Goal: Transaction & Acquisition: Purchase product/service

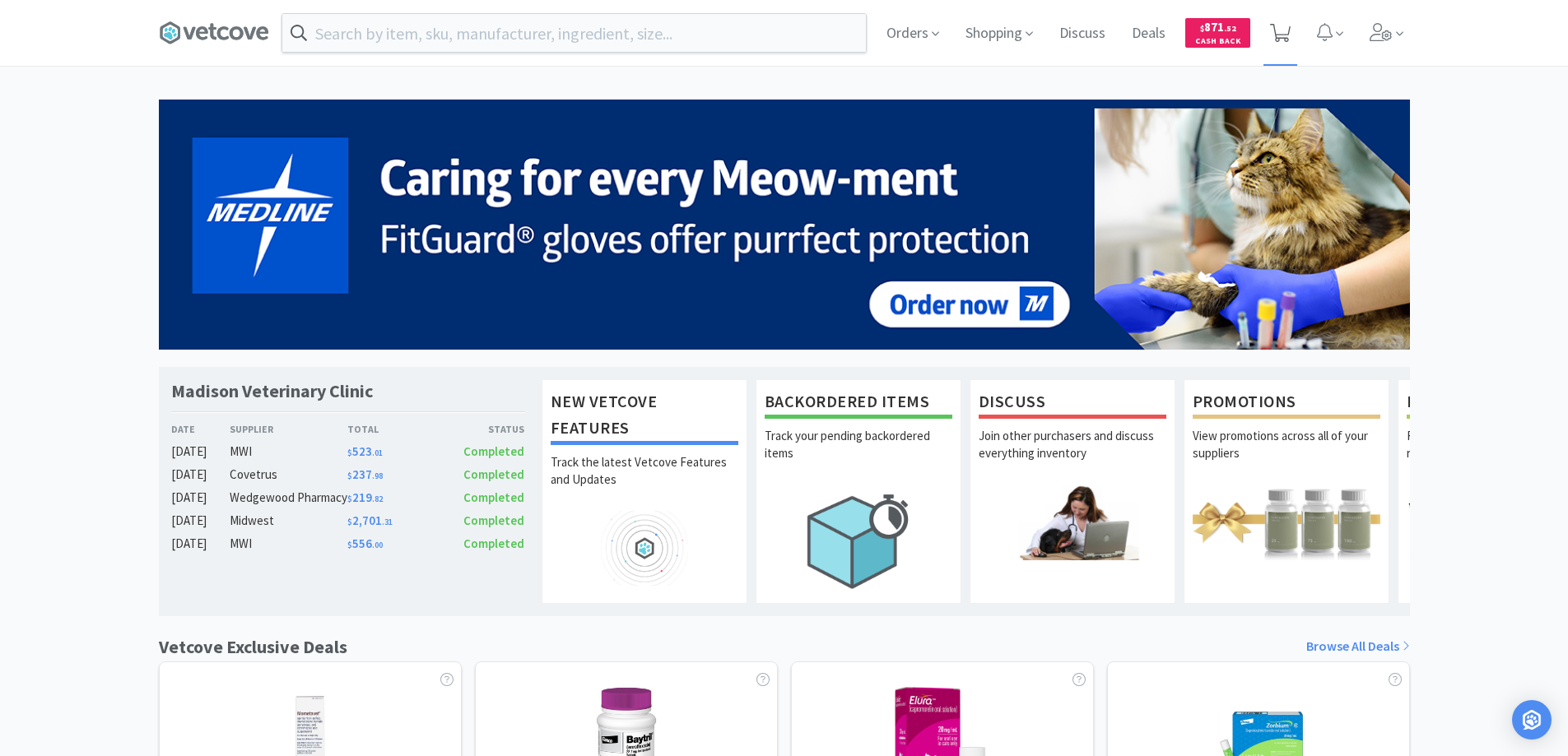
click at [1276, 33] on icon at bounding box center [1280, 33] width 20 height 18
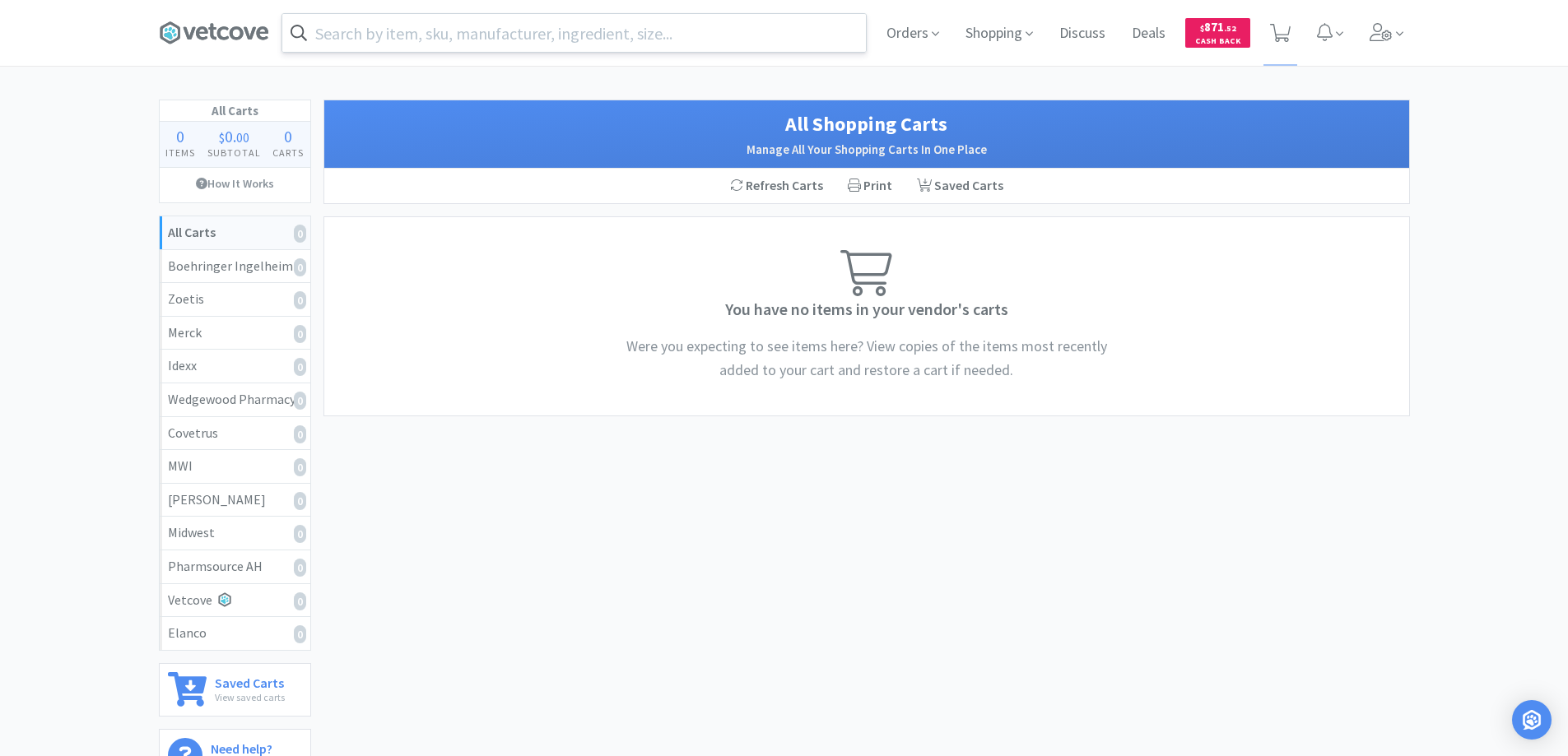
click at [322, 26] on input "text" at bounding box center [574, 32] width 584 height 38
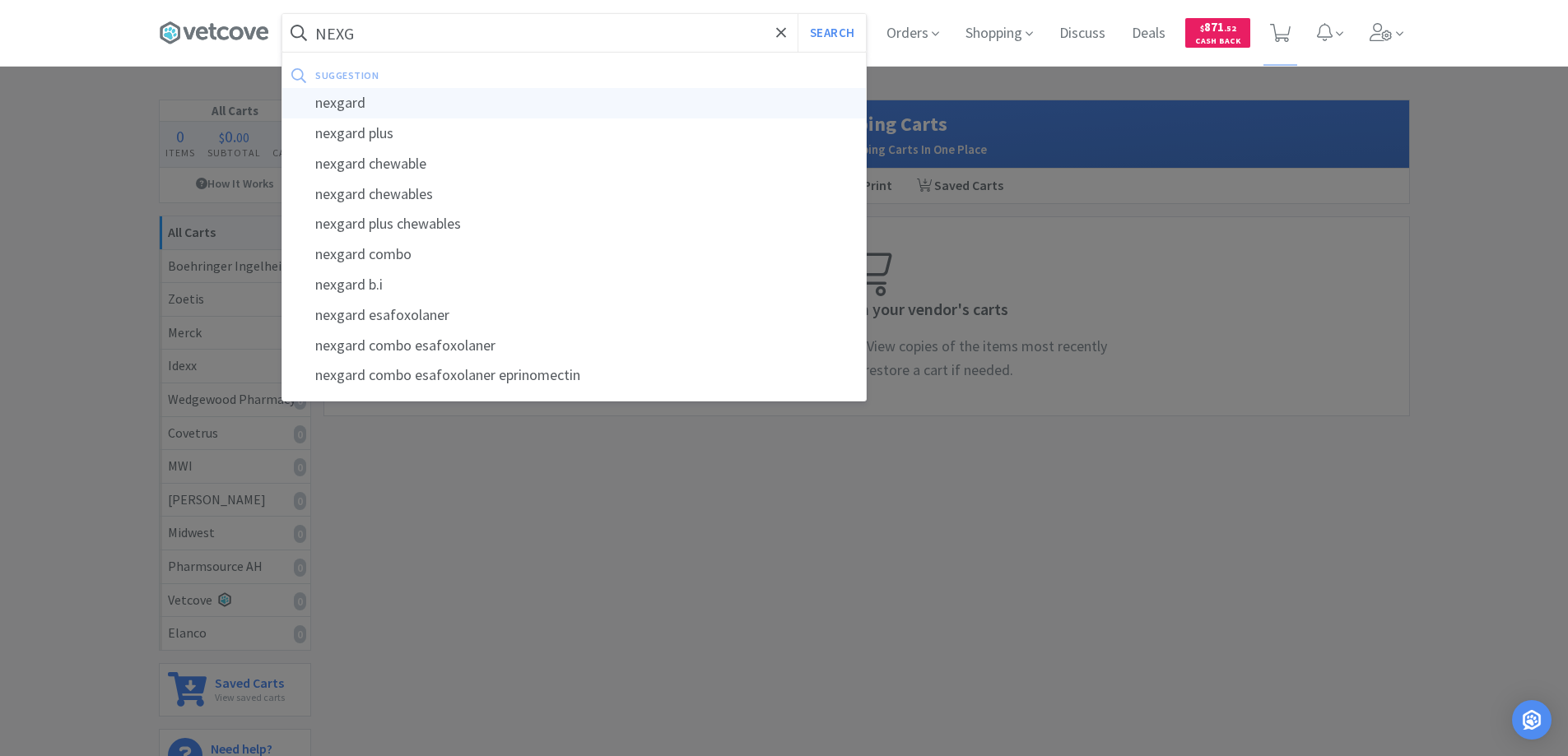
click at [349, 104] on div "nexgard" at bounding box center [574, 102] width 584 height 30
type input "nexgard"
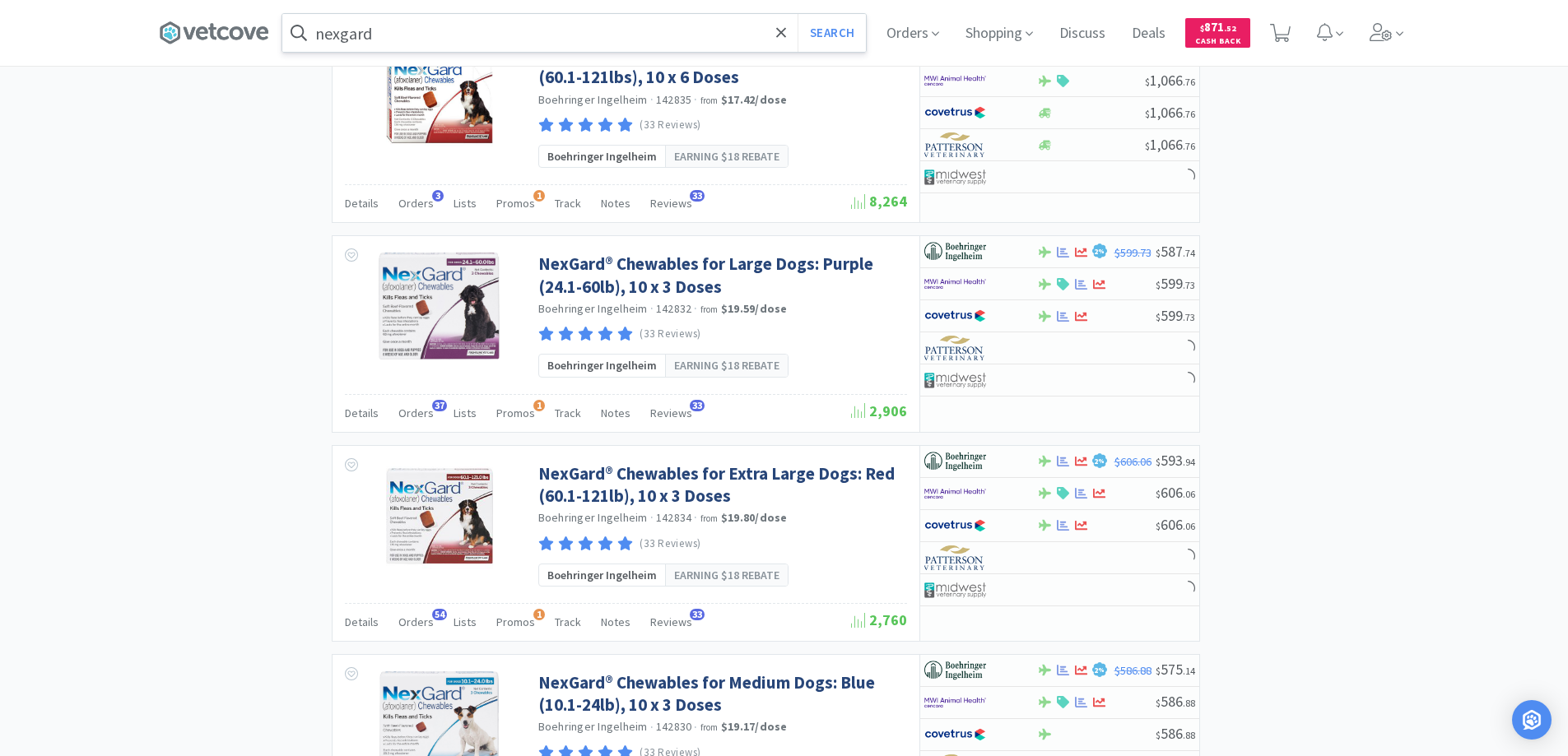
scroll to position [1817, 0]
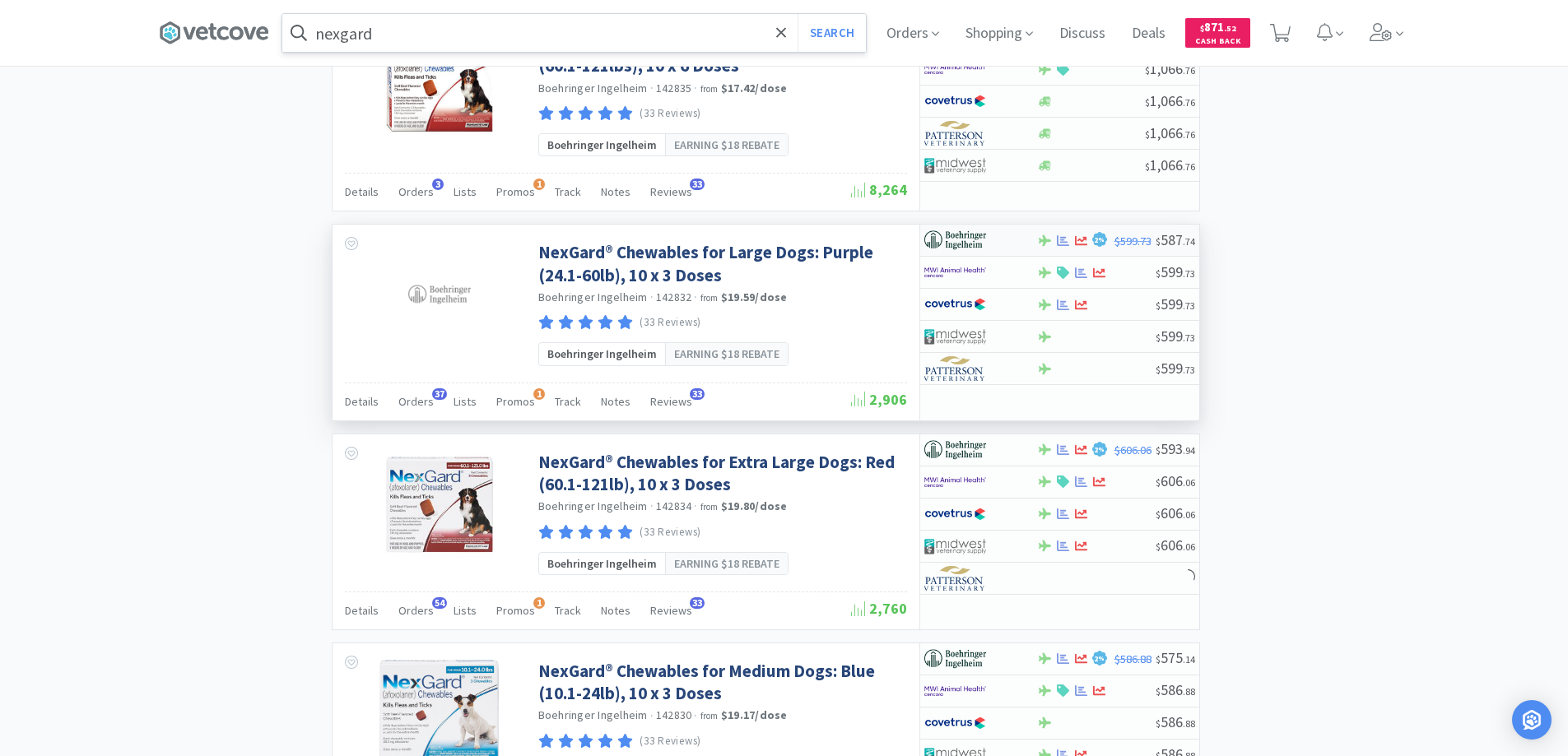
click at [1009, 238] on div at bounding box center [969, 240] width 91 height 28
select select "1"
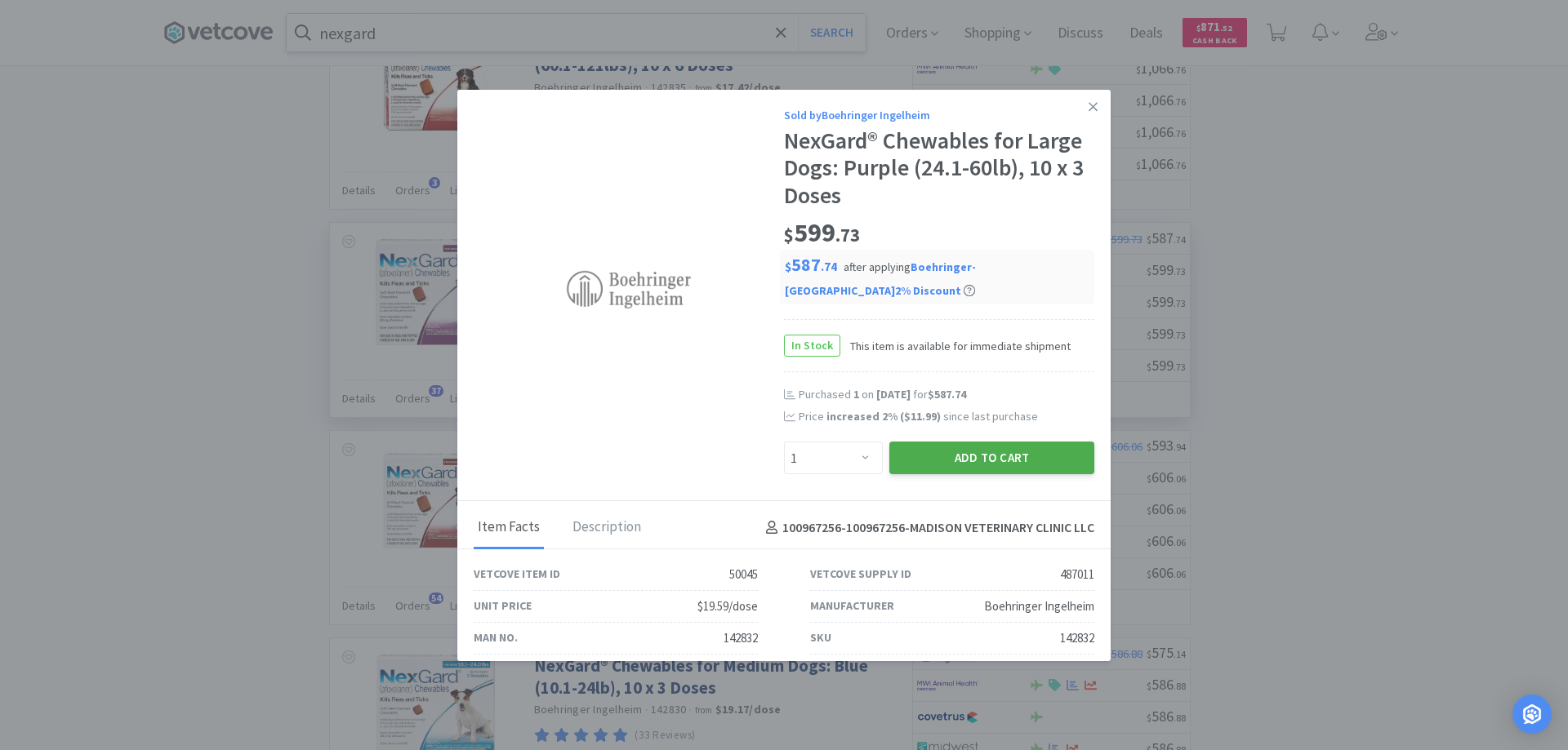
click at [912, 456] on button "Add to Cart" at bounding box center [992, 458] width 205 height 33
select select "1"
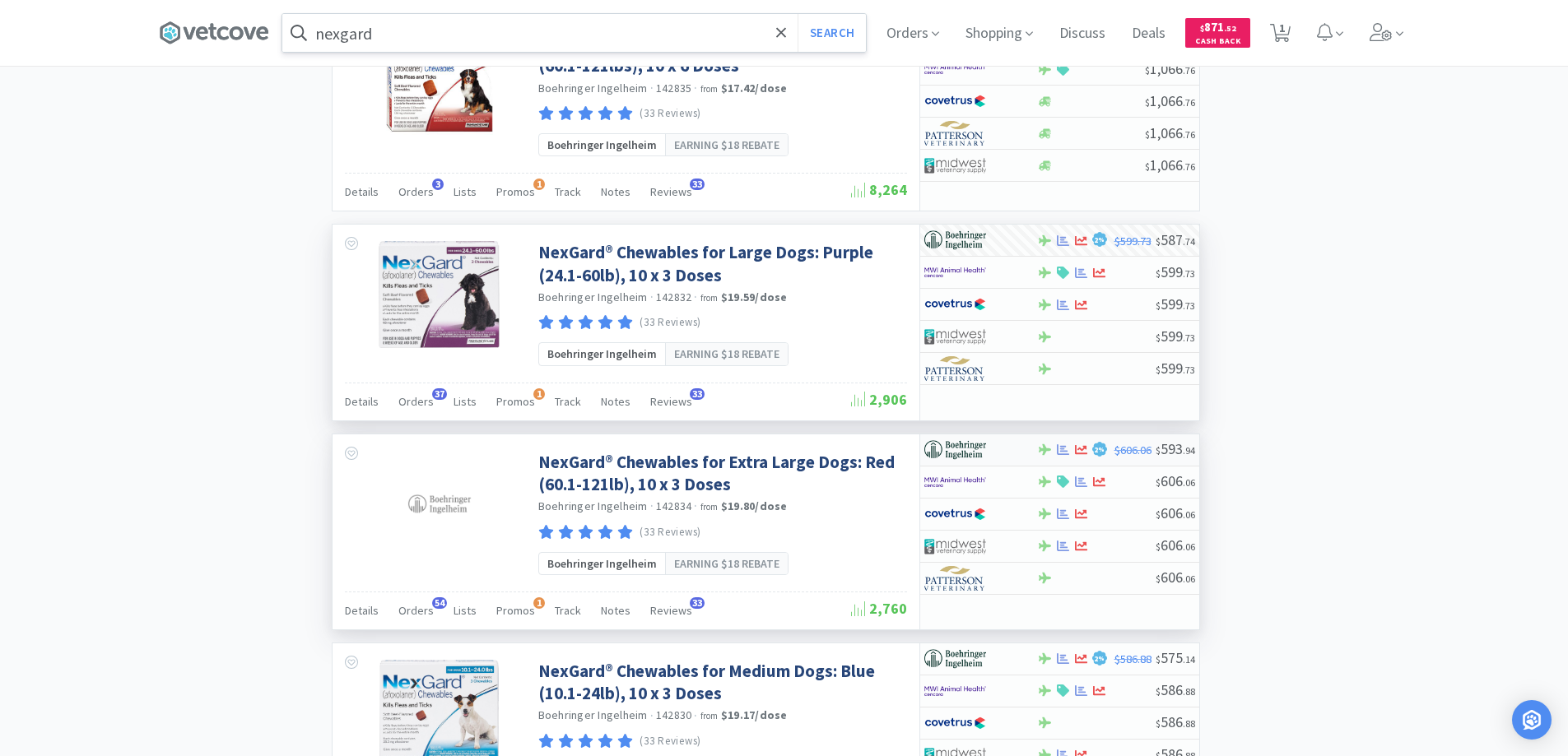
click at [1006, 450] on div at bounding box center [969, 450] width 91 height 28
select select "1"
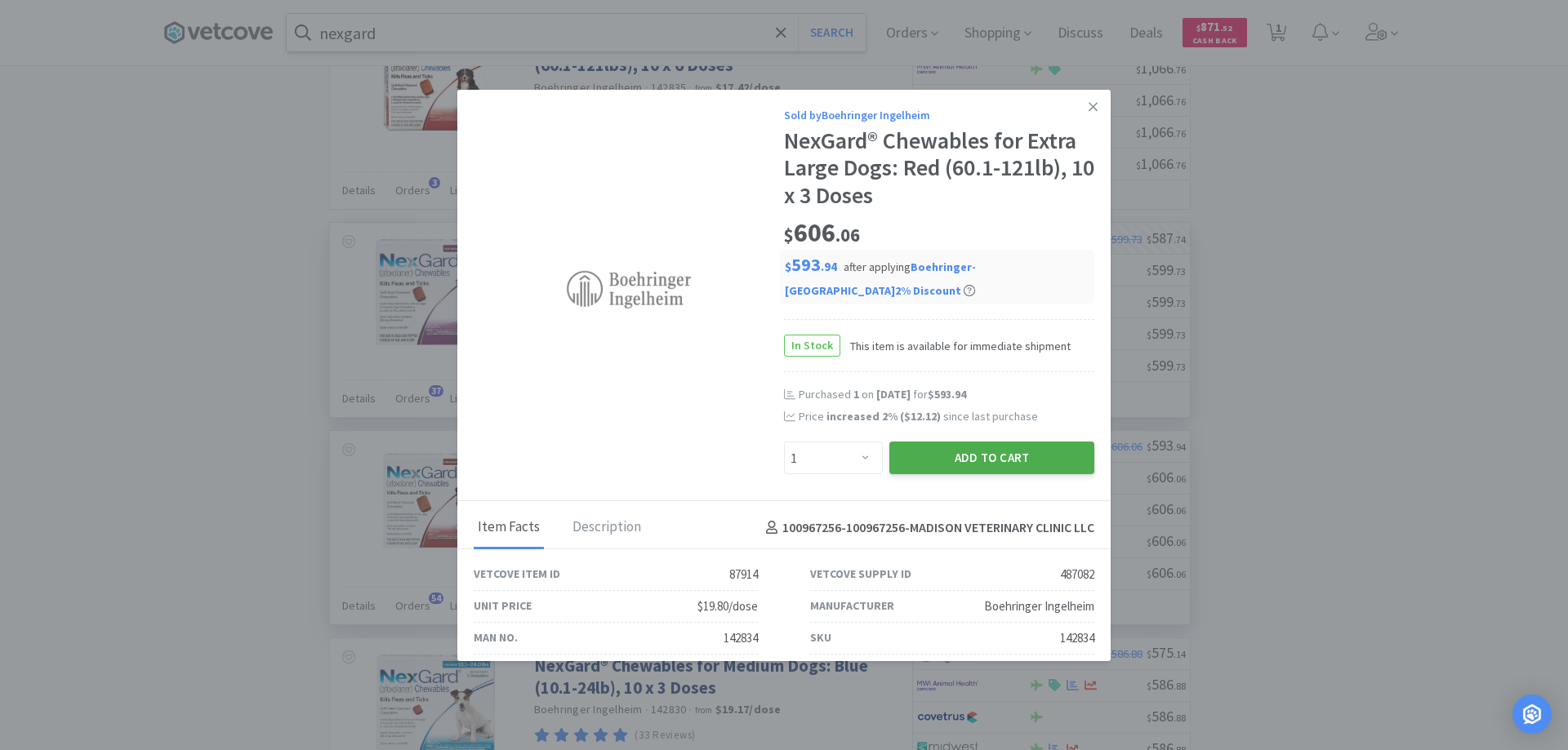
click at [984, 462] on button "Add to Cart" at bounding box center [992, 458] width 205 height 33
select select "1"
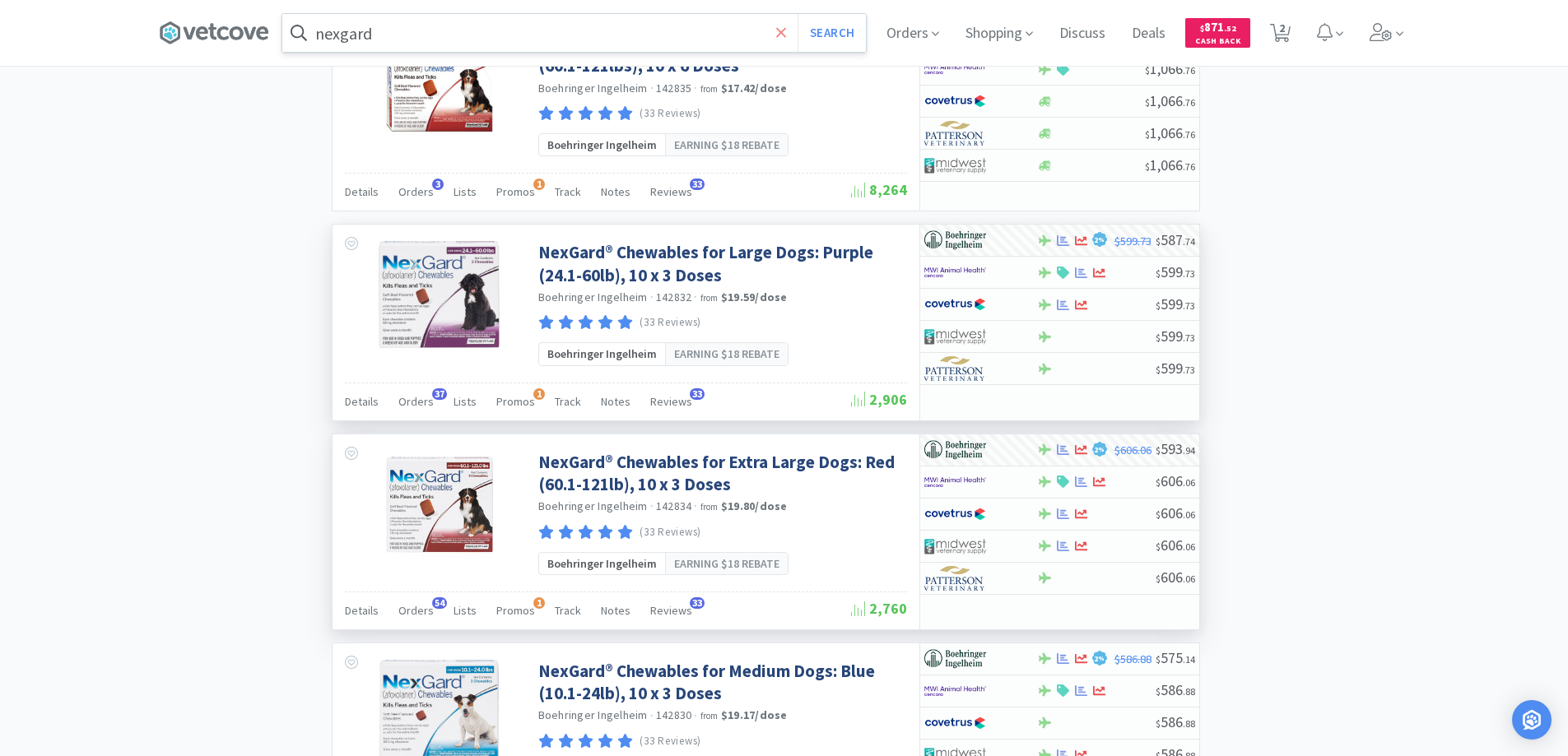
click at [786, 29] on icon at bounding box center [781, 32] width 11 height 17
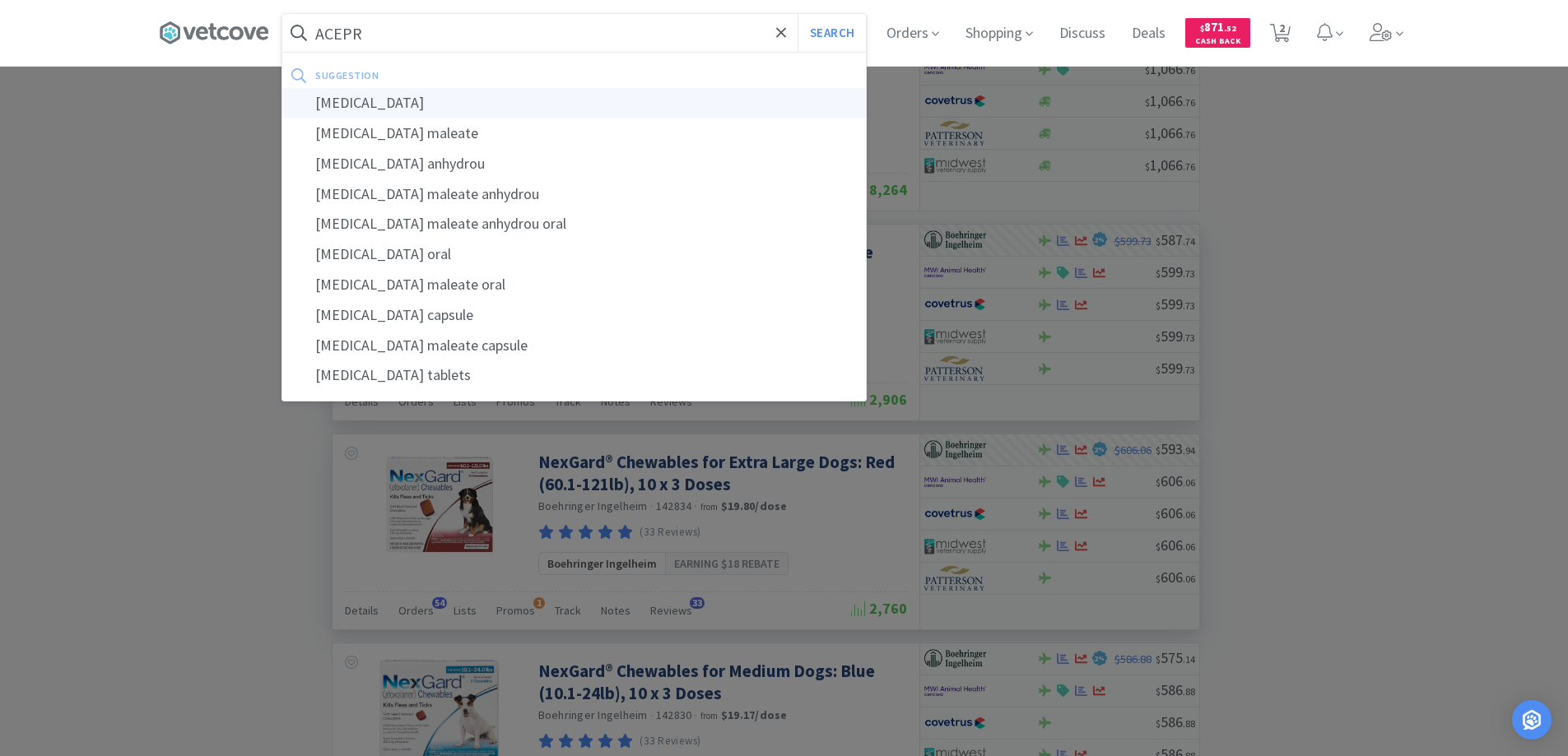
click at [360, 108] on div "[MEDICAL_DATA]" at bounding box center [574, 102] width 584 height 30
type input "[MEDICAL_DATA]"
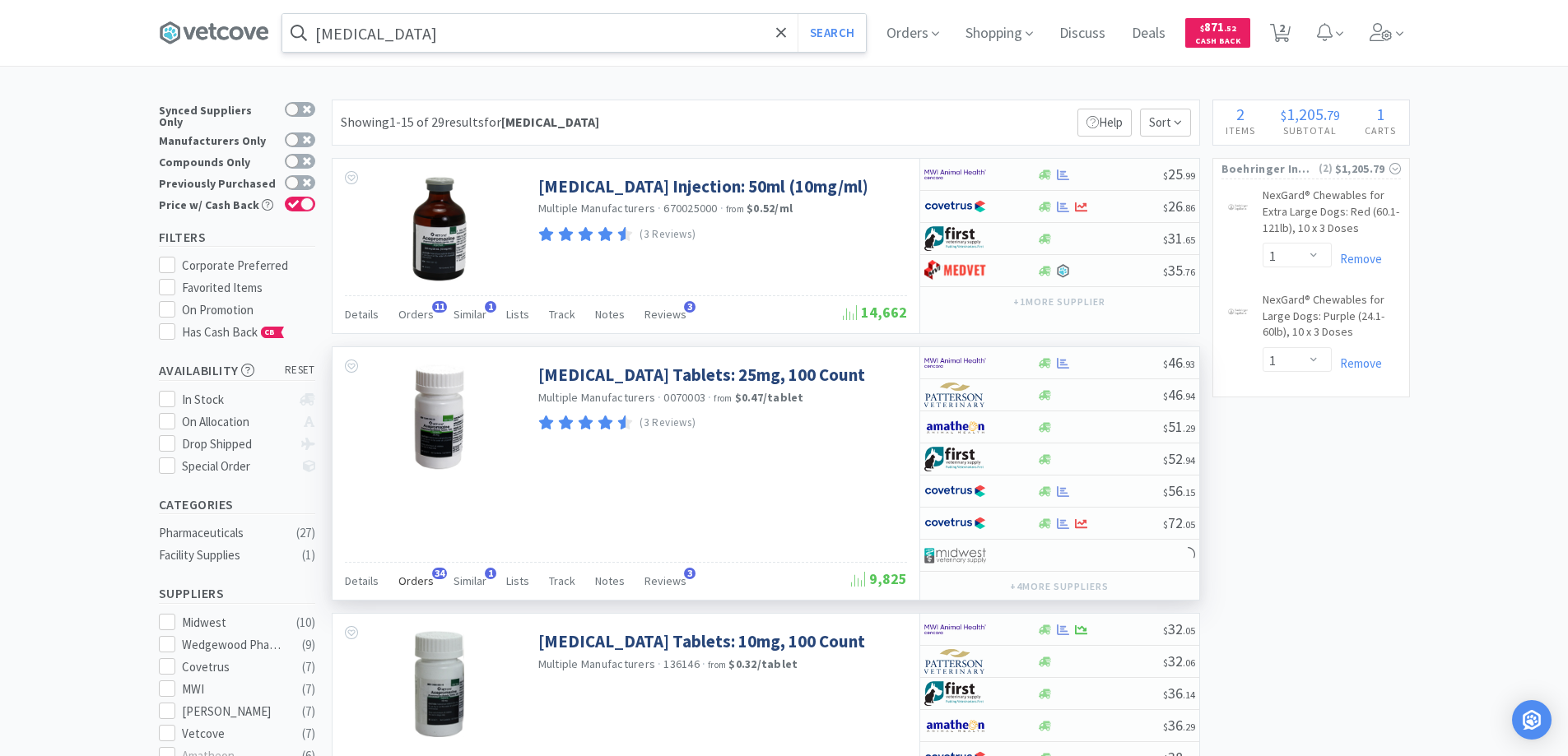
click at [438, 575] on span "34" at bounding box center [439, 573] width 15 height 12
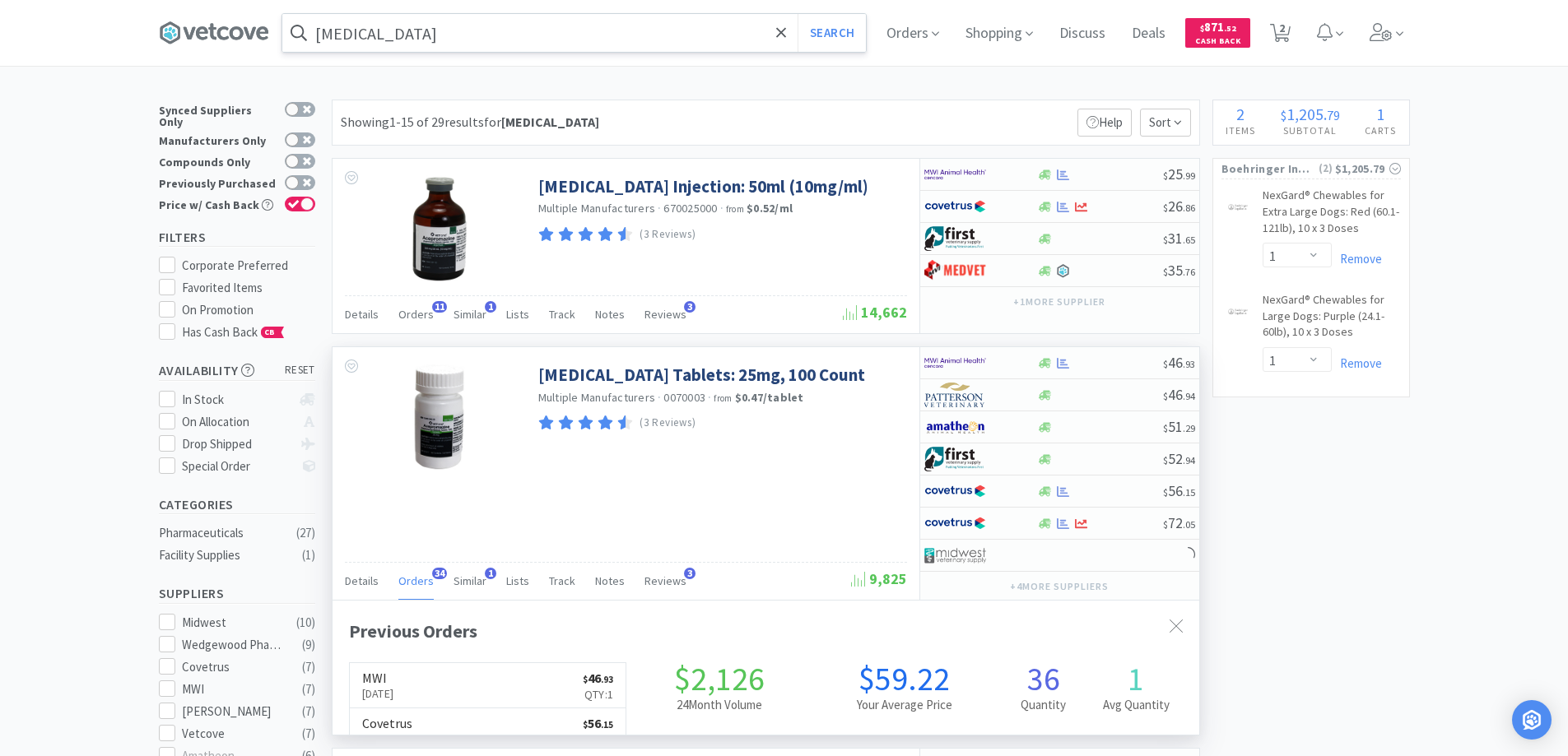
scroll to position [441, 866]
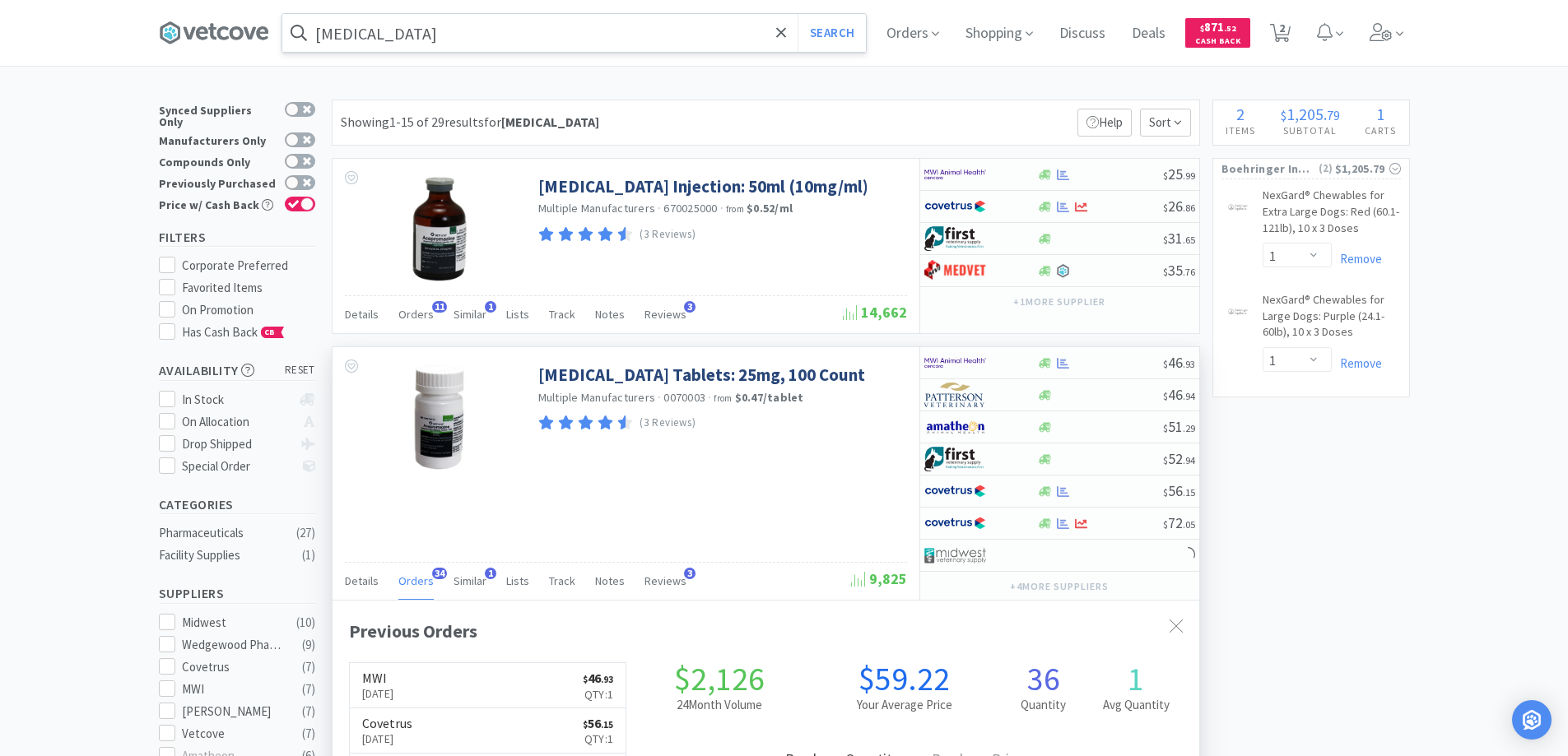
click at [438, 575] on span "34" at bounding box center [439, 573] width 15 height 12
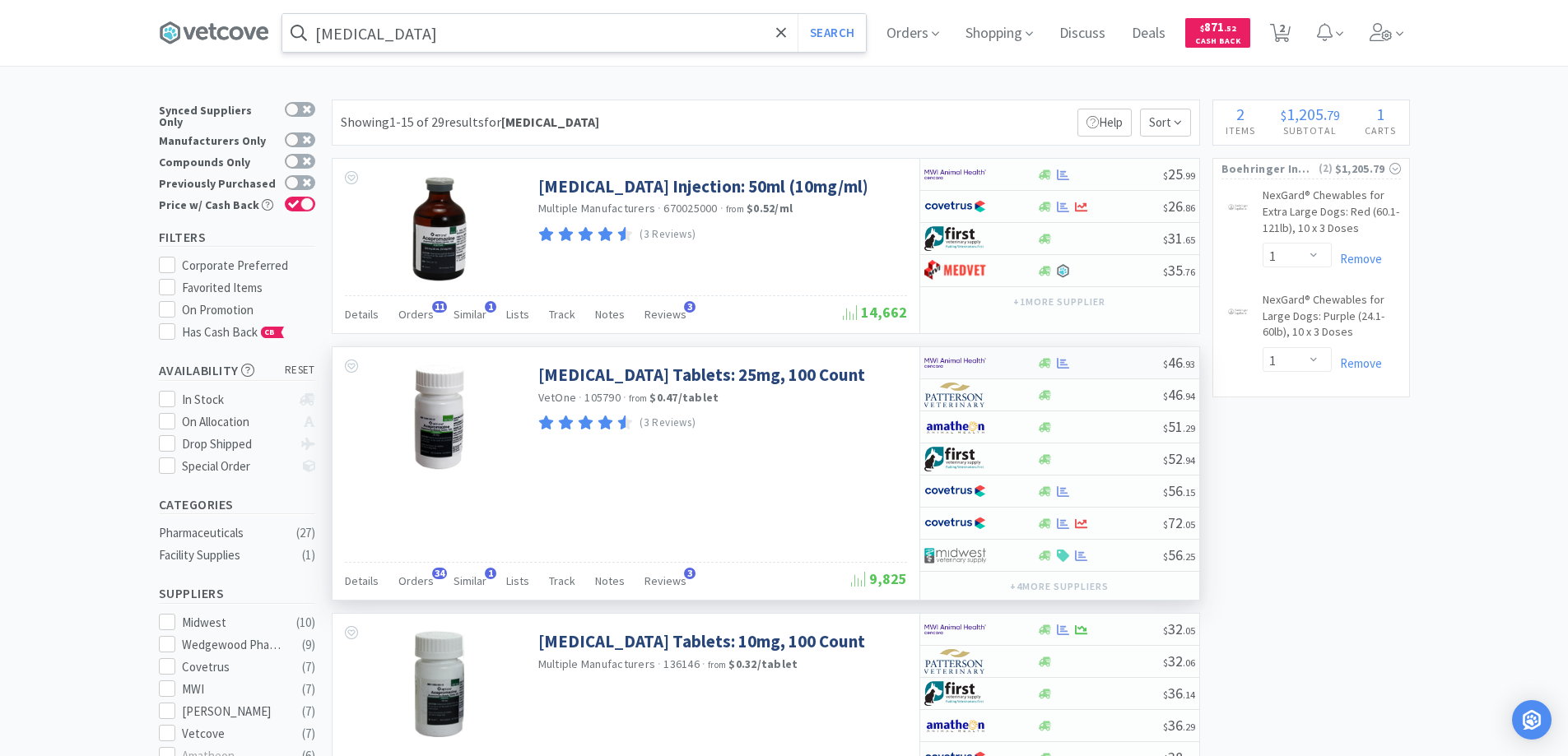
click at [1019, 369] on div at bounding box center [981, 363] width 113 height 28
select select "1"
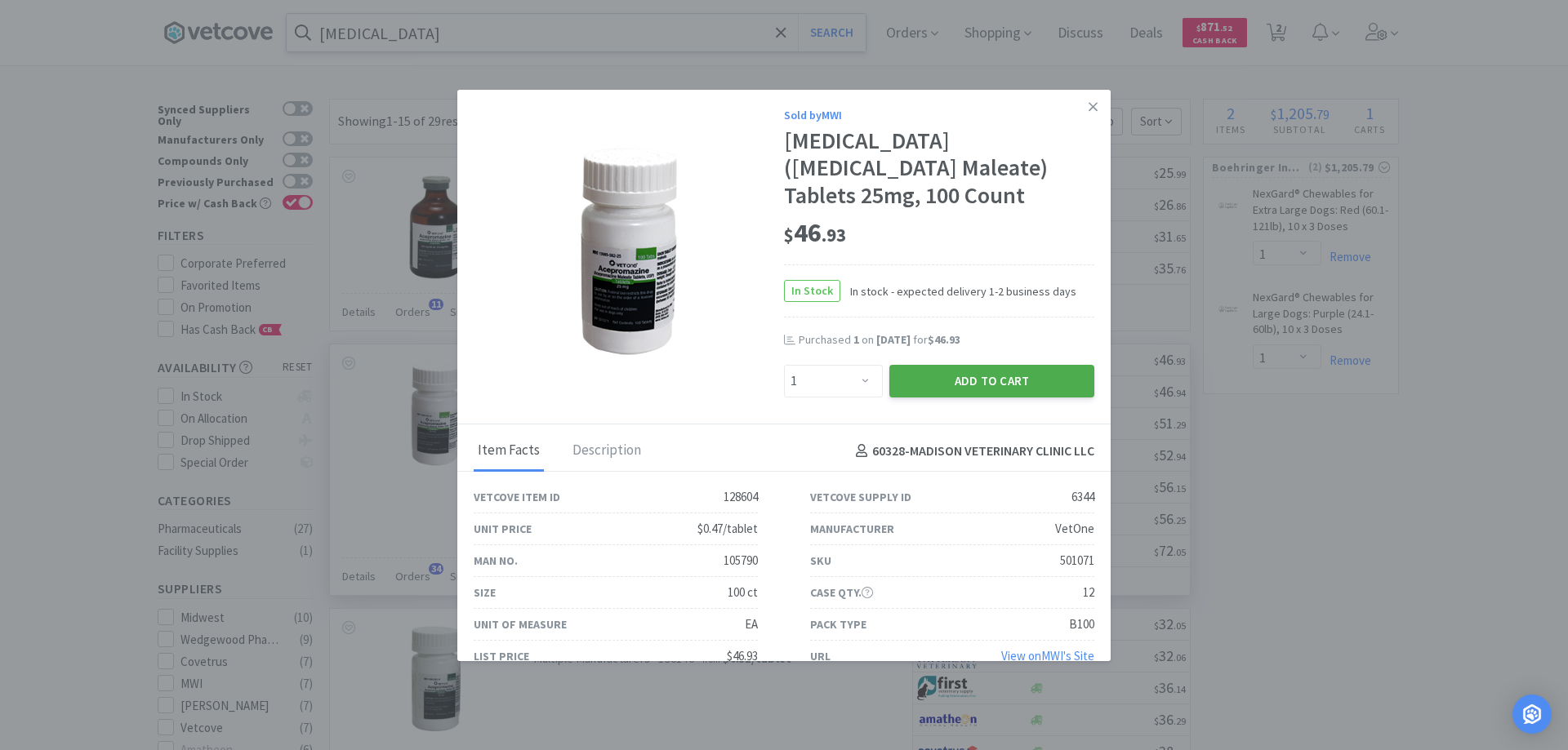
click at [944, 381] on button "Add to Cart" at bounding box center [992, 381] width 205 height 33
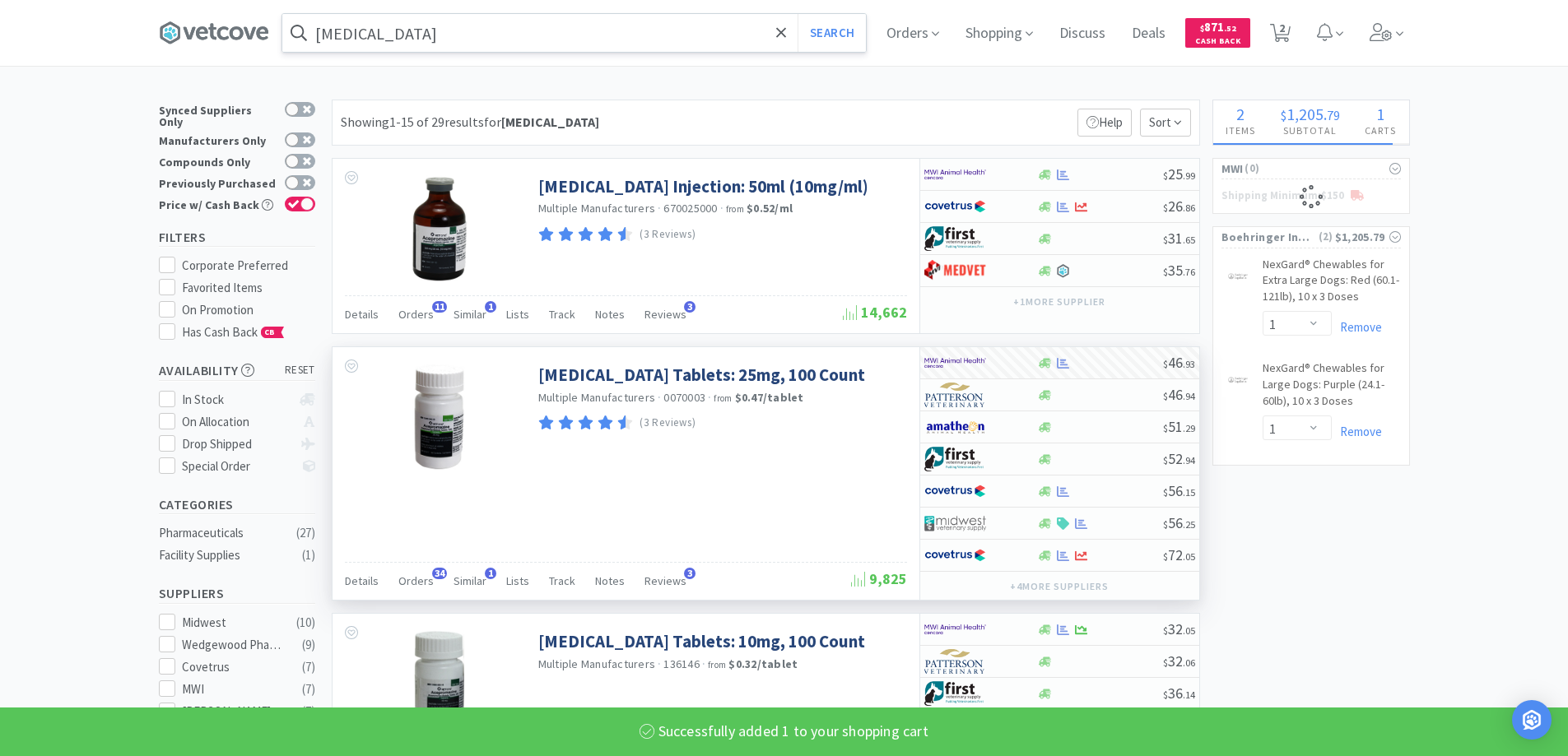
select select "1"
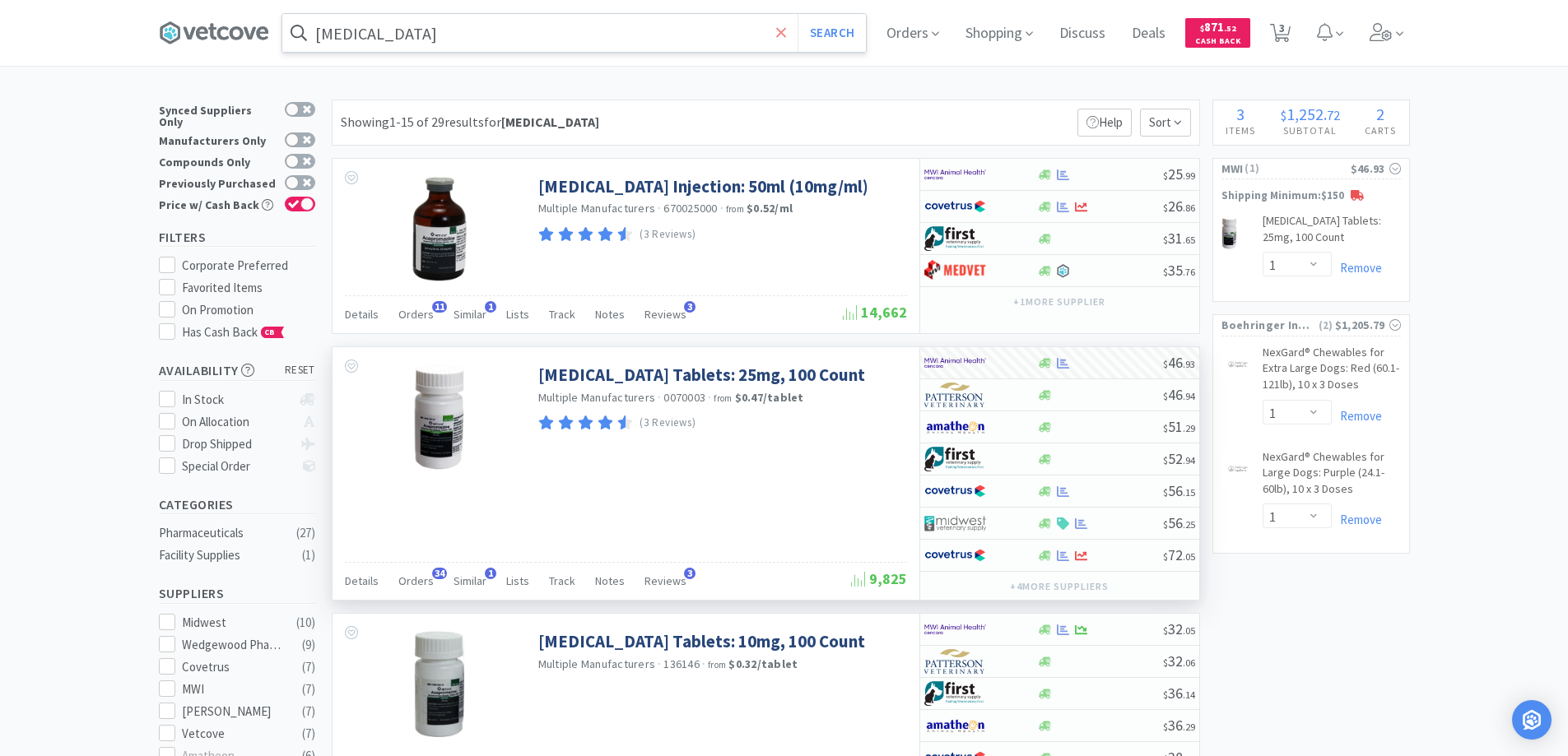
click at [786, 28] on icon at bounding box center [781, 32] width 11 height 17
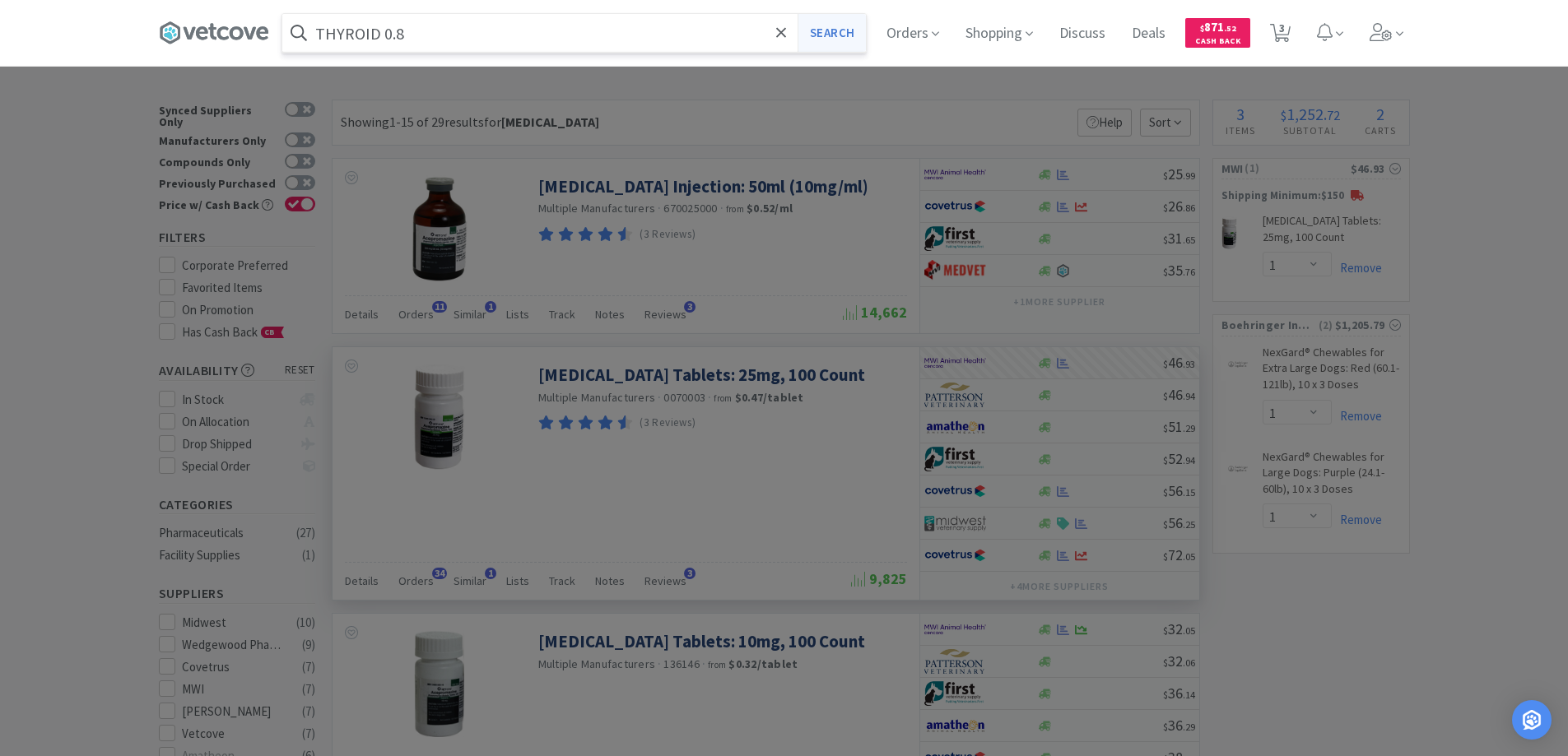
type input "THYROID 0.8"
click at [832, 30] on button "Search" at bounding box center [831, 32] width 68 height 38
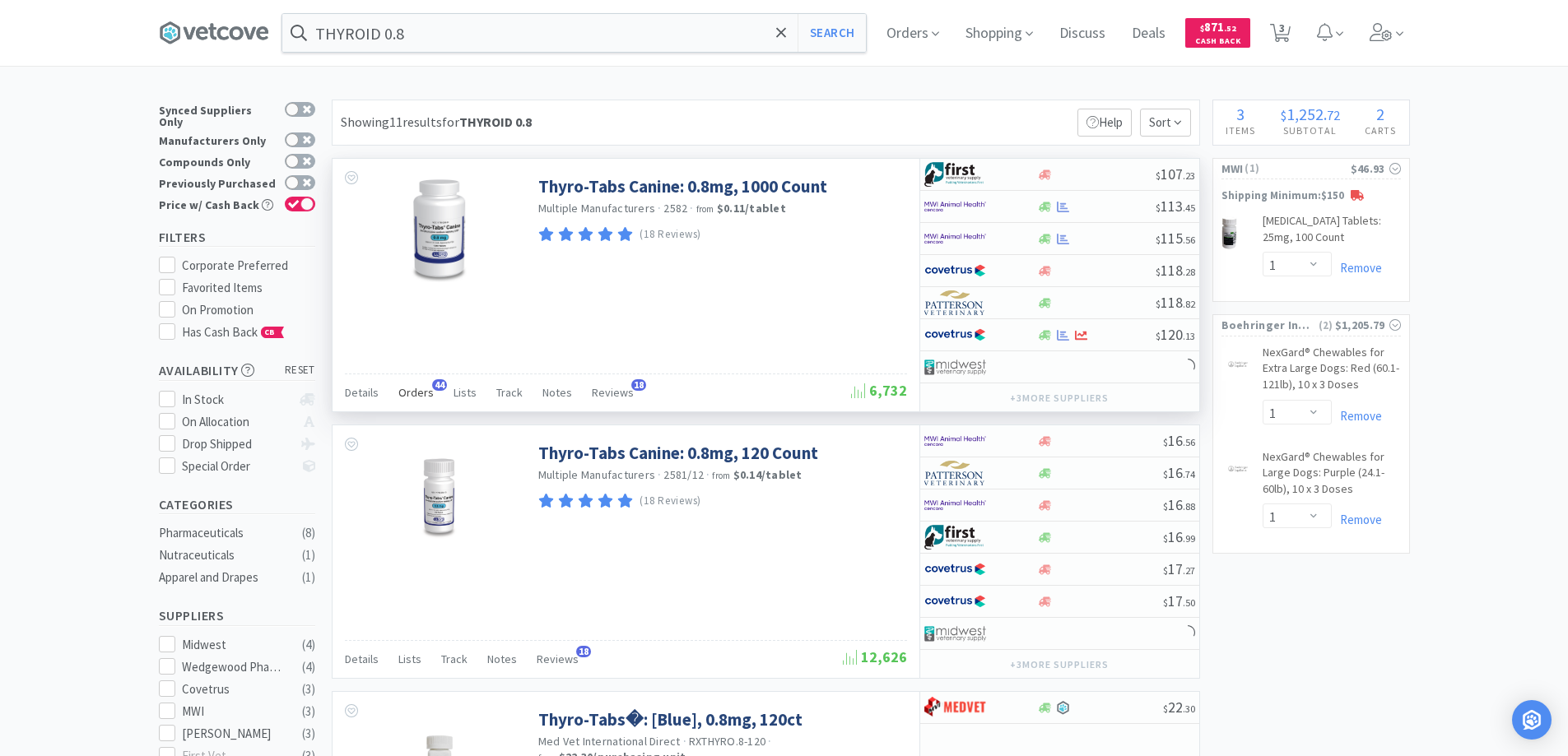
click at [434, 382] on span "44" at bounding box center [439, 385] width 15 height 12
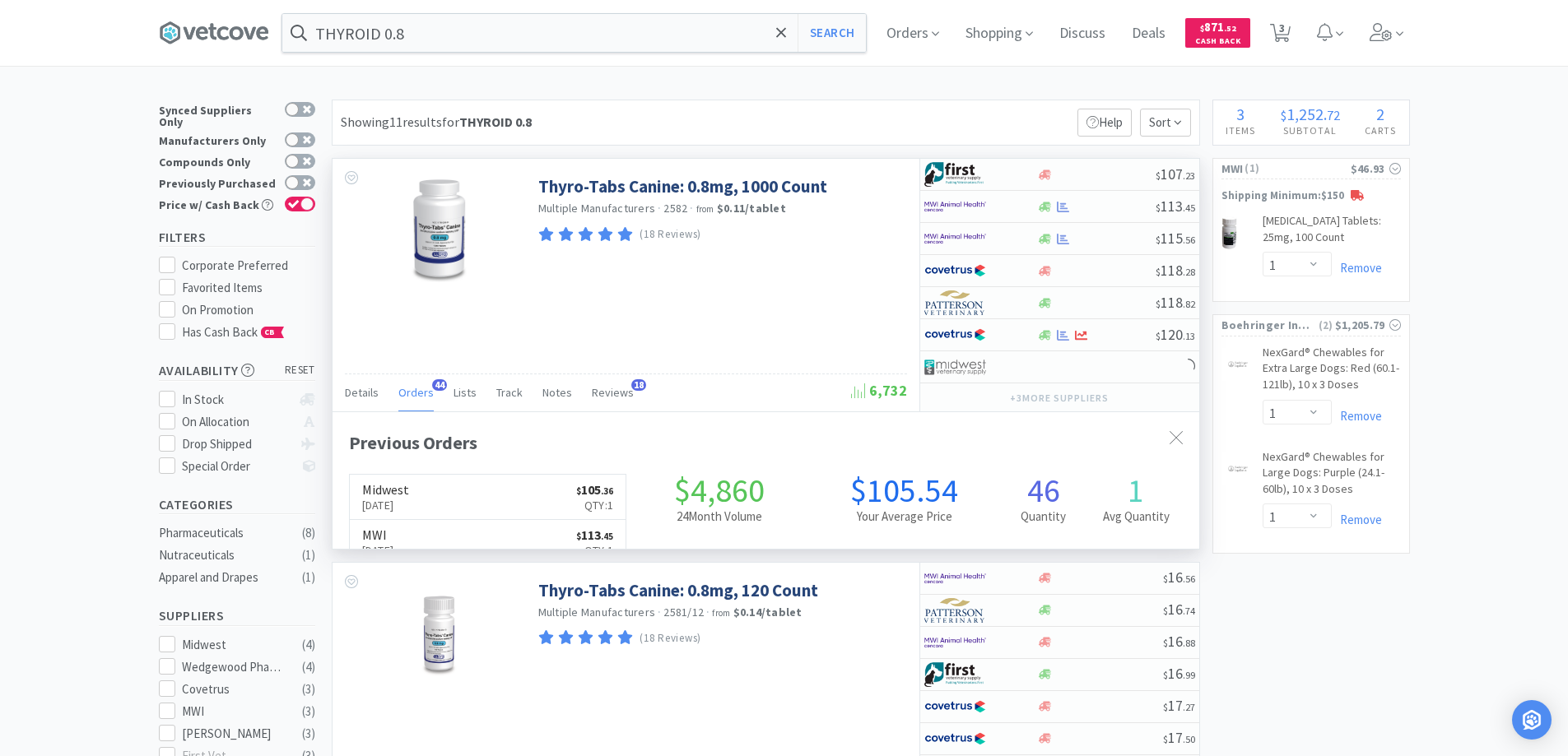
scroll to position [441, 866]
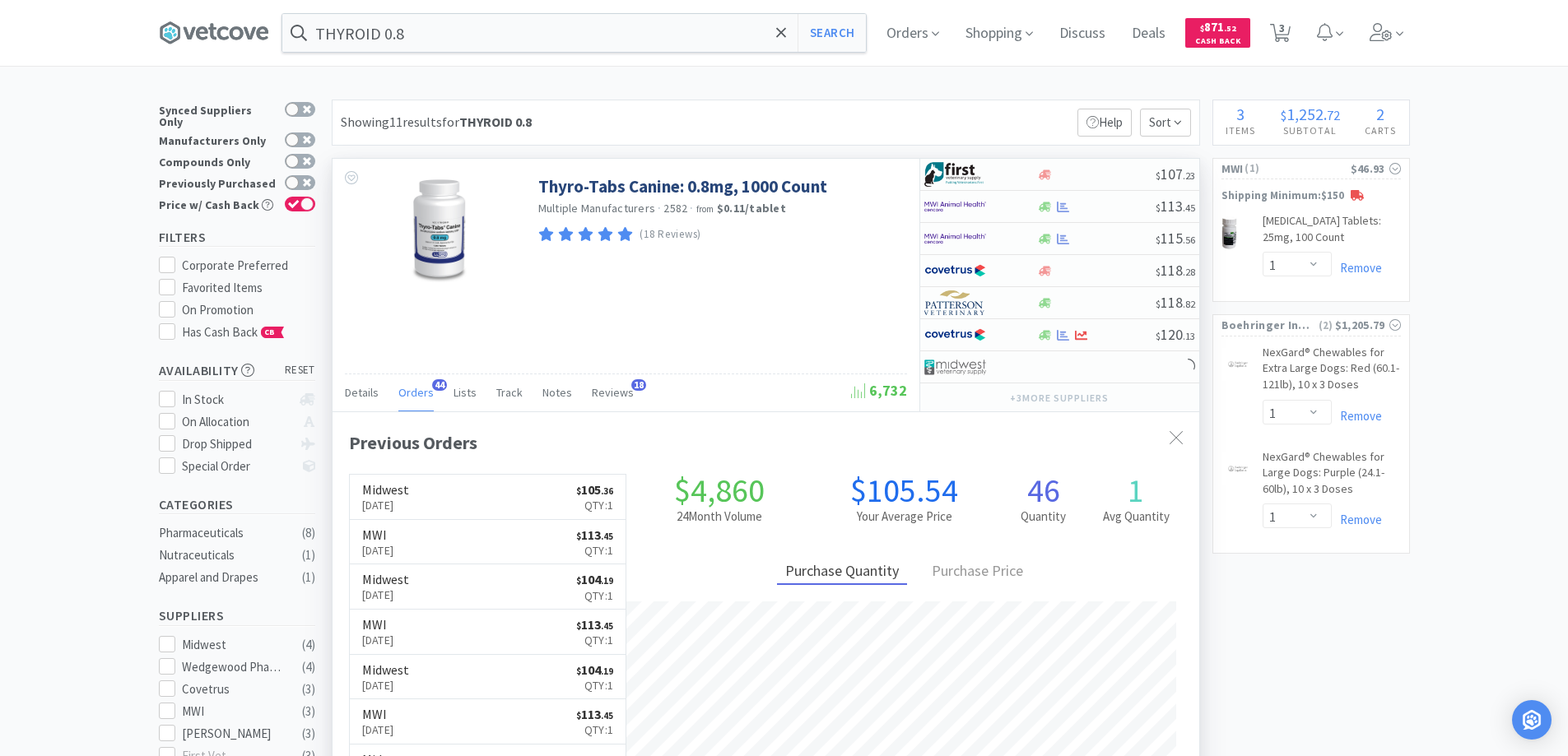
click at [434, 382] on span "44" at bounding box center [439, 385] width 15 height 12
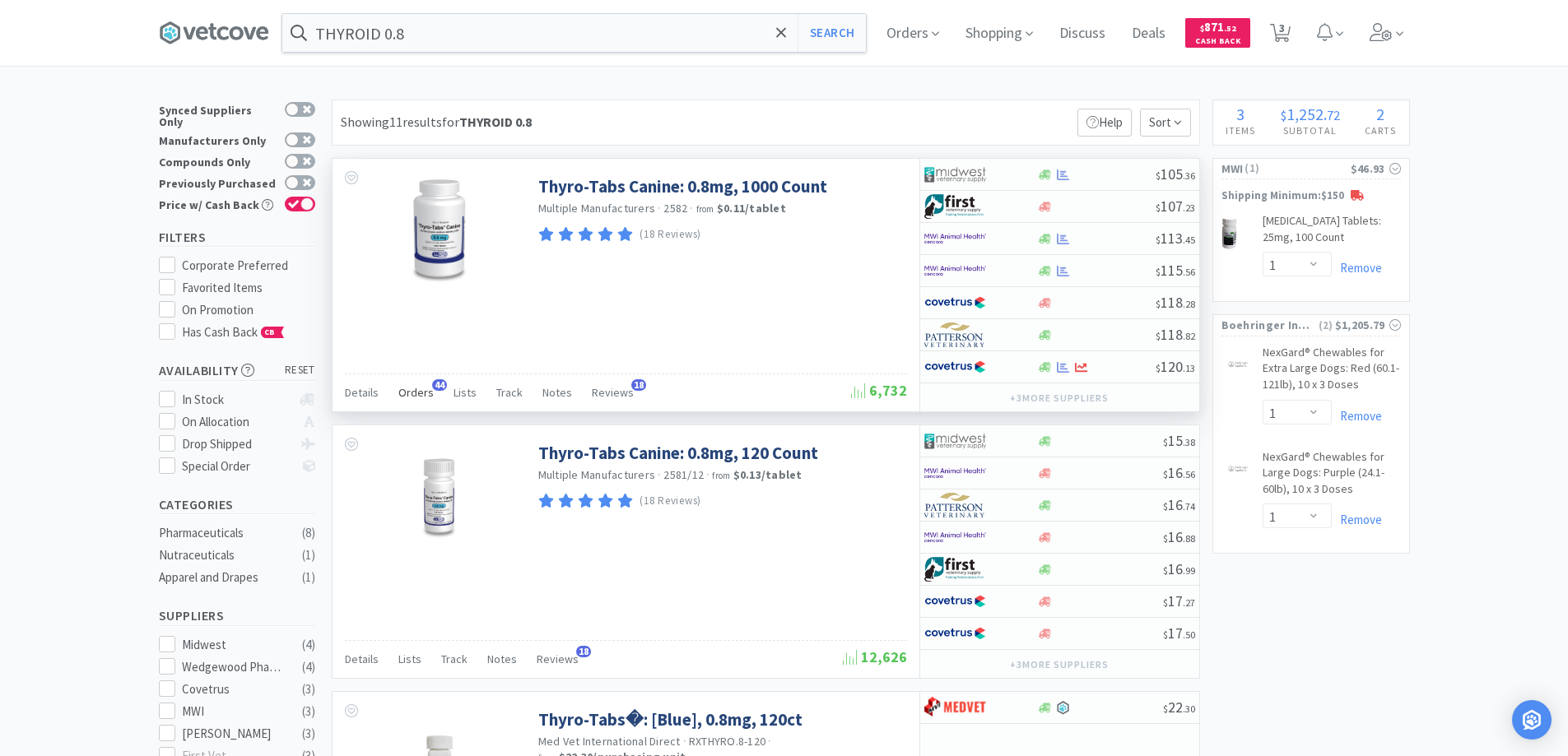
click at [438, 382] on span "44" at bounding box center [439, 385] width 15 height 12
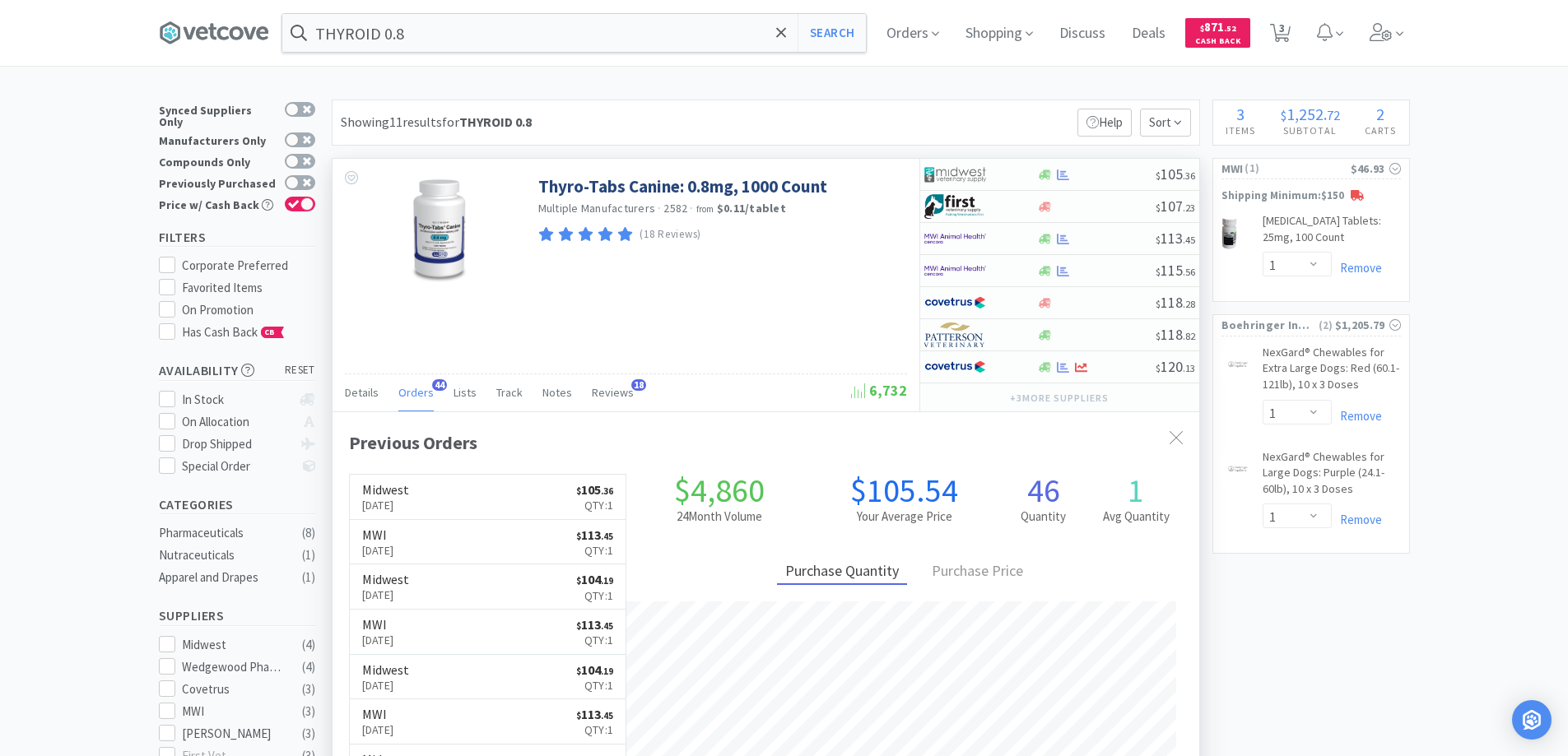
click at [438, 382] on span "44" at bounding box center [439, 385] width 15 height 12
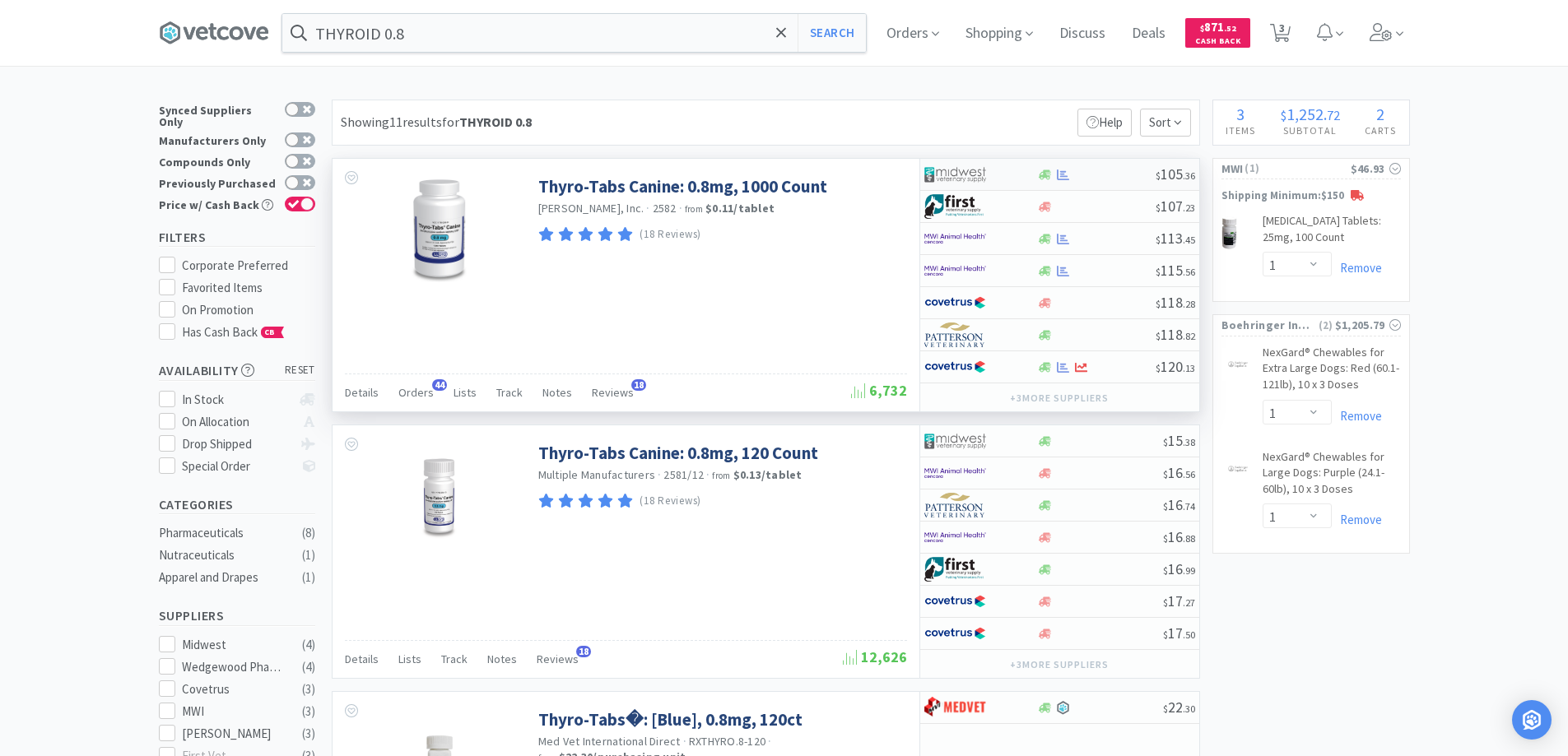
click at [996, 175] on div at bounding box center [969, 174] width 91 height 28
select select "1"
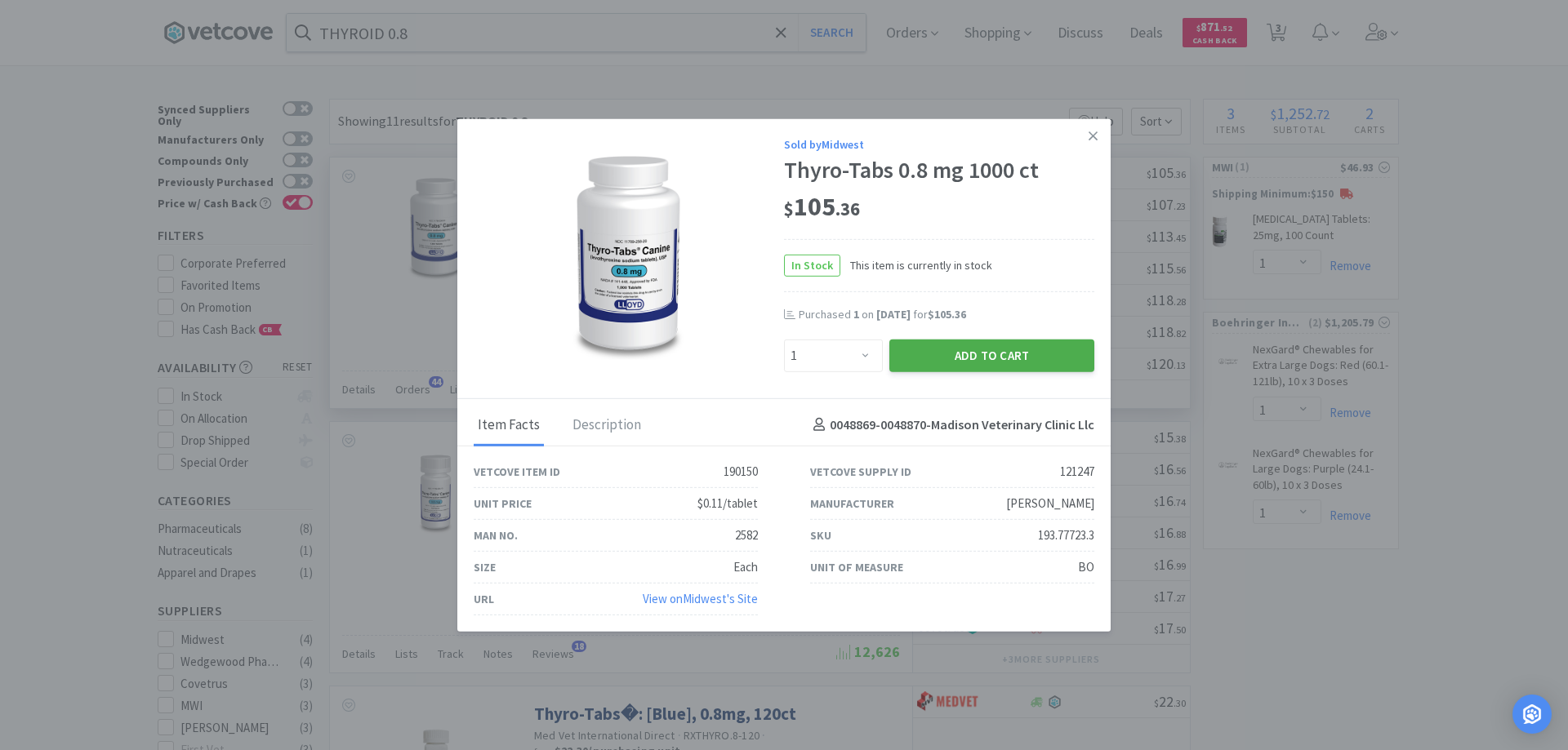
click at [934, 360] on button "Add to Cart" at bounding box center [992, 355] width 205 height 33
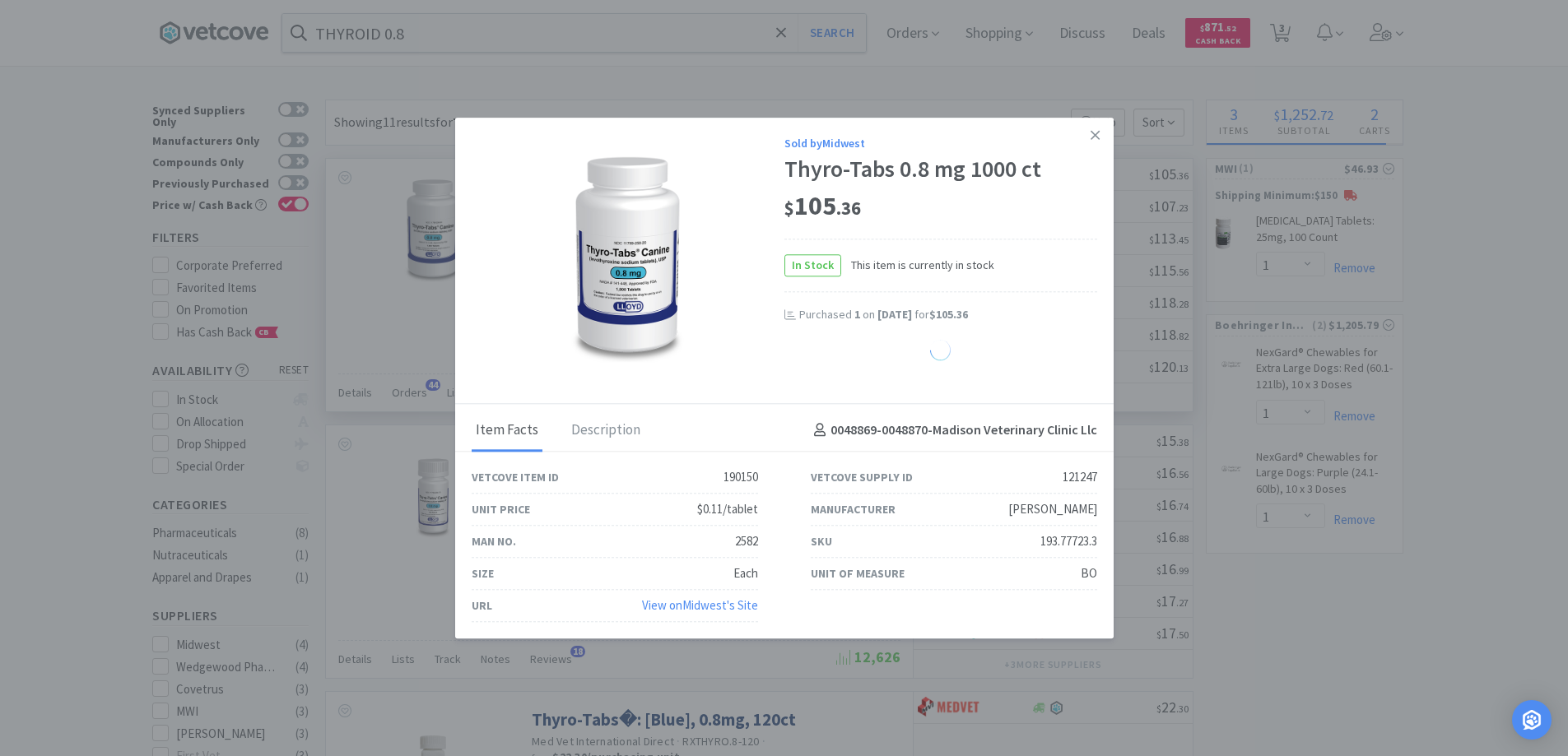
select select "1"
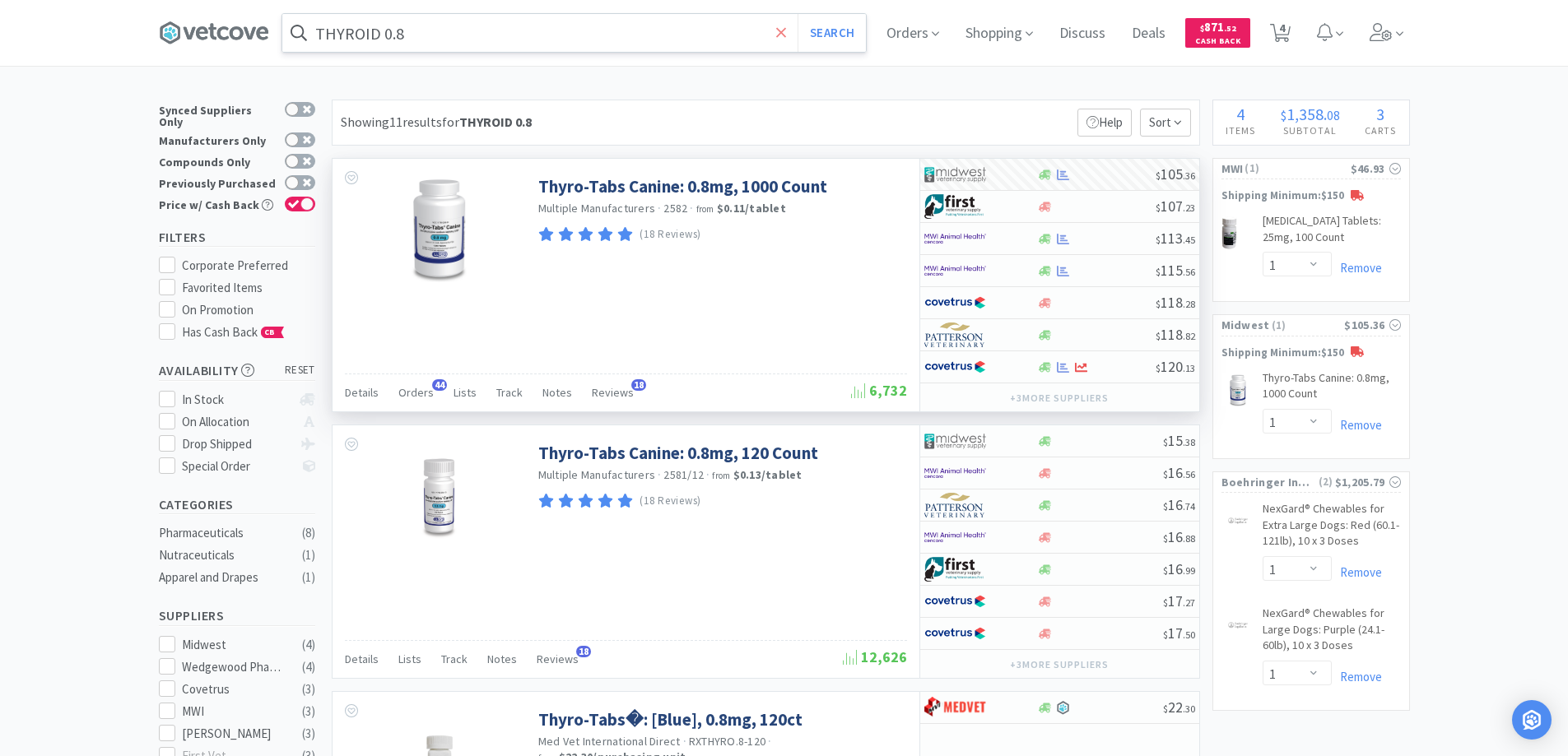
click at [783, 31] on icon at bounding box center [781, 32] width 11 height 17
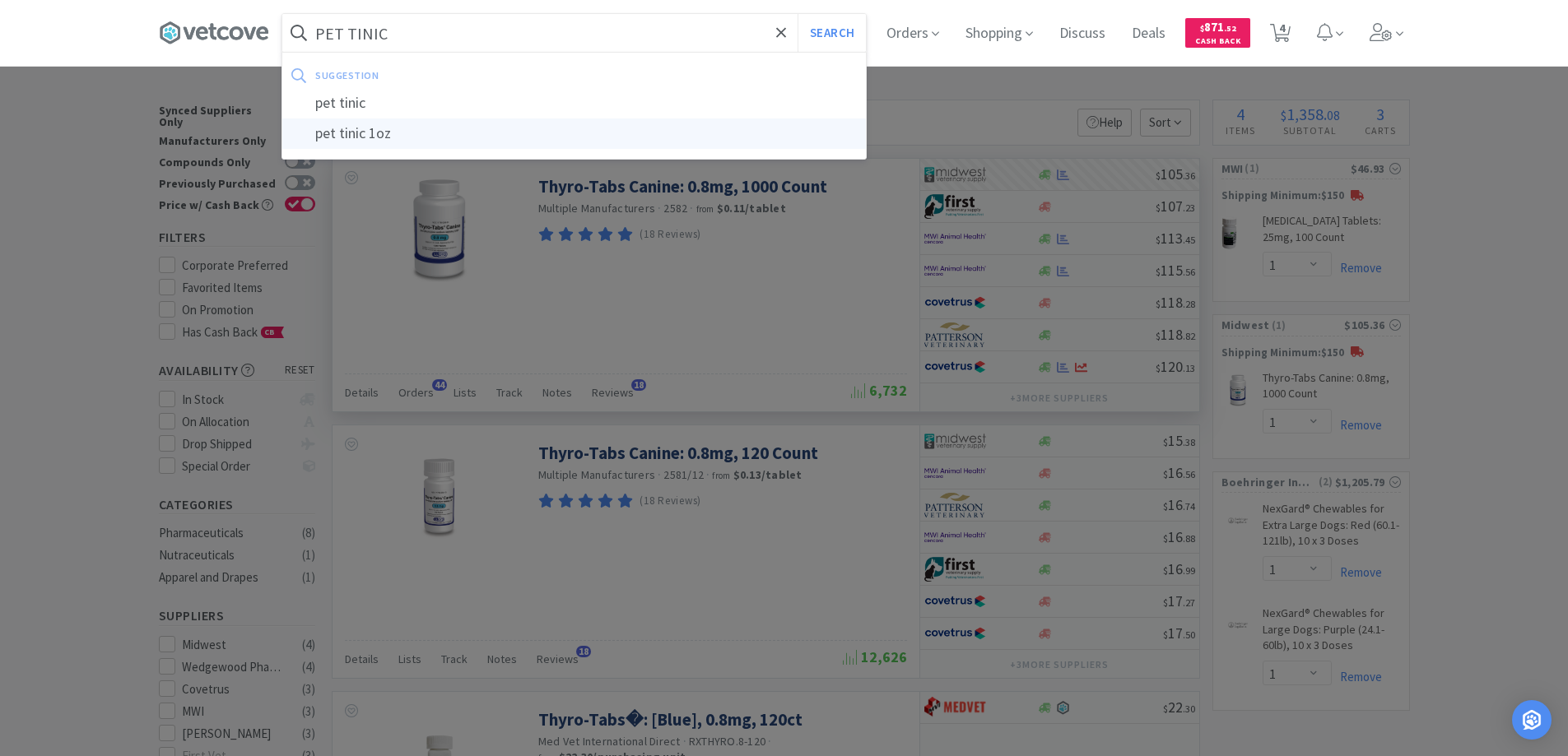
click at [361, 136] on div "pet tinic 1oz" at bounding box center [574, 133] width 584 height 30
type input "pet tinic 1oz"
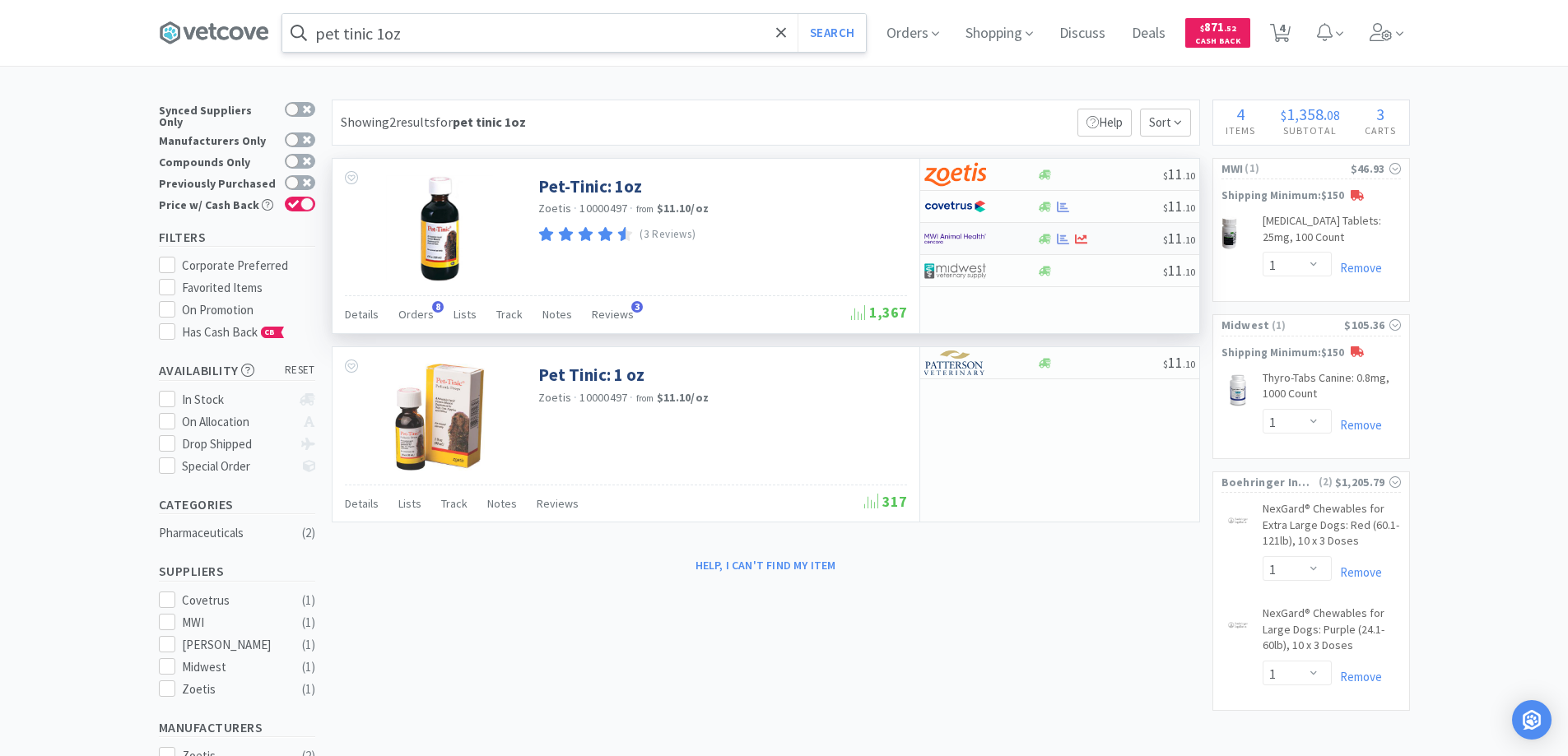
click at [1000, 240] on div at bounding box center [969, 238] width 91 height 28
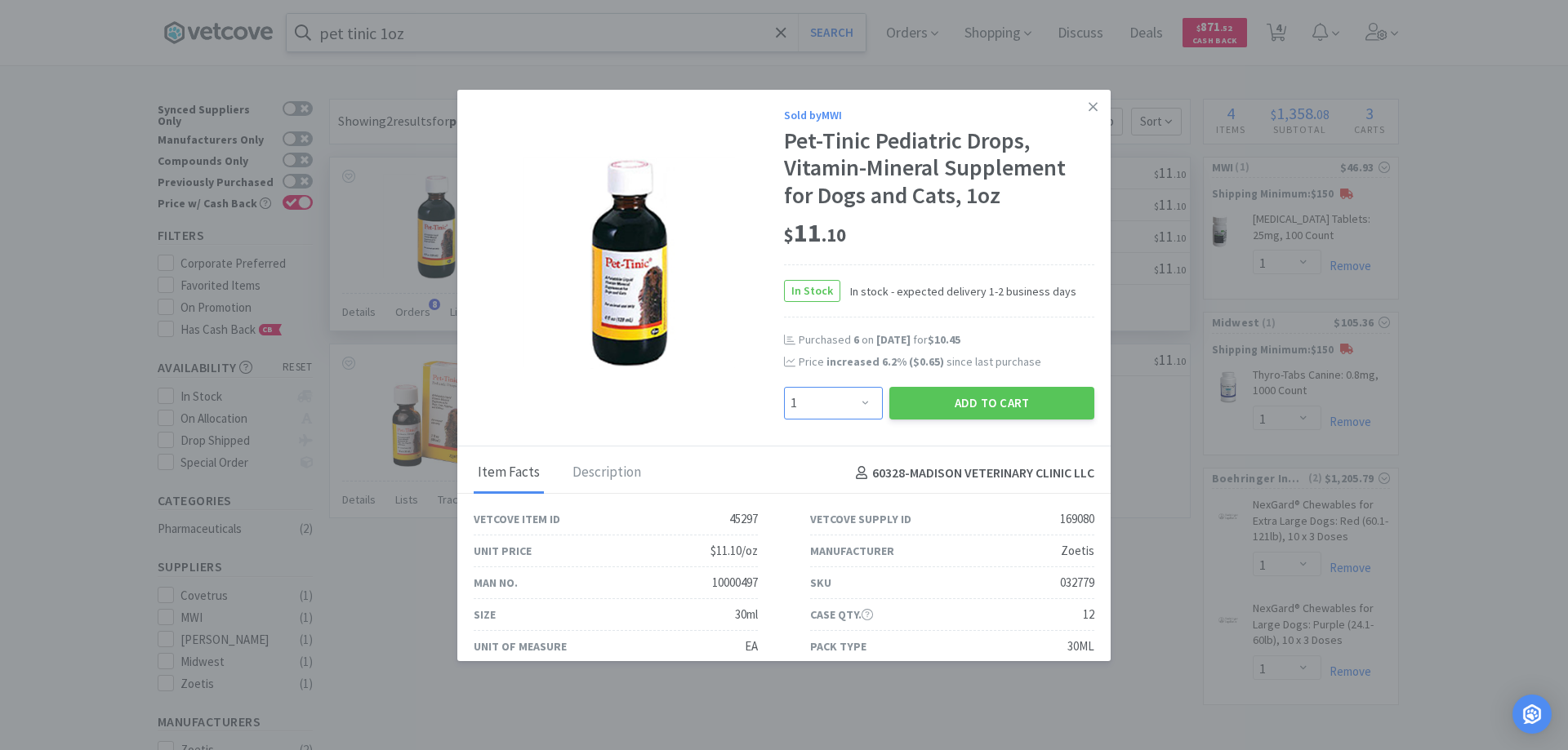
drag, startPoint x: 854, startPoint y: 403, endPoint x: 854, endPoint y: 388, distance: 15.0
click at [854, 403] on select "Enter Quantity 1 2 3 4 5 6 7 8 9 10 11 12 13 14 15 16 17 18 19 20 Enter Quantity" at bounding box center [833, 403] width 98 height 33
select select "5"
click at [784, 387] on select "Enter Quantity 1 2 3 4 5 6 7 8 9 10 11 12 13 14 15 16 17 18 19 20 Enter Quantity" at bounding box center [833, 403] width 98 height 33
click at [928, 400] on button "Add to Cart" at bounding box center [992, 403] width 205 height 33
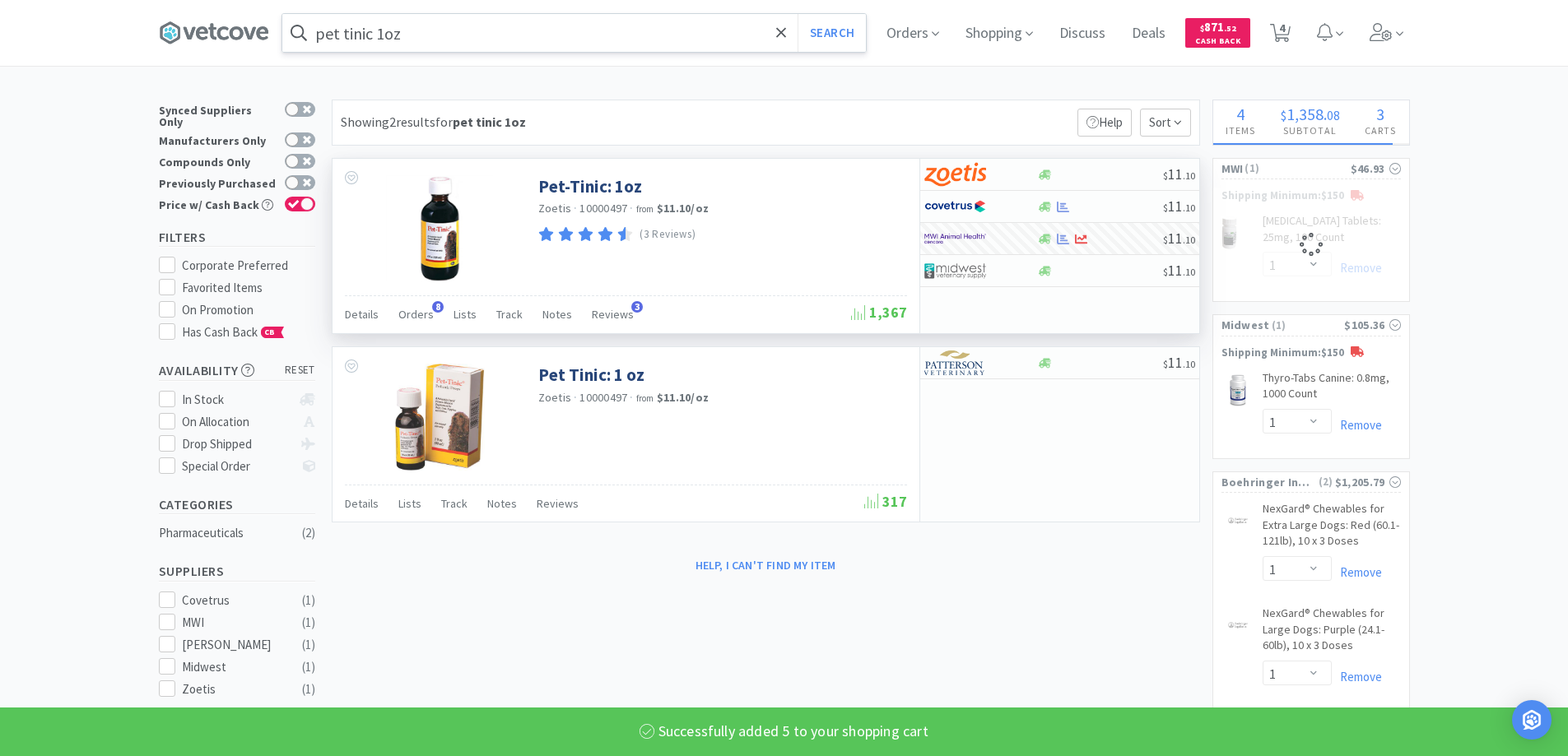
select select "5"
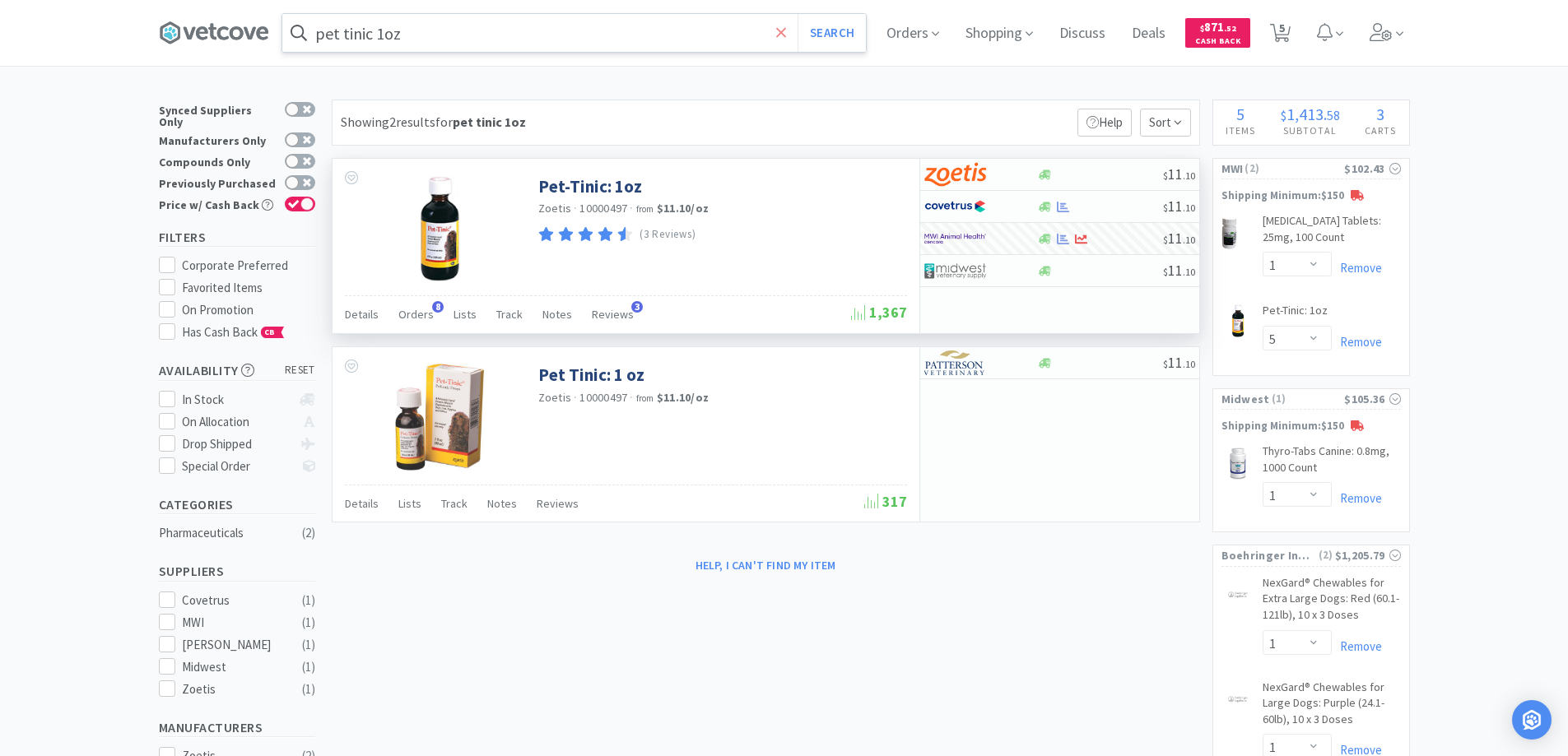
click at [783, 31] on icon at bounding box center [781, 32] width 11 height 17
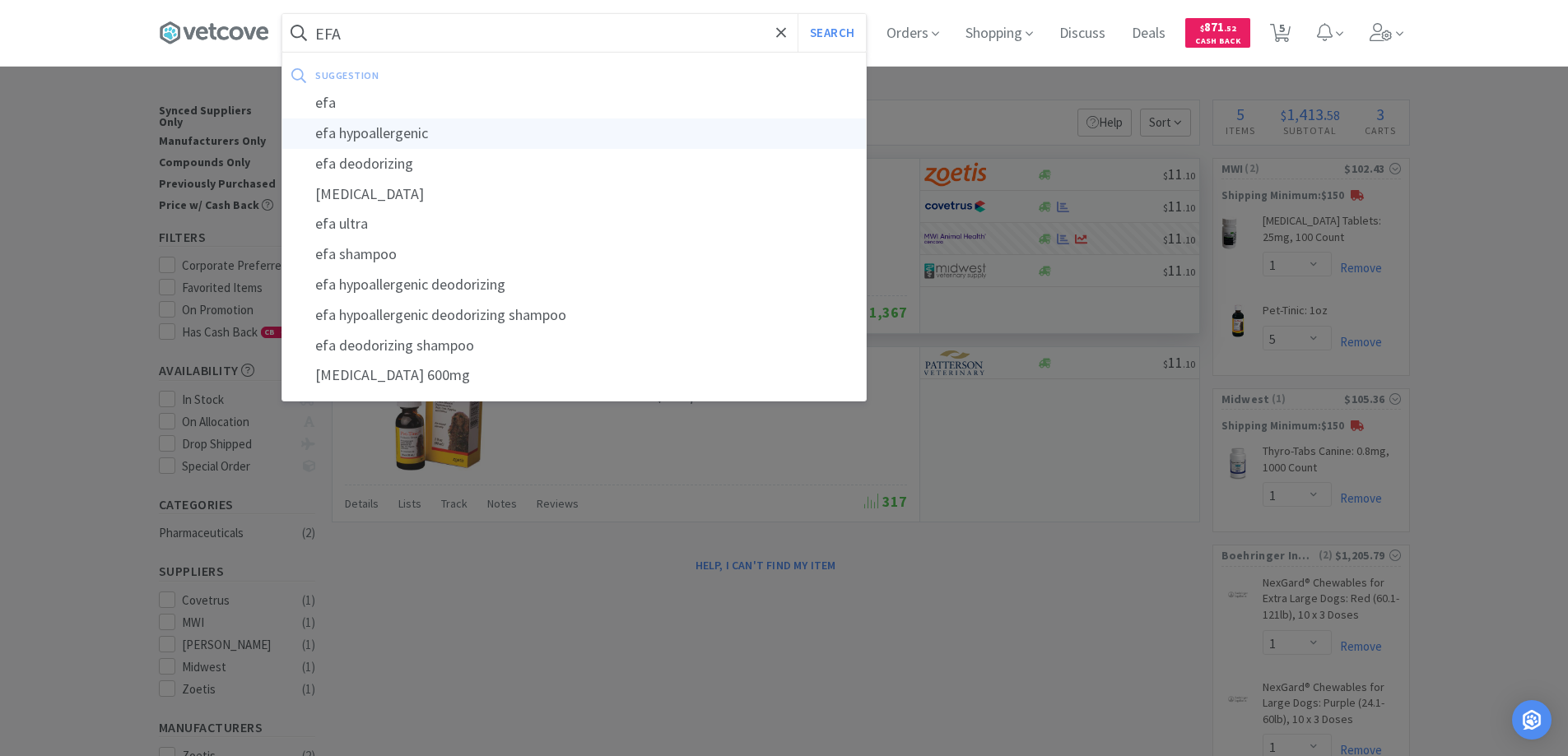
click at [354, 130] on div "efa hypoallergenic" at bounding box center [574, 133] width 584 height 30
type input "efa hypoallergenic"
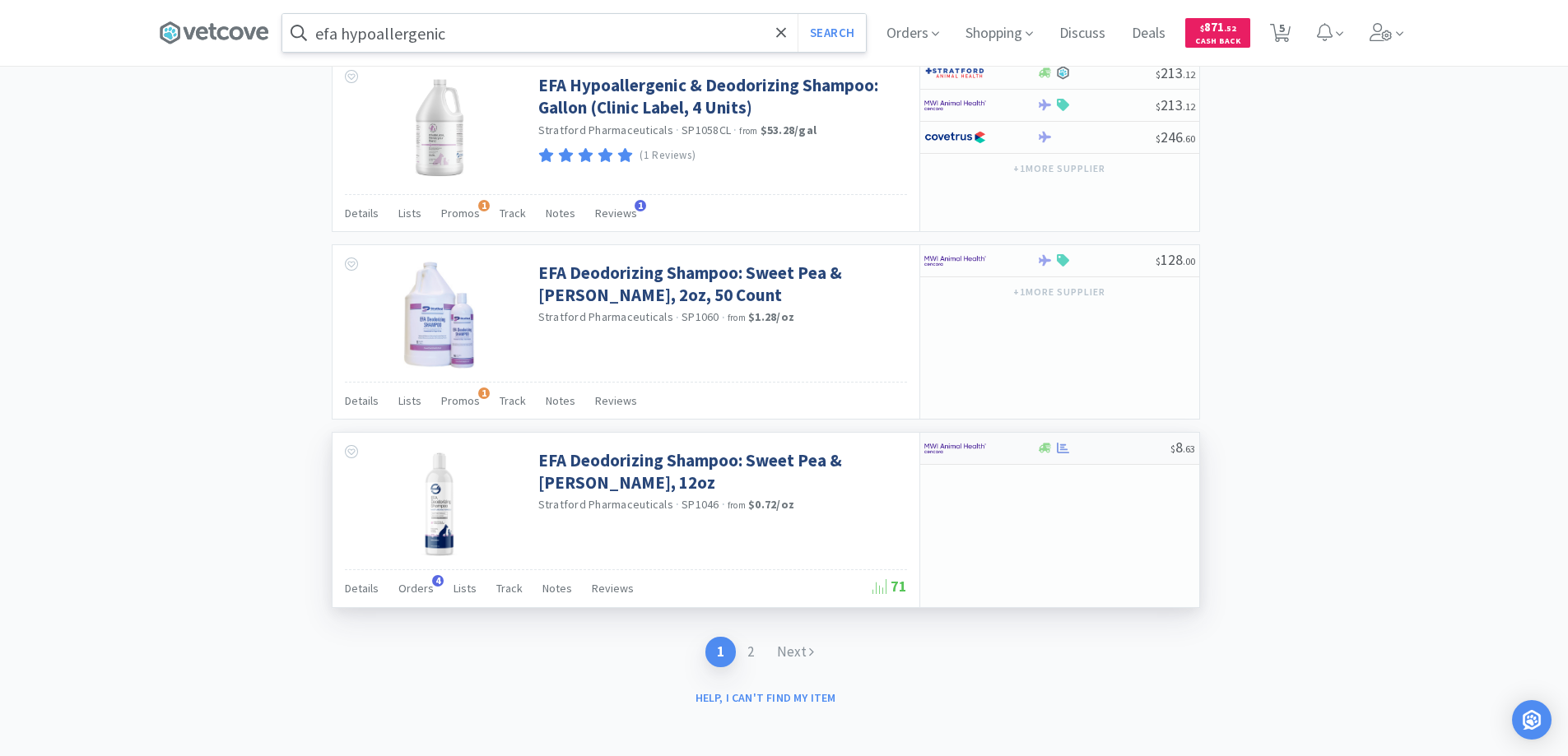
scroll to position [2716, 0]
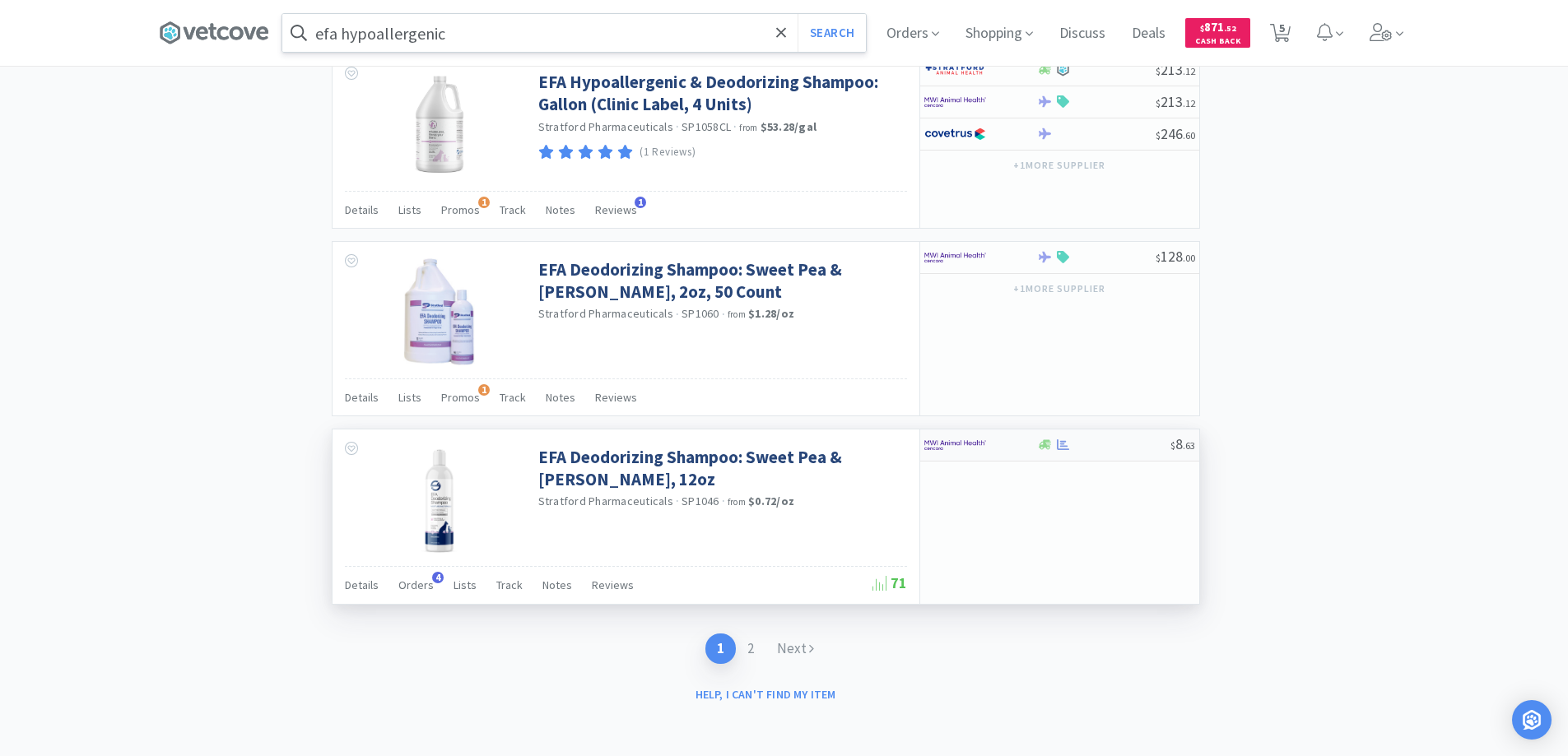
click at [1000, 449] on div at bounding box center [969, 445] width 91 height 28
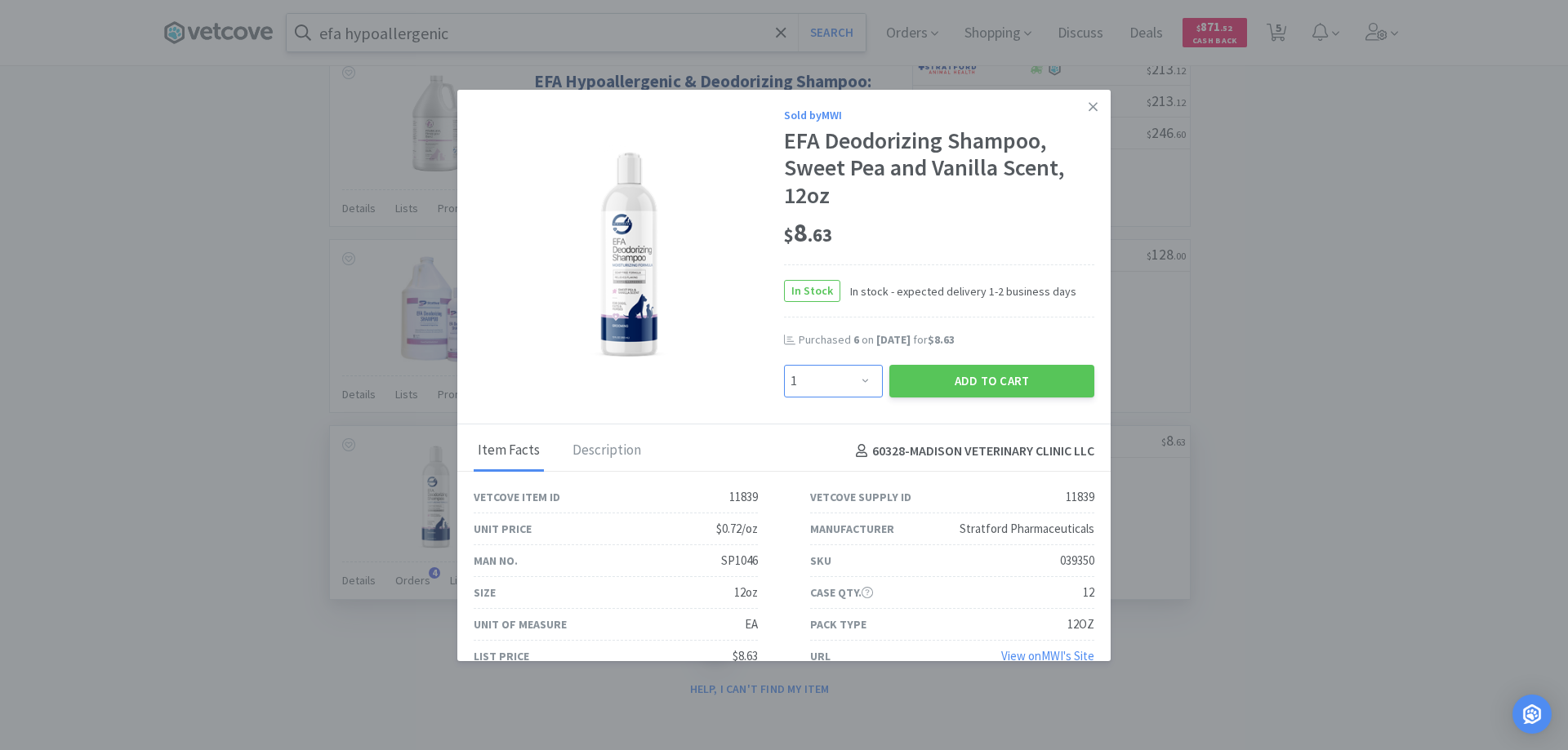
click at [856, 379] on select "Enter Quantity 1 2 3 4 5 6 7 8 9 10 11 12 13 14 15 16 17 18 19 20 Enter Quantity" at bounding box center [833, 381] width 98 height 33
select select "4"
click at [784, 365] on select "Enter Quantity 1 2 3 4 5 6 7 8 9 10 11 12 13 14 15 16 17 18 19 20 Enter Quantity" at bounding box center [833, 381] width 98 height 33
click at [943, 378] on button "Add to Cart" at bounding box center [992, 381] width 205 height 33
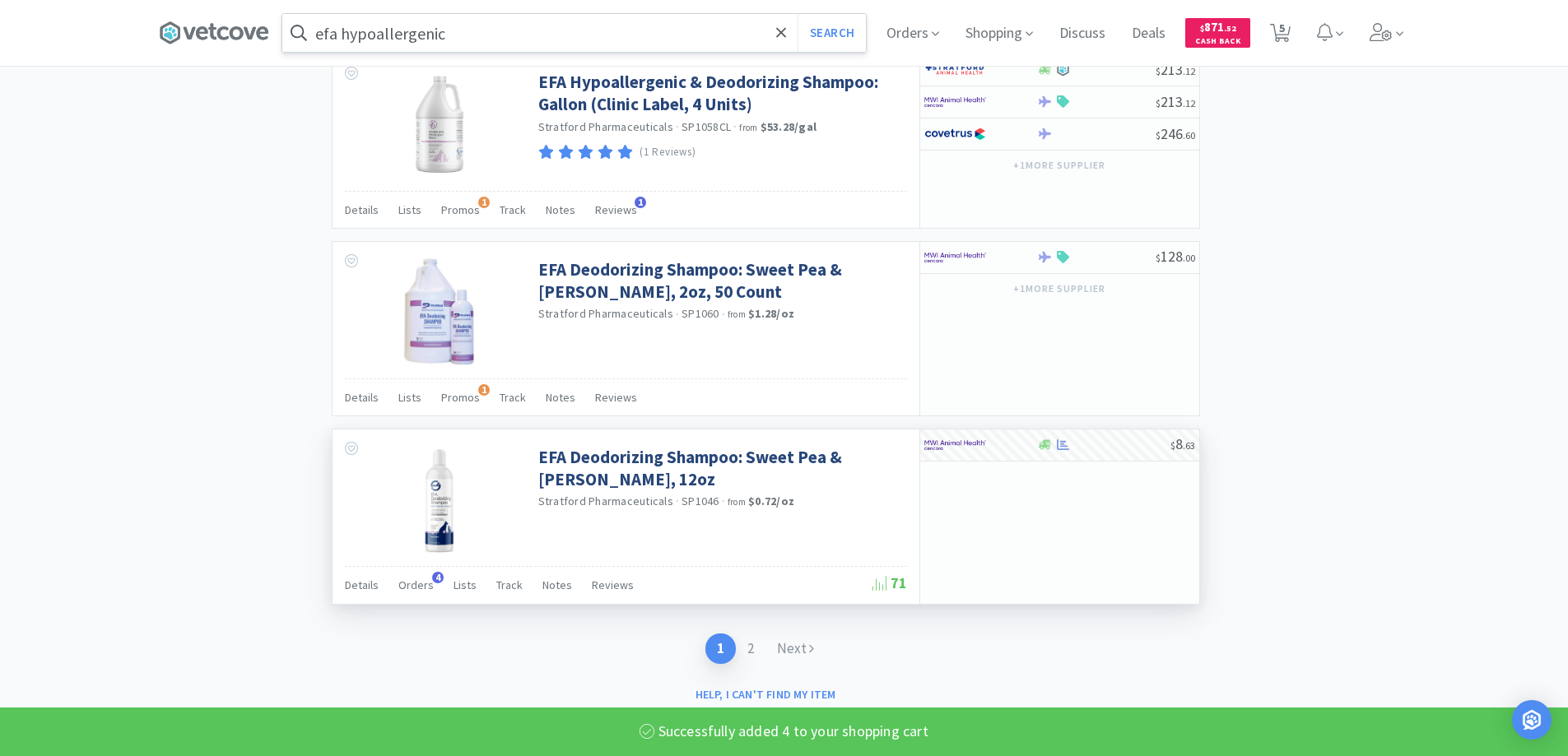
select select "4"
select select "5"
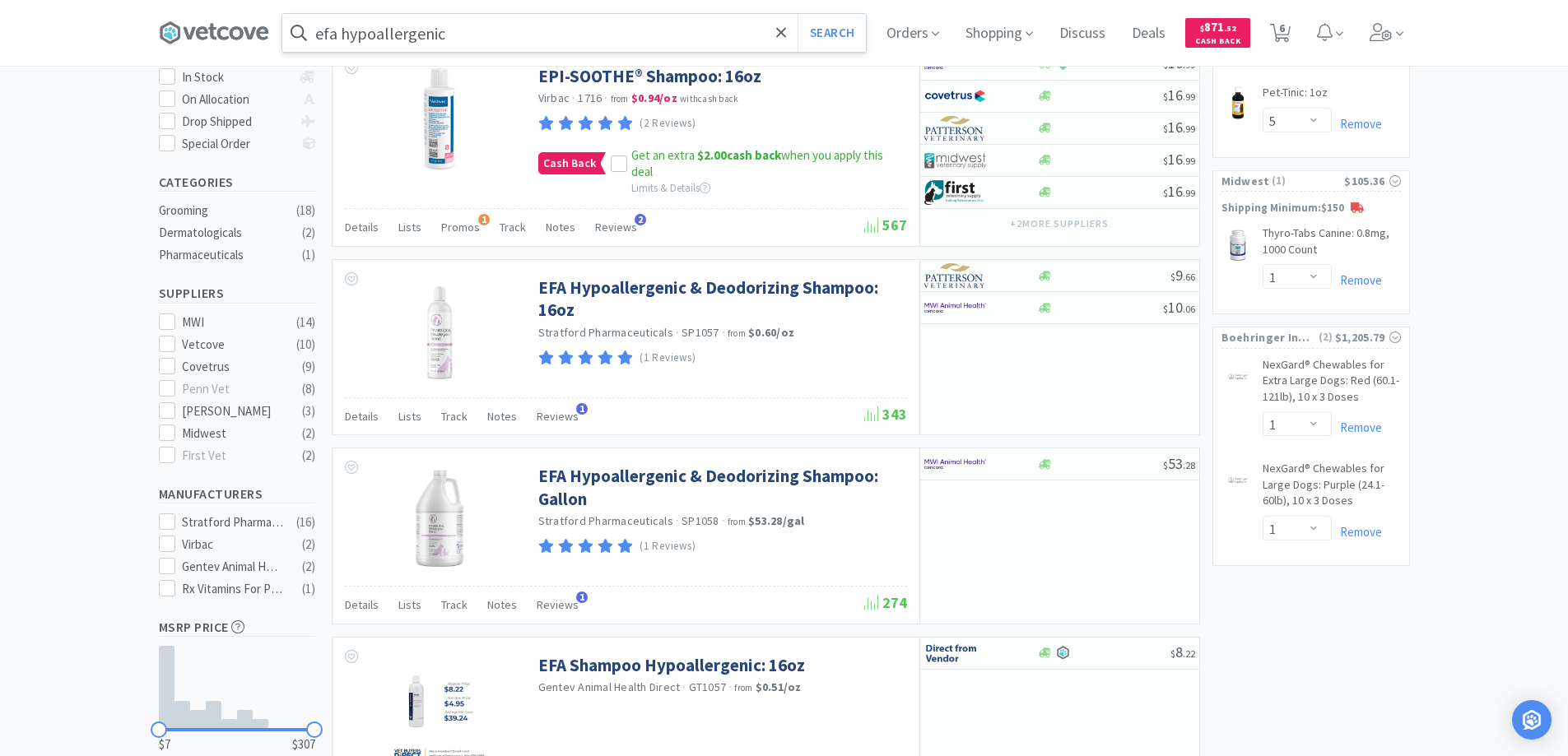
scroll to position [0, 0]
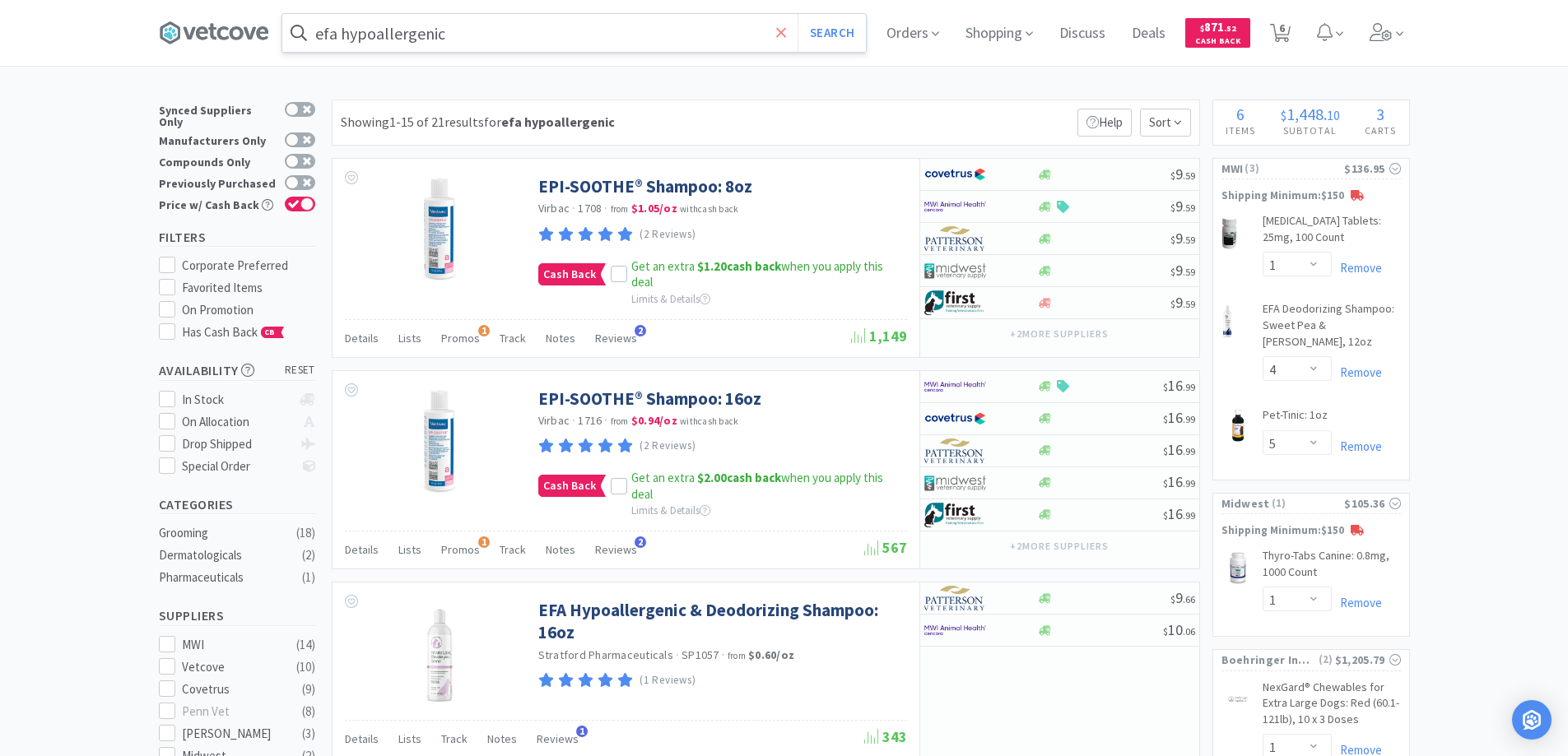
click at [786, 30] on icon at bounding box center [781, 32] width 10 height 10
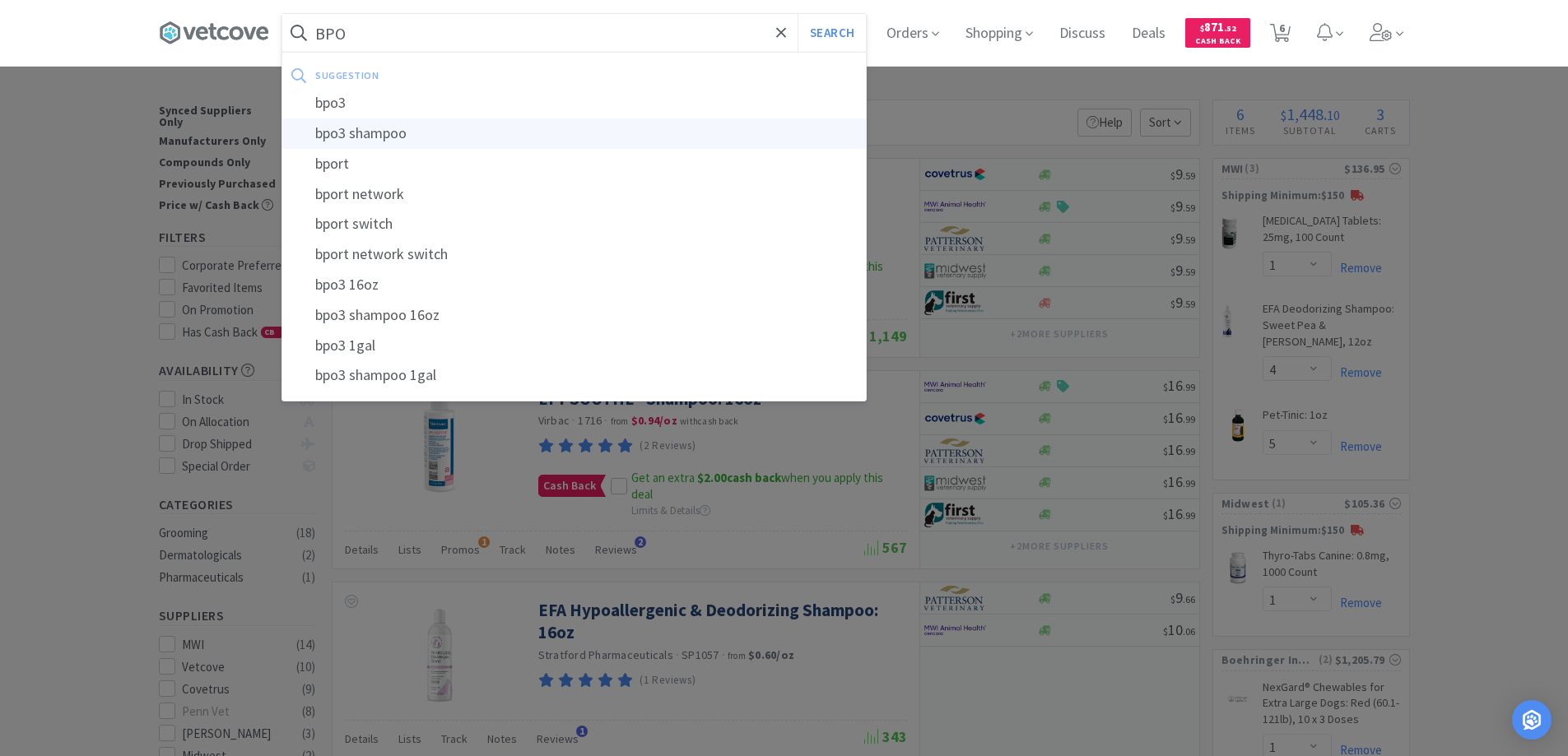
click at [376, 135] on div "bpo3 shampoo" at bounding box center [574, 133] width 584 height 30
type input "bpo3 shampoo"
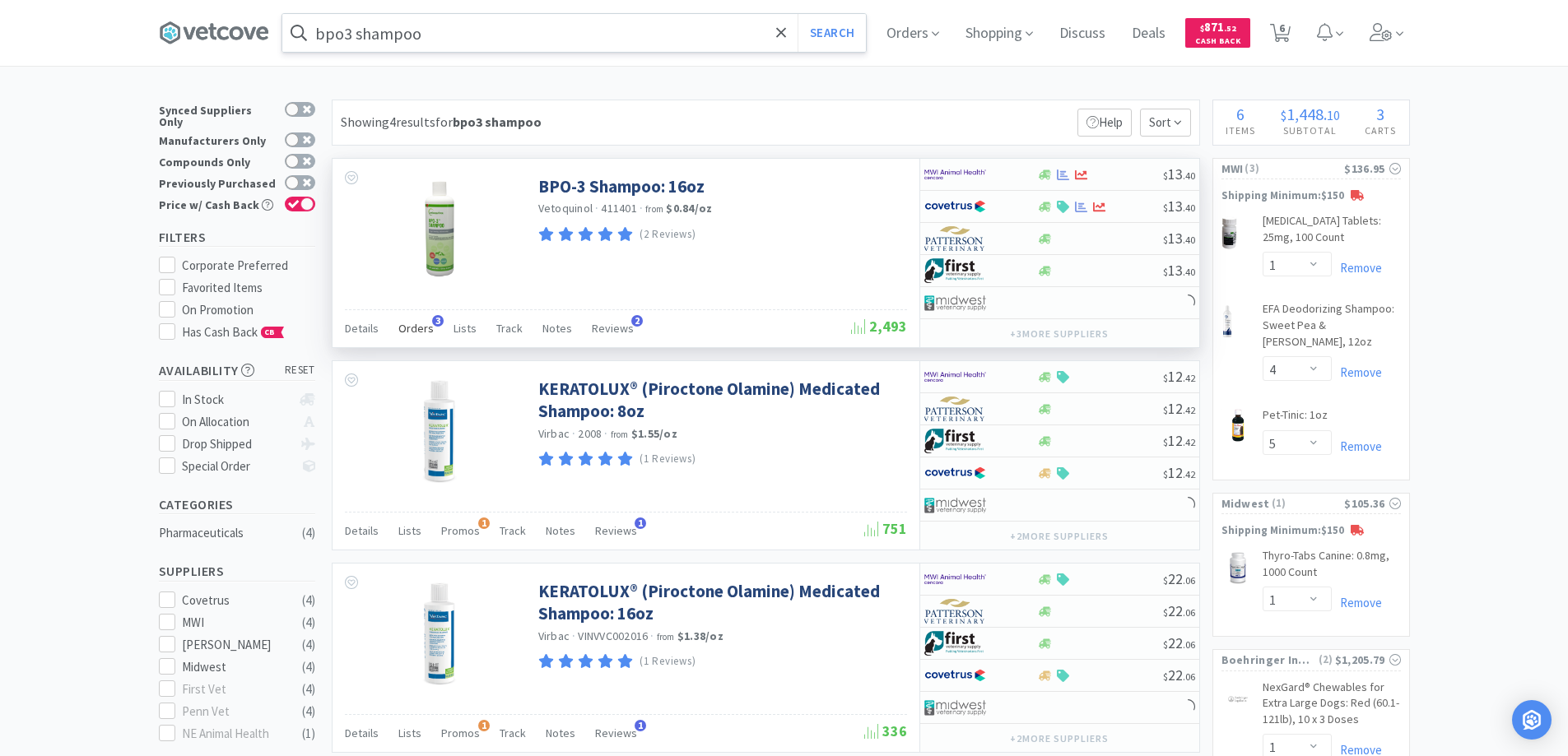
click at [437, 317] on span "3" at bounding box center [438, 321] width 12 height 12
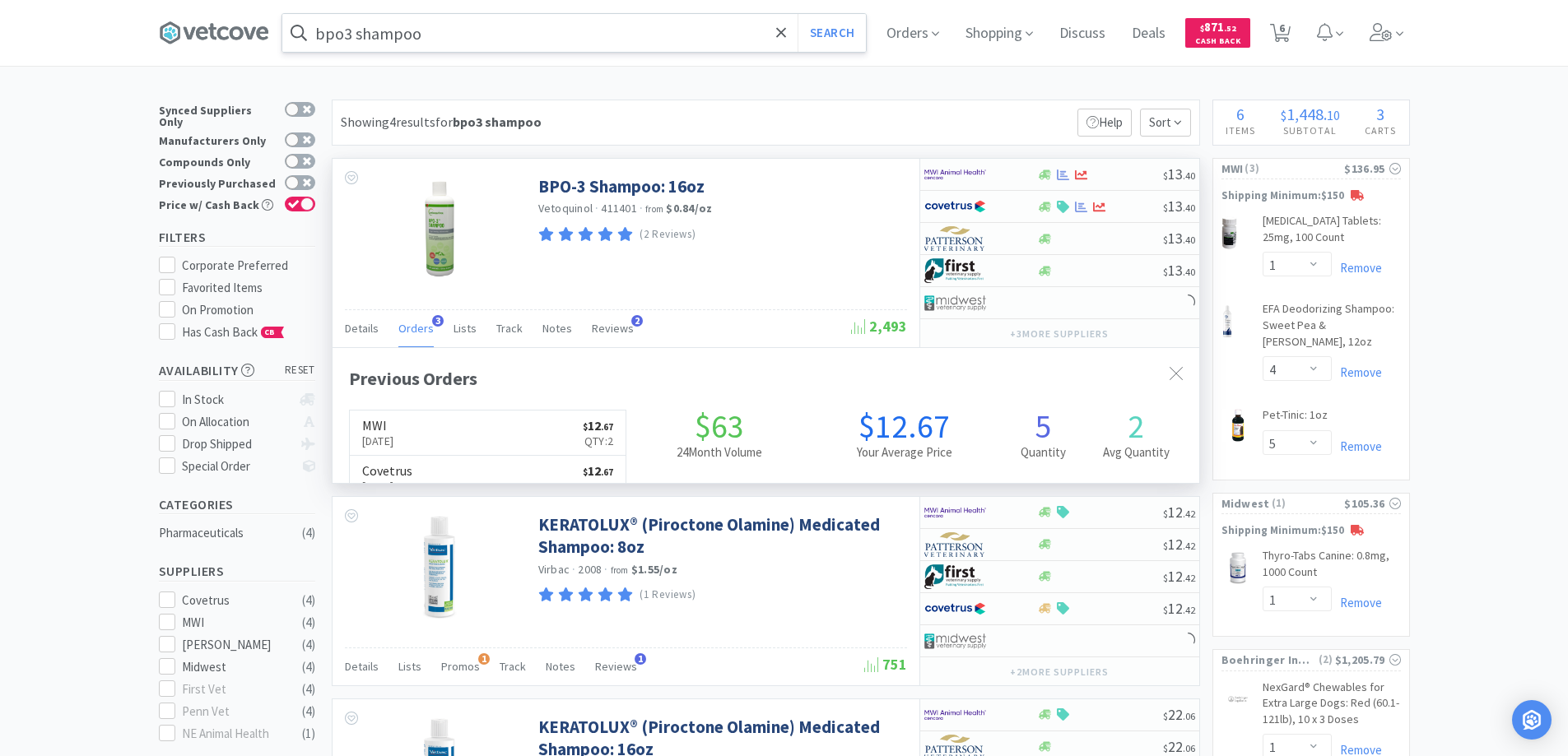
scroll to position [426, 866]
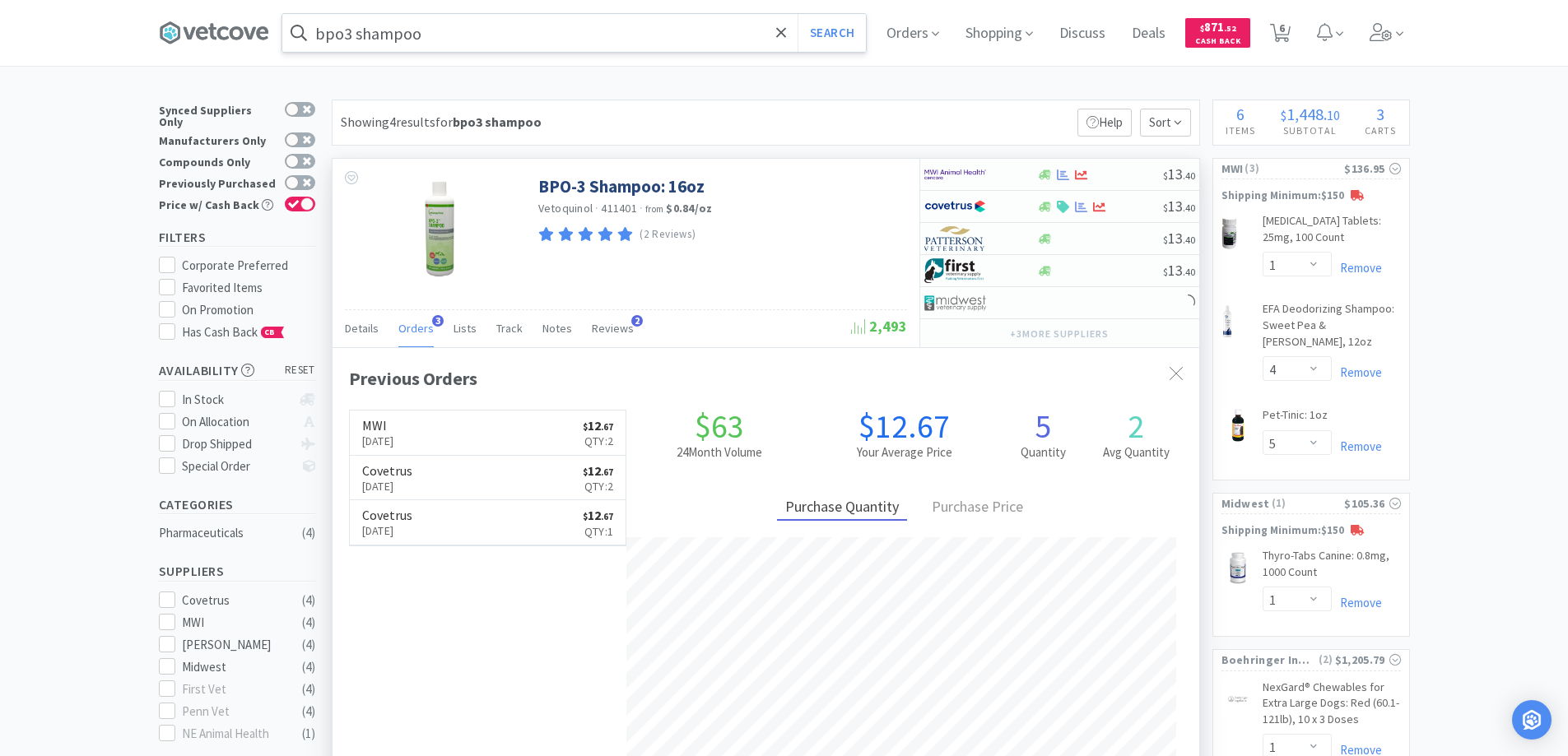
click at [437, 318] on span "3" at bounding box center [438, 321] width 12 height 12
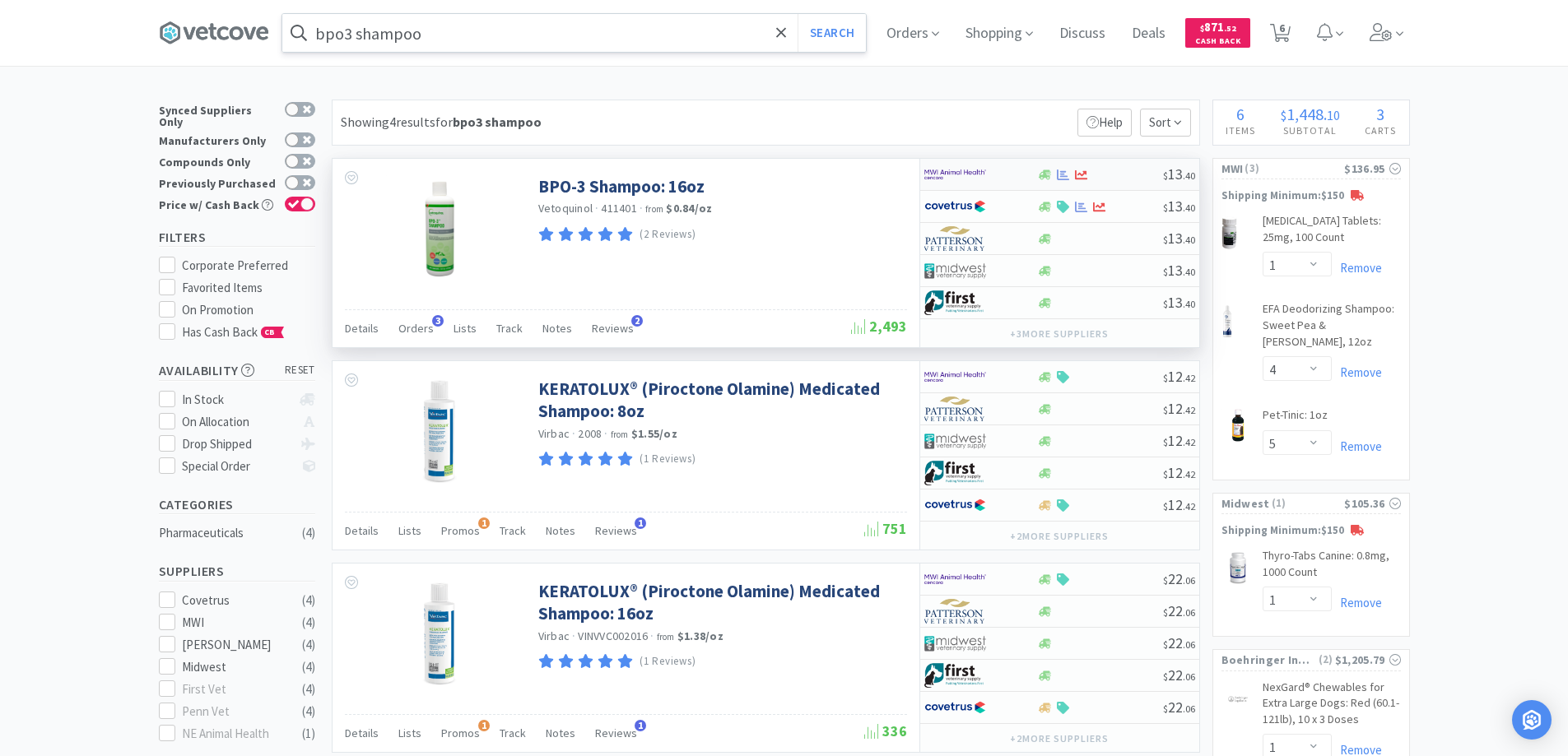
click at [1004, 176] on div at bounding box center [969, 174] width 91 height 28
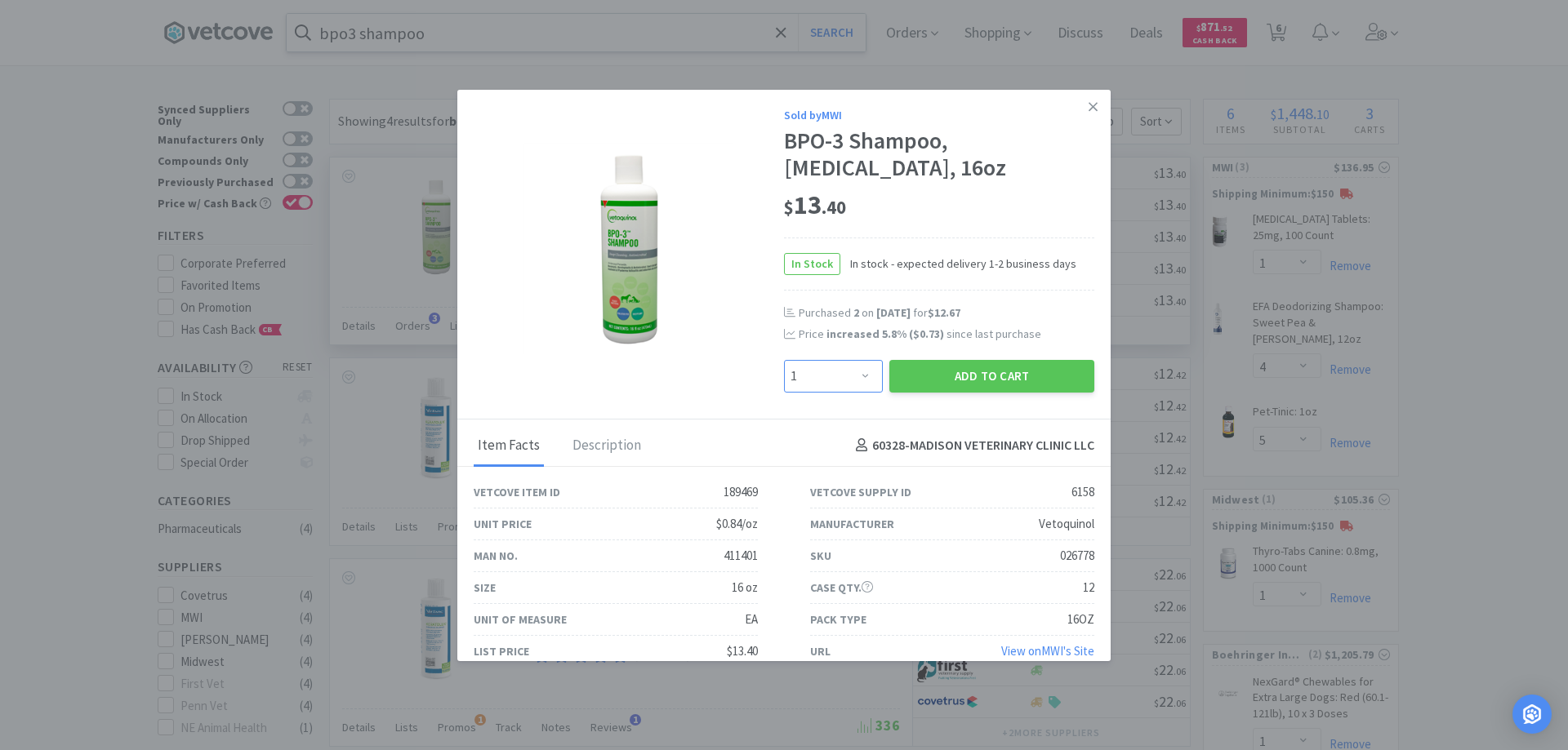
drag, startPoint x: 856, startPoint y: 375, endPoint x: 853, endPoint y: 362, distance: 13.3
click at [855, 374] on select "Enter Quantity 1 2 3 4 5 6 7 8 9 10 11 12 13 14 15 16 17 18 19 20 Enter Quantity" at bounding box center [833, 376] width 98 height 33
select select "2"
click at [784, 360] on select "Enter Quantity 1 2 3 4 5 6 7 8 9 10 11 12 13 14 15 16 17 18 19 20 Enter Quantity" at bounding box center [833, 376] width 98 height 33
click at [958, 373] on button "Add to Cart" at bounding box center [992, 376] width 205 height 33
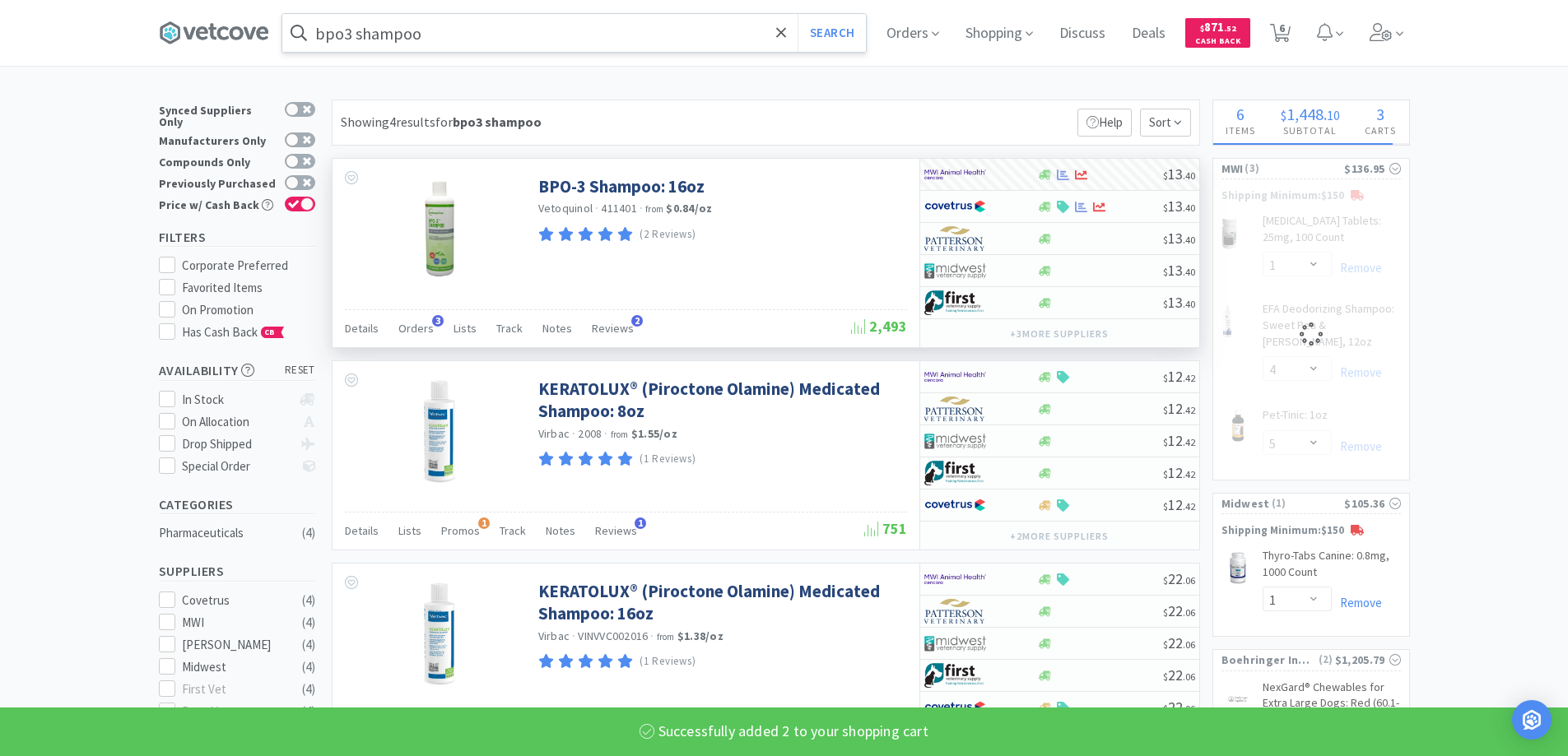
select select "2"
select select "4"
select select "5"
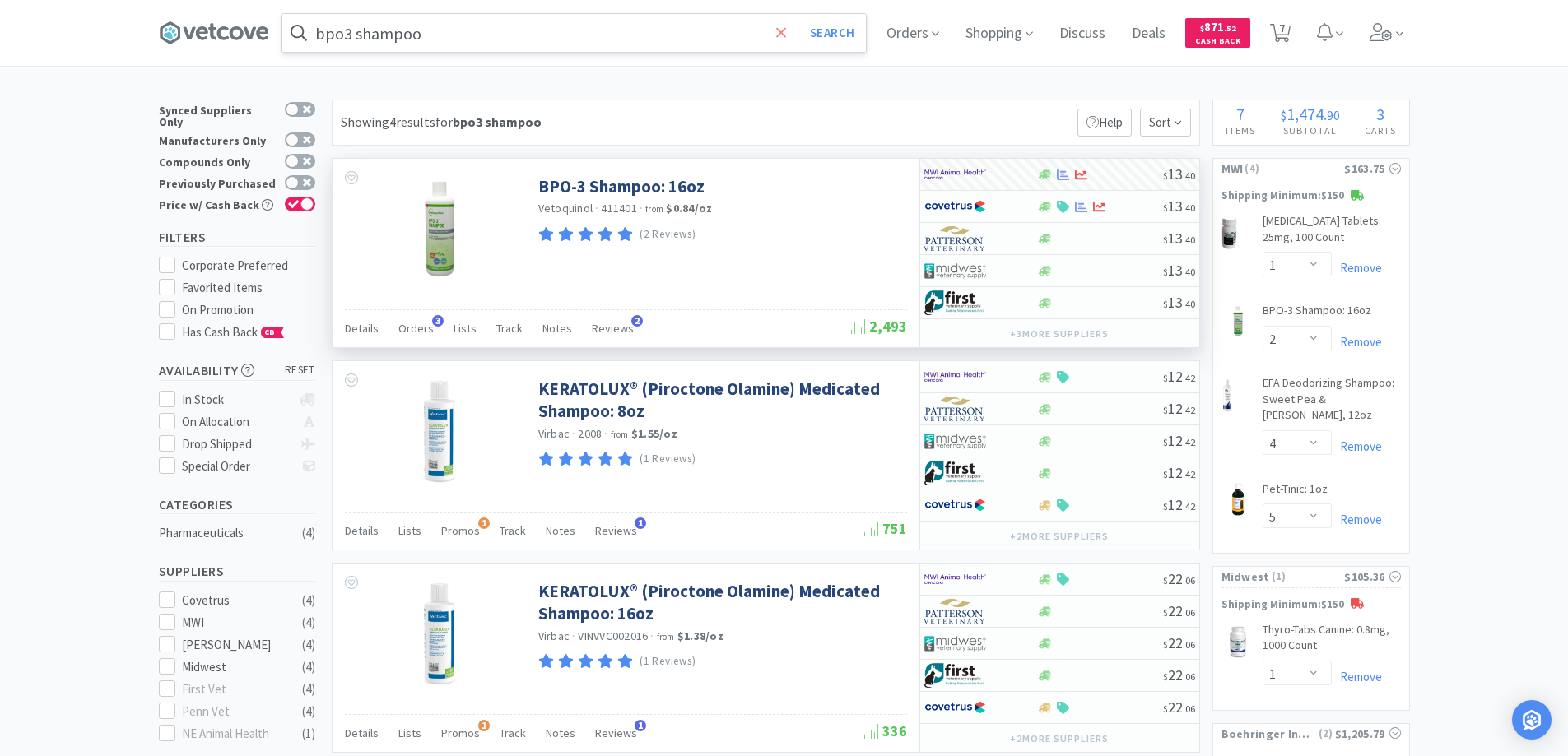
click at [784, 36] on icon at bounding box center [781, 32] width 11 height 17
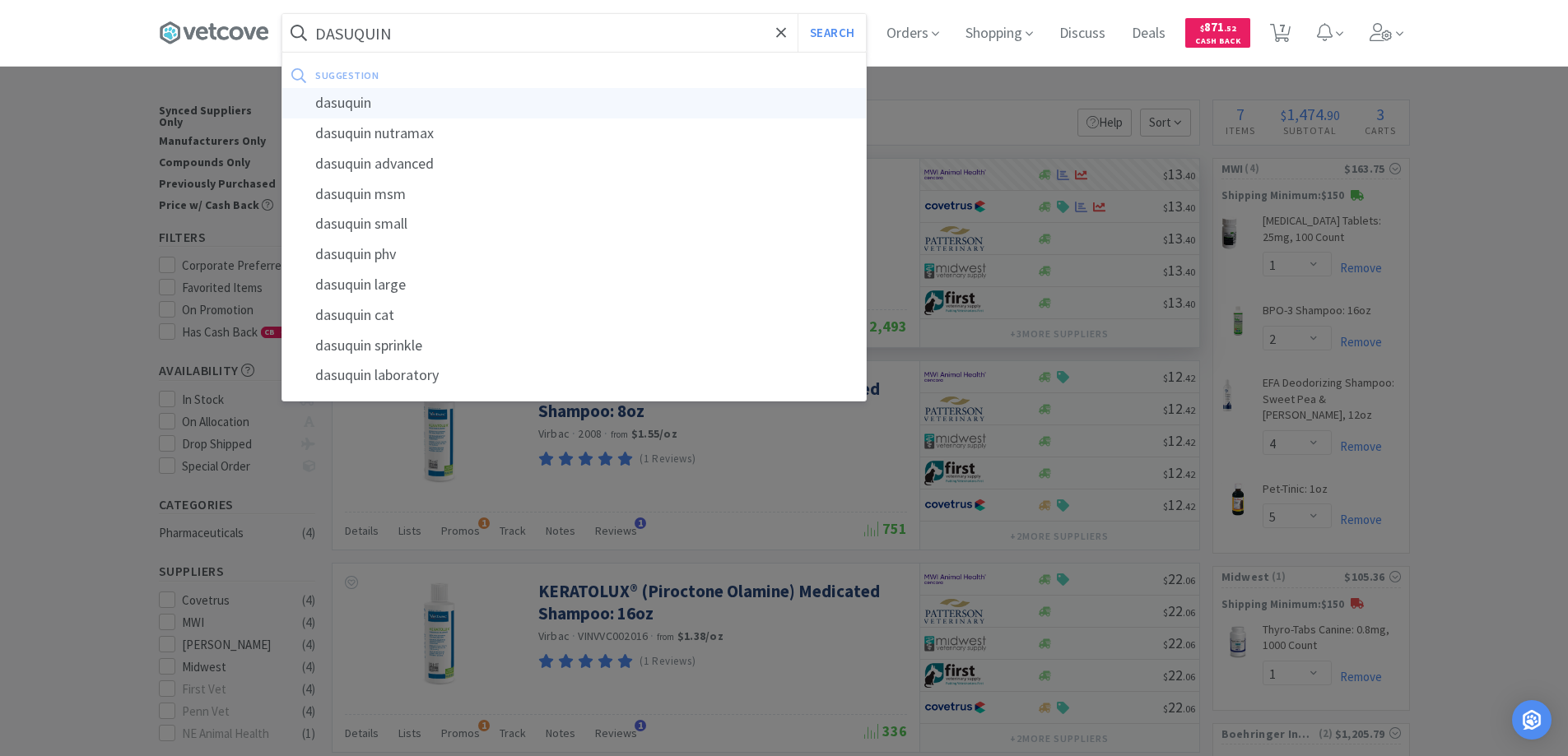
click at [360, 100] on div "dasuquin" at bounding box center [574, 102] width 584 height 30
type input "dasuquin"
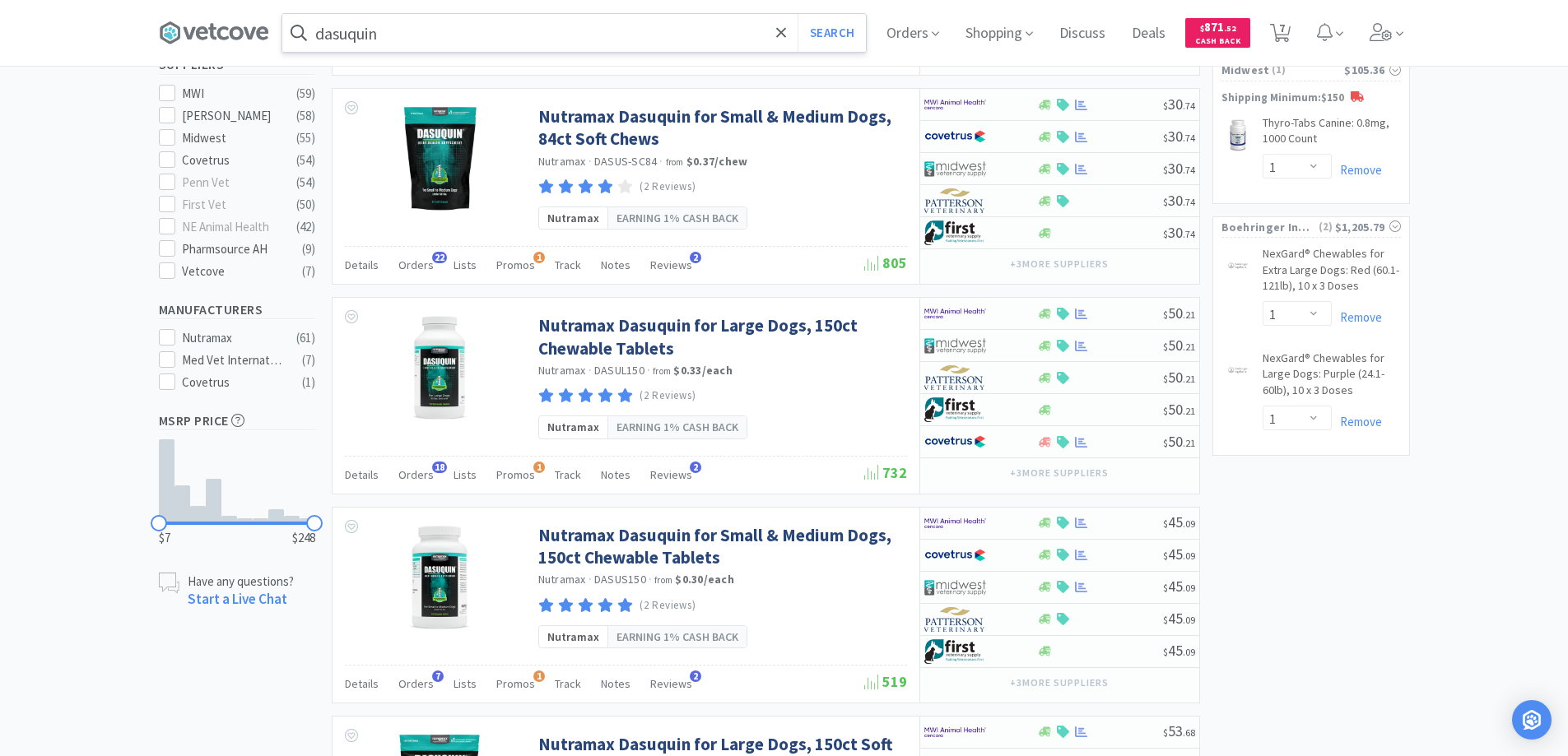
scroll to position [658, 0]
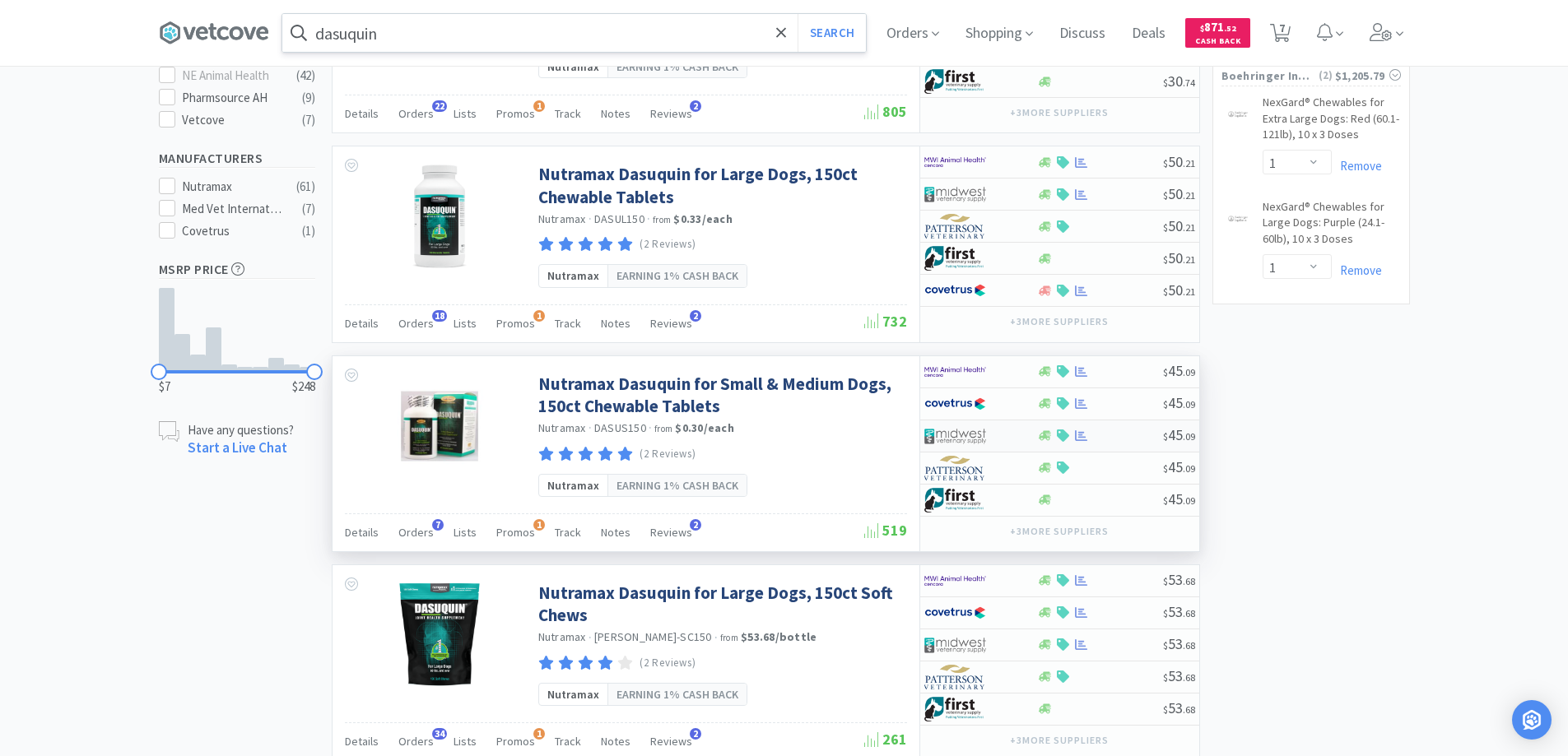
click at [1015, 435] on div at bounding box center [981, 436] width 113 height 28
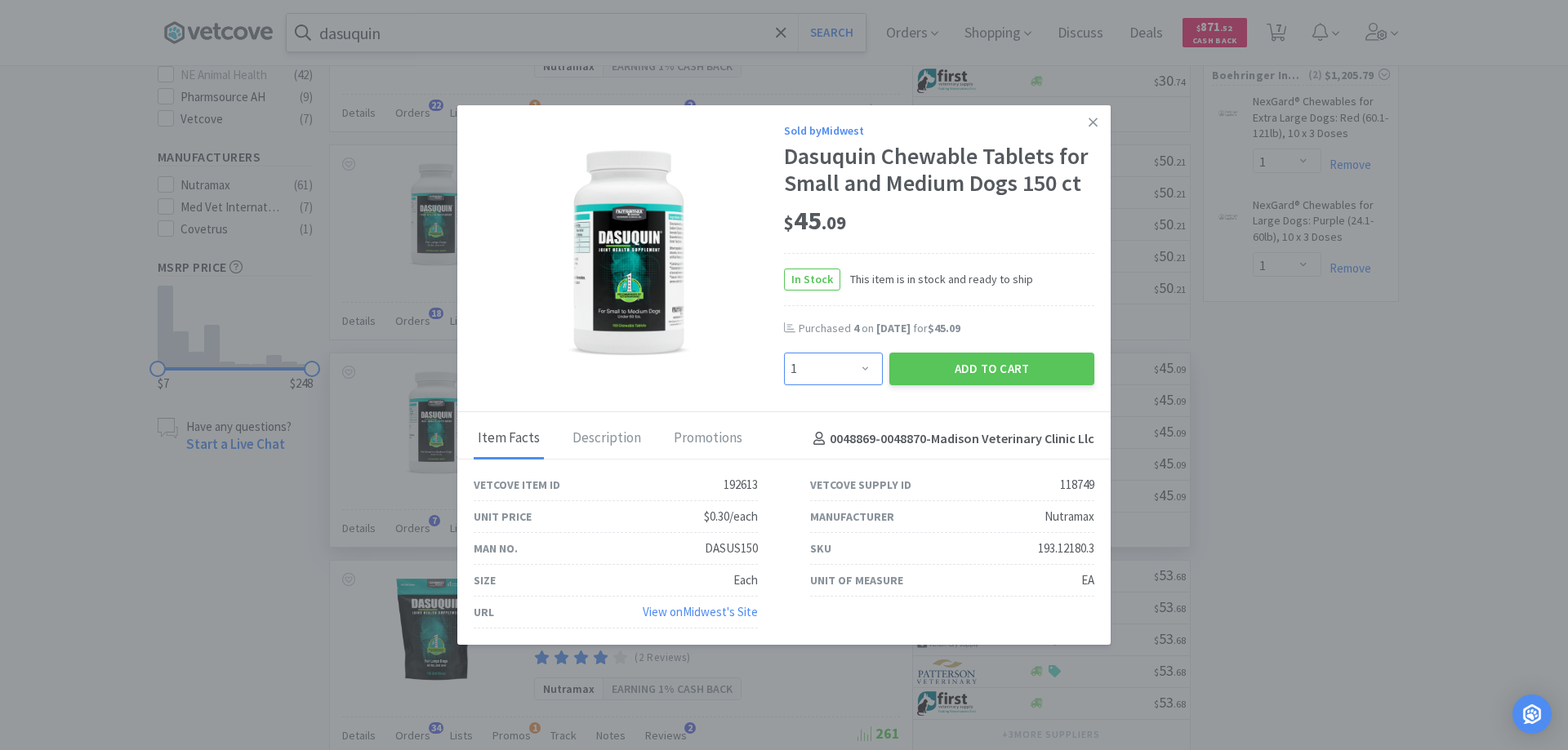
click at [865, 370] on select "Enter Quantity 1 2 3 4 5 6 7 8 9 10 11 12 13 14 15 16 17 18 19 20 Enter Quantity" at bounding box center [833, 369] width 98 height 33
select select "4"
click at [784, 352] on select "Enter Quantity 1 2 3 4 5 6 7 8 9 10 11 12 13 14 15 16 17 18 19 20 Enter Quantity" at bounding box center [833, 369] width 98 height 33
click at [971, 364] on button "Add to Cart" at bounding box center [992, 369] width 205 height 33
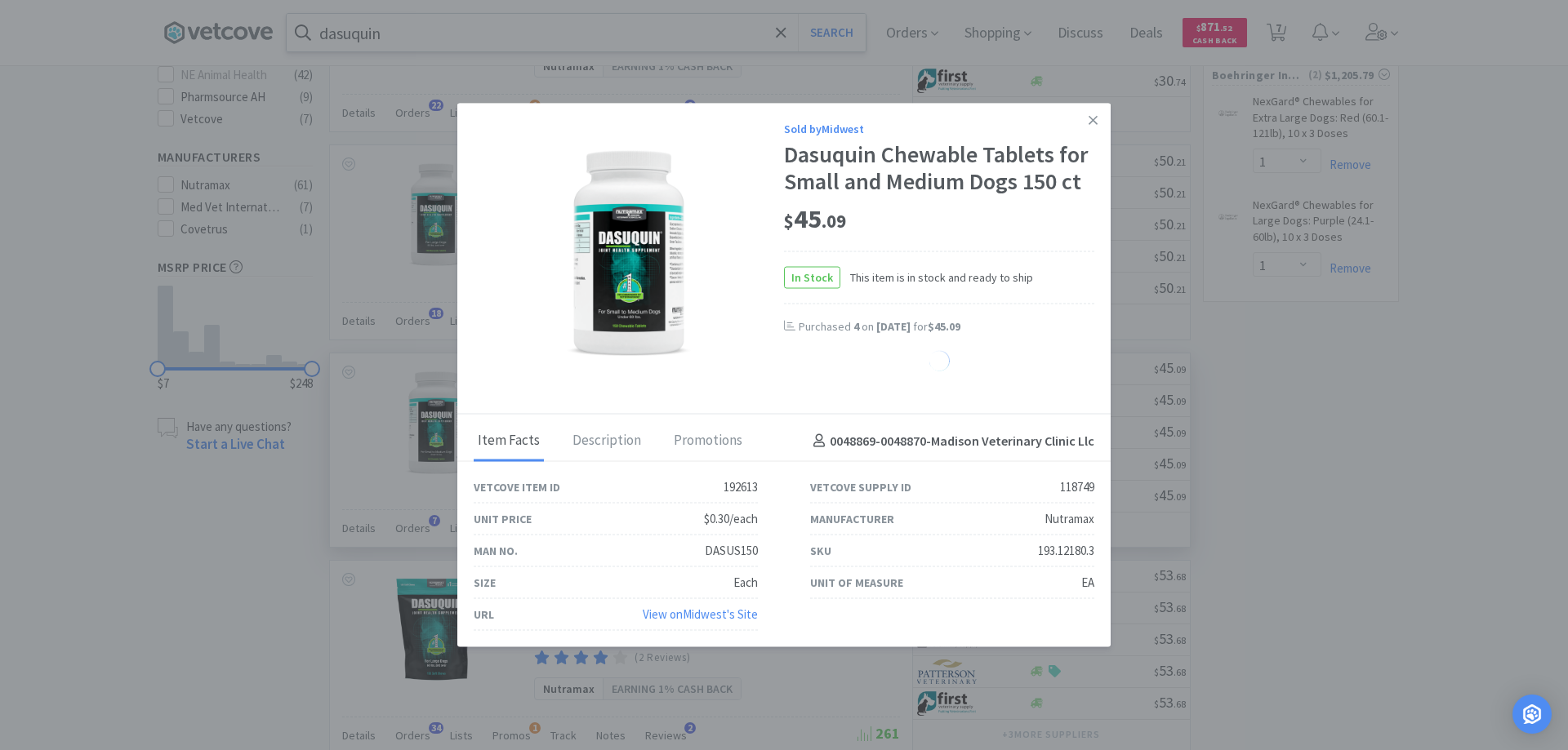
select select "4"
select select "1"
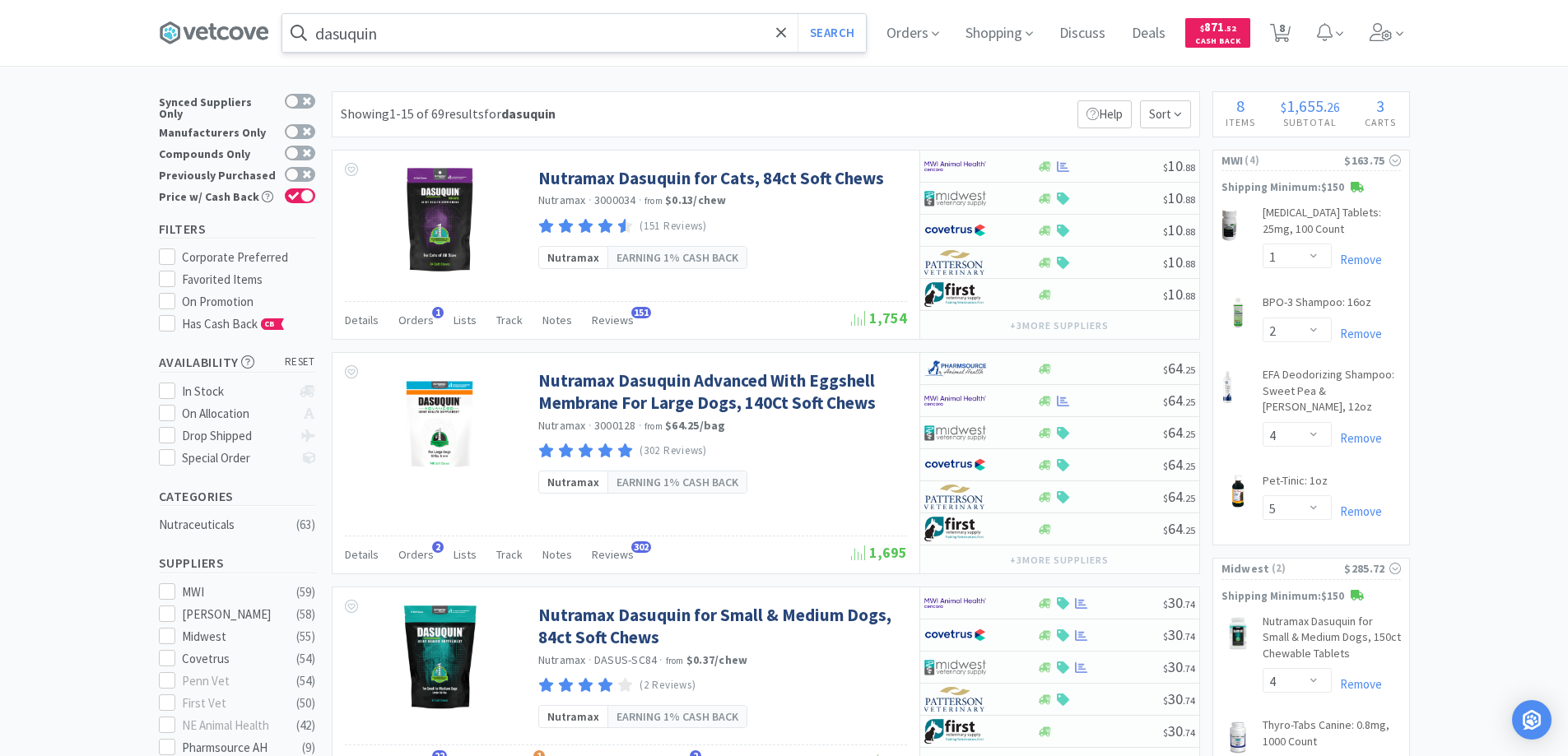
scroll to position [0, 0]
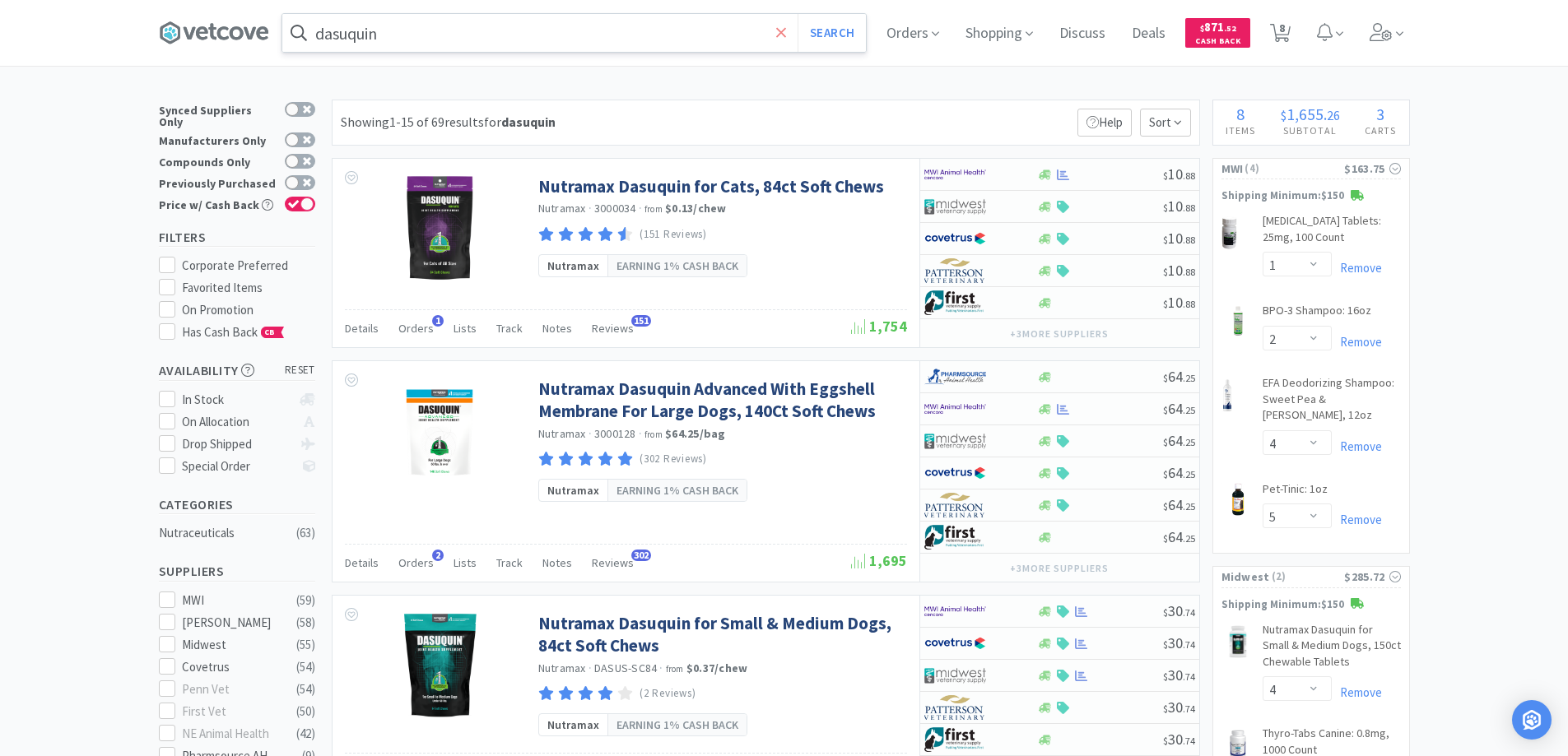
click at [785, 33] on icon at bounding box center [781, 32] width 10 height 10
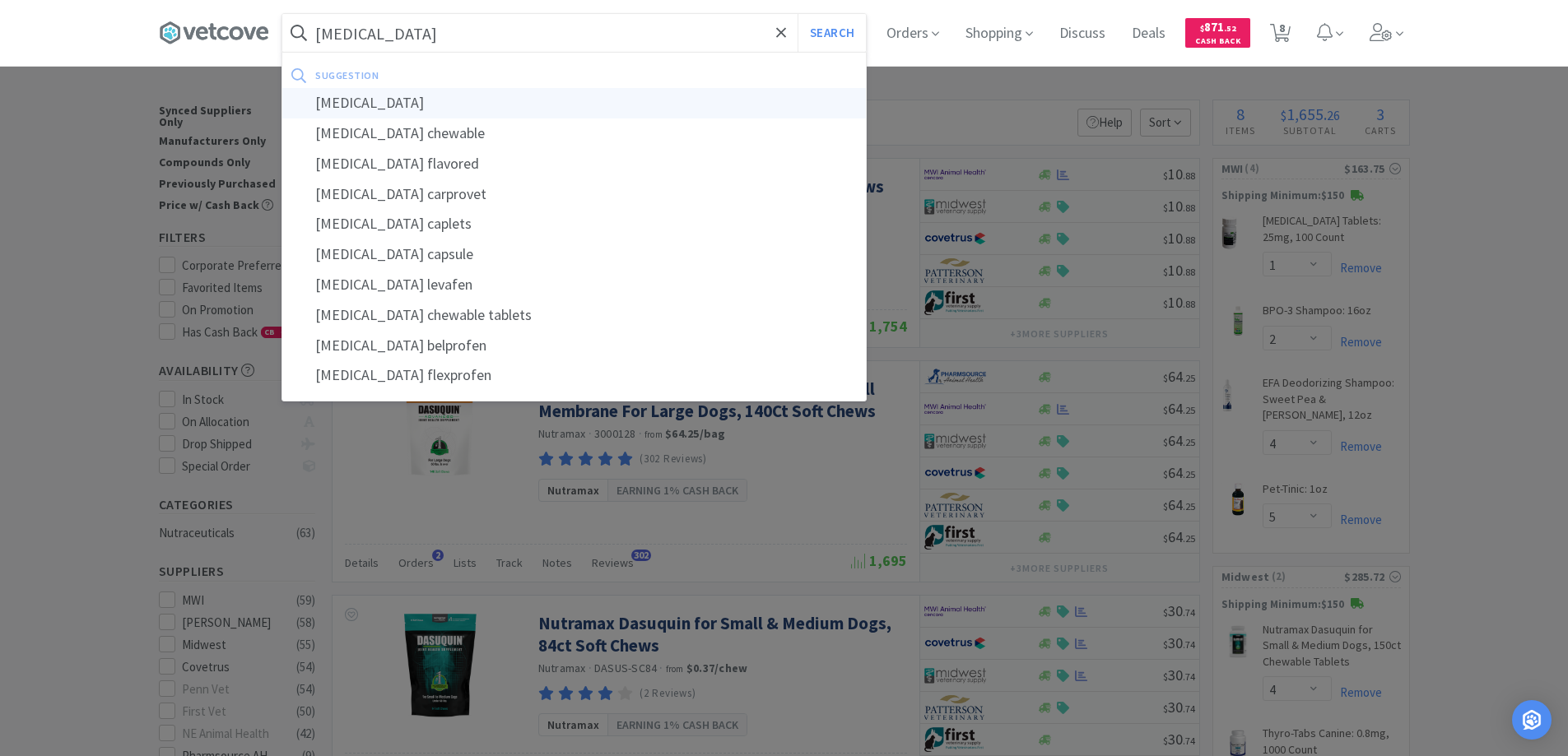
click at [358, 100] on div "[MEDICAL_DATA]" at bounding box center [574, 102] width 584 height 30
type input "[MEDICAL_DATA]"
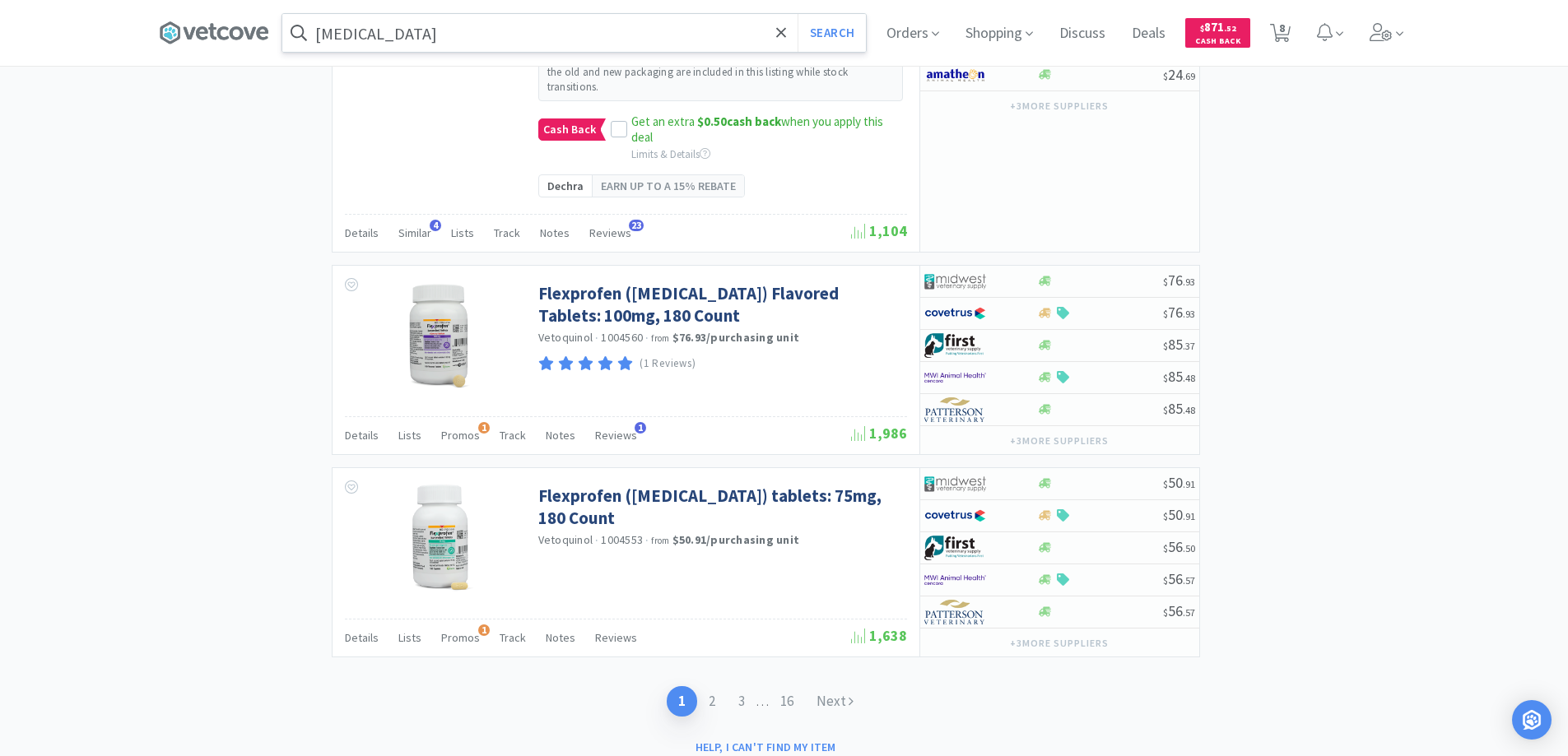
scroll to position [3297, 0]
click at [709, 685] on link "2" at bounding box center [711, 700] width 29 height 30
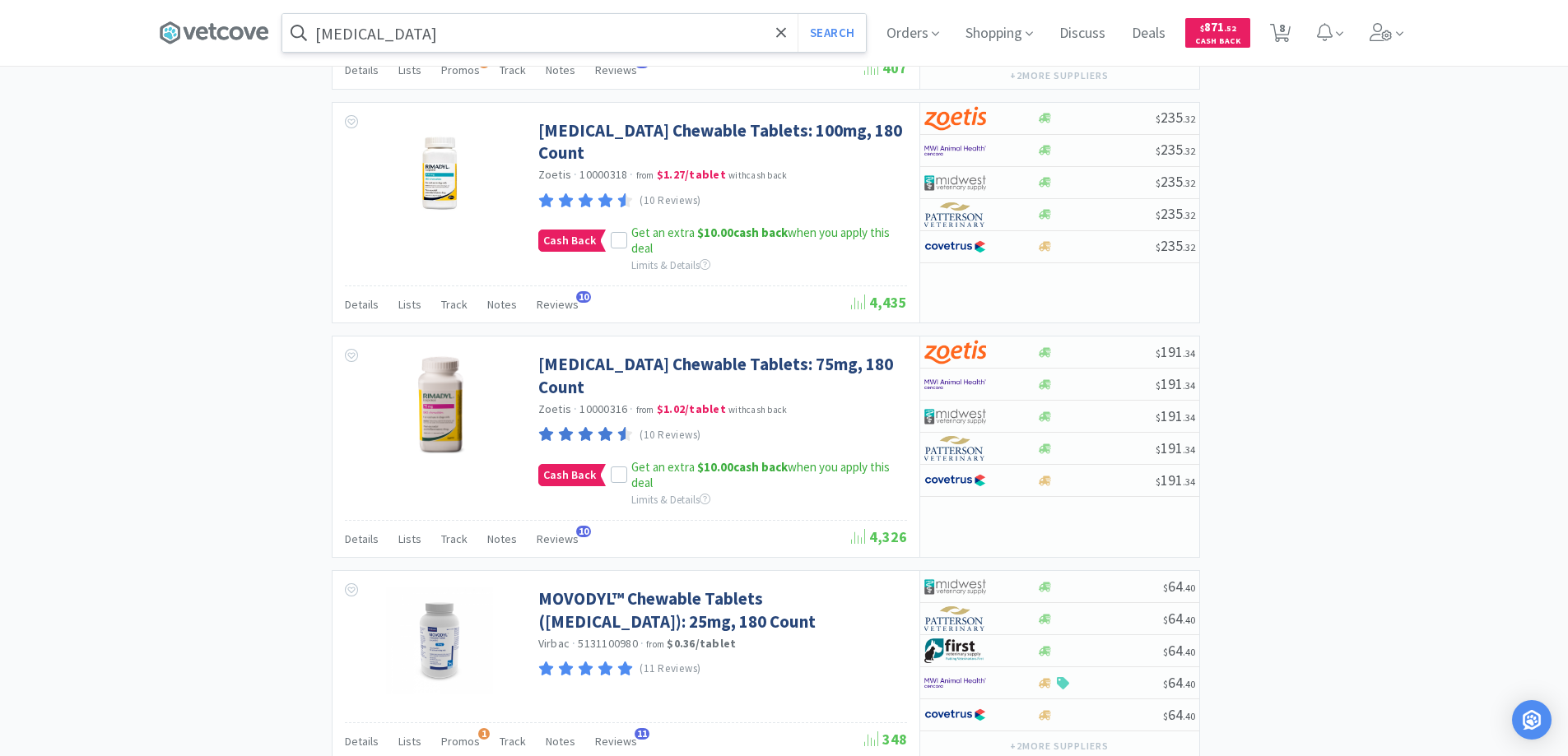
scroll to position [3164, 0]
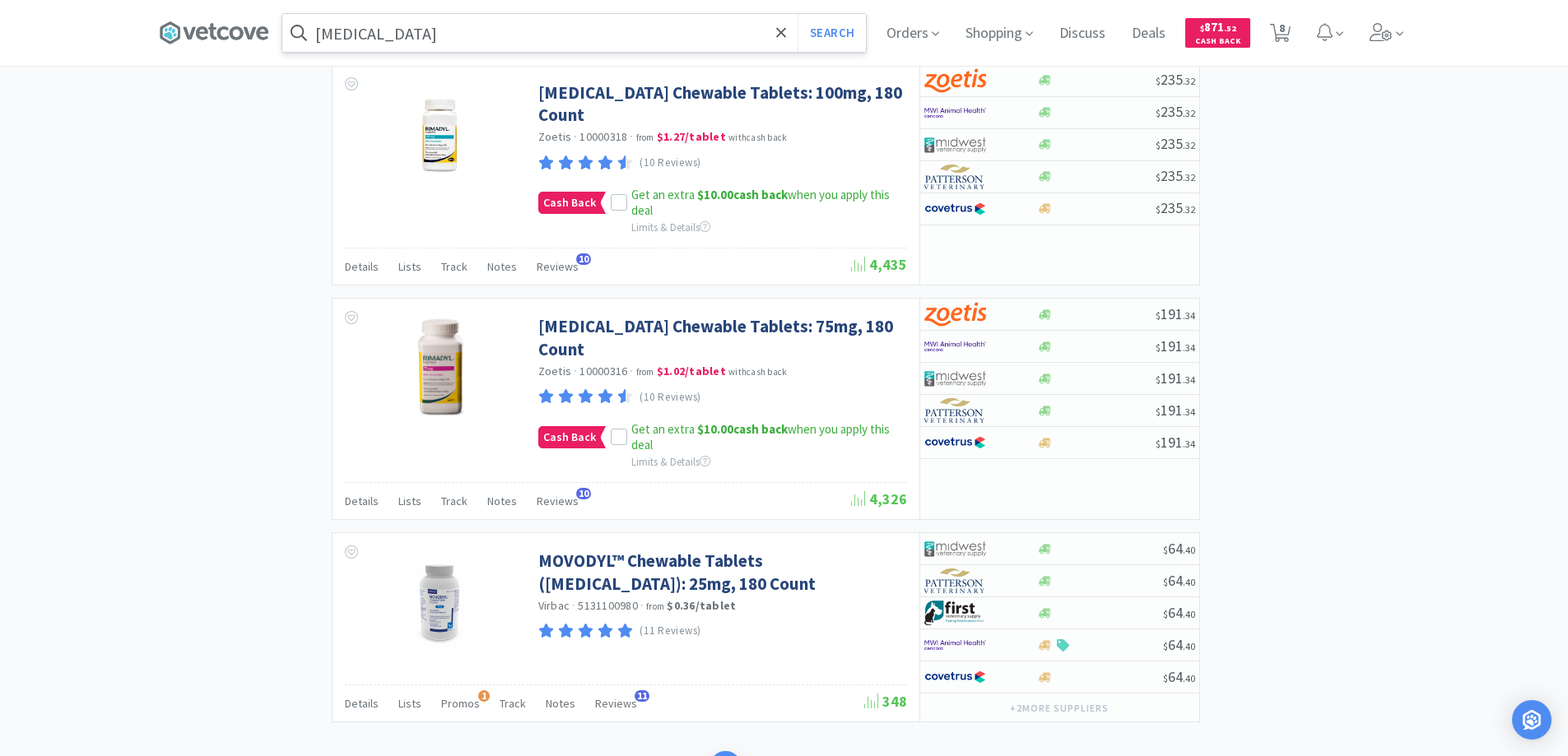
click at [690, 751] on link "1" at bounding box center [695, 766] width 29 height 30
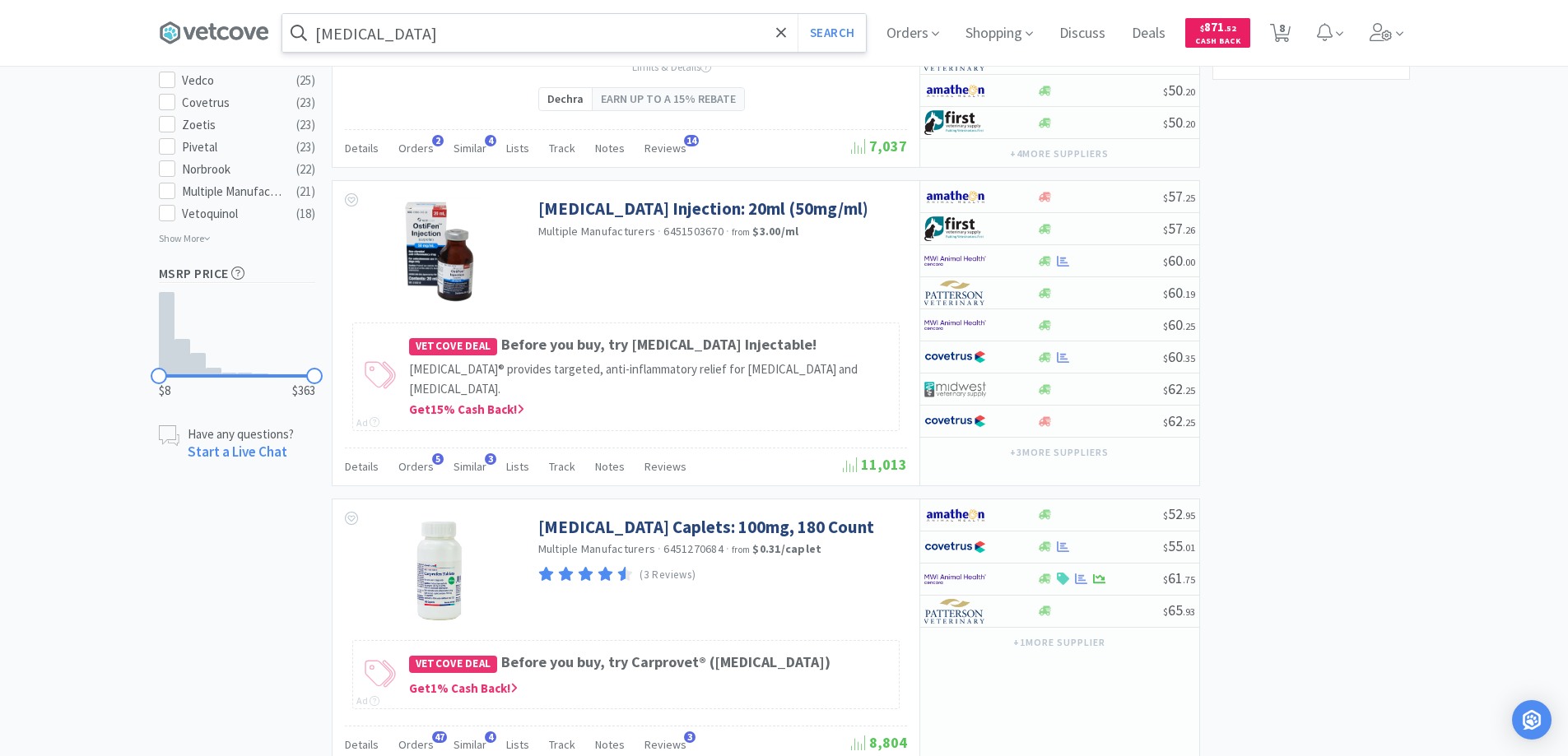
scroll to position [1152, 0]
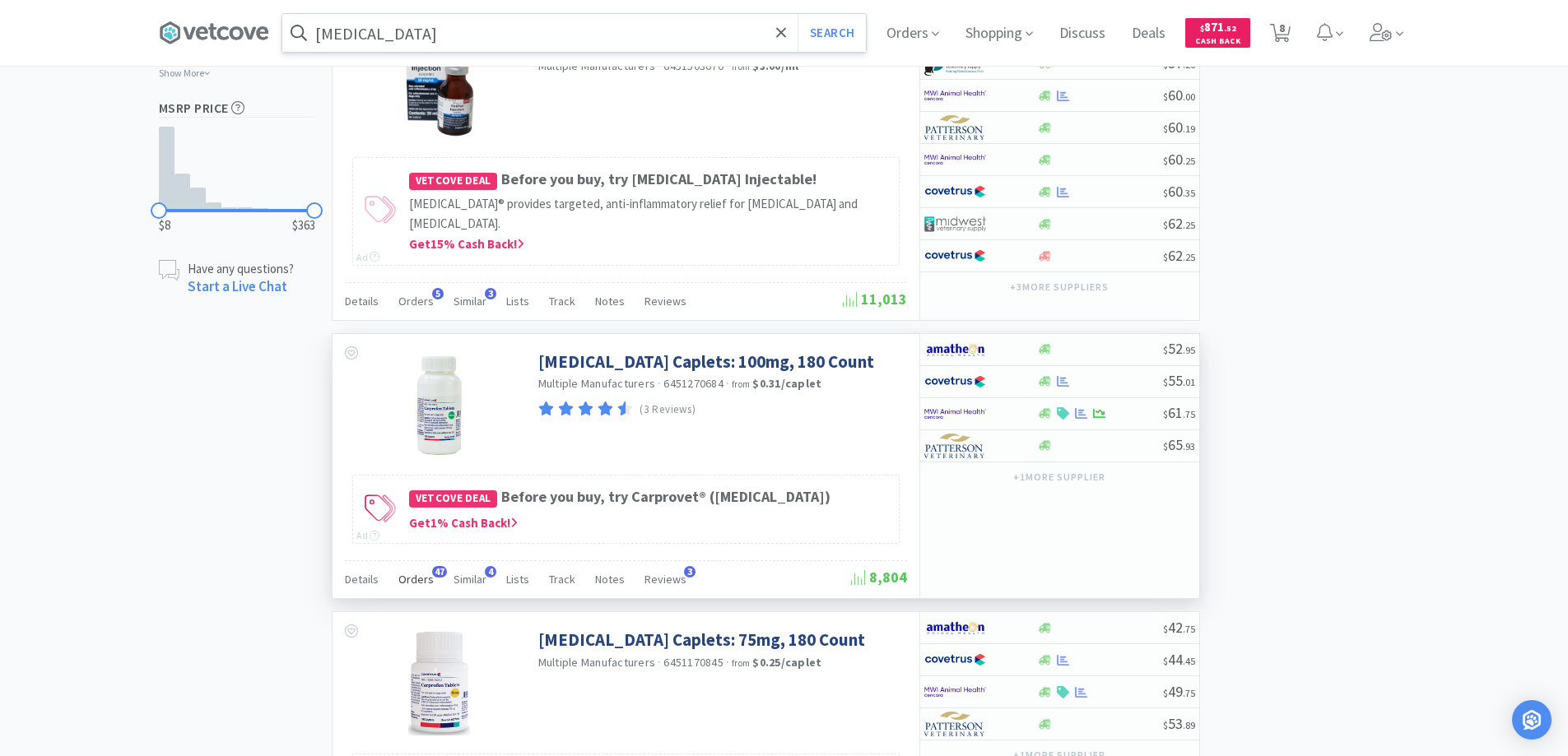
click at [434, 571] on span "47" at bounding box center [439, 572] width 15 height 12
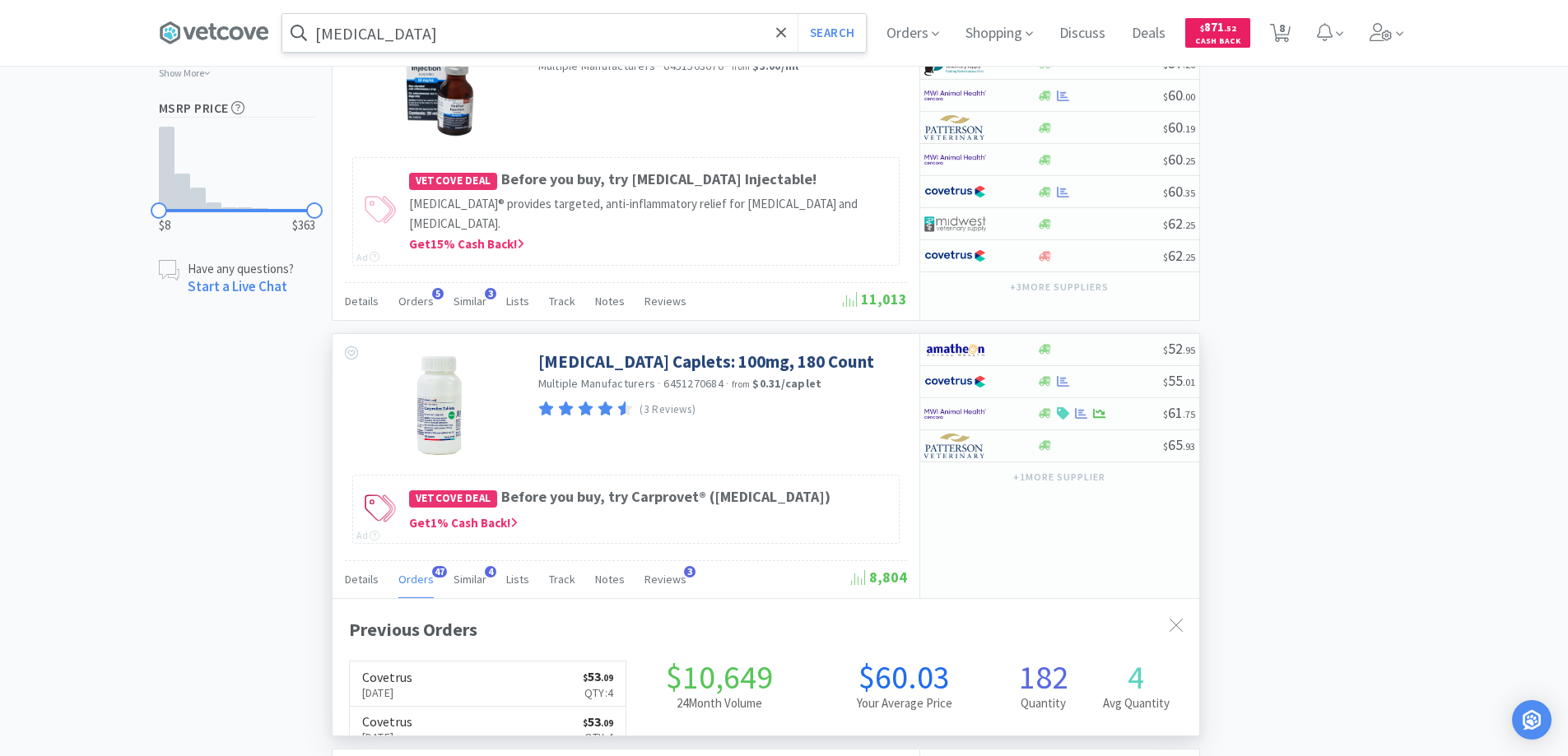
scroll to position [441, 866]
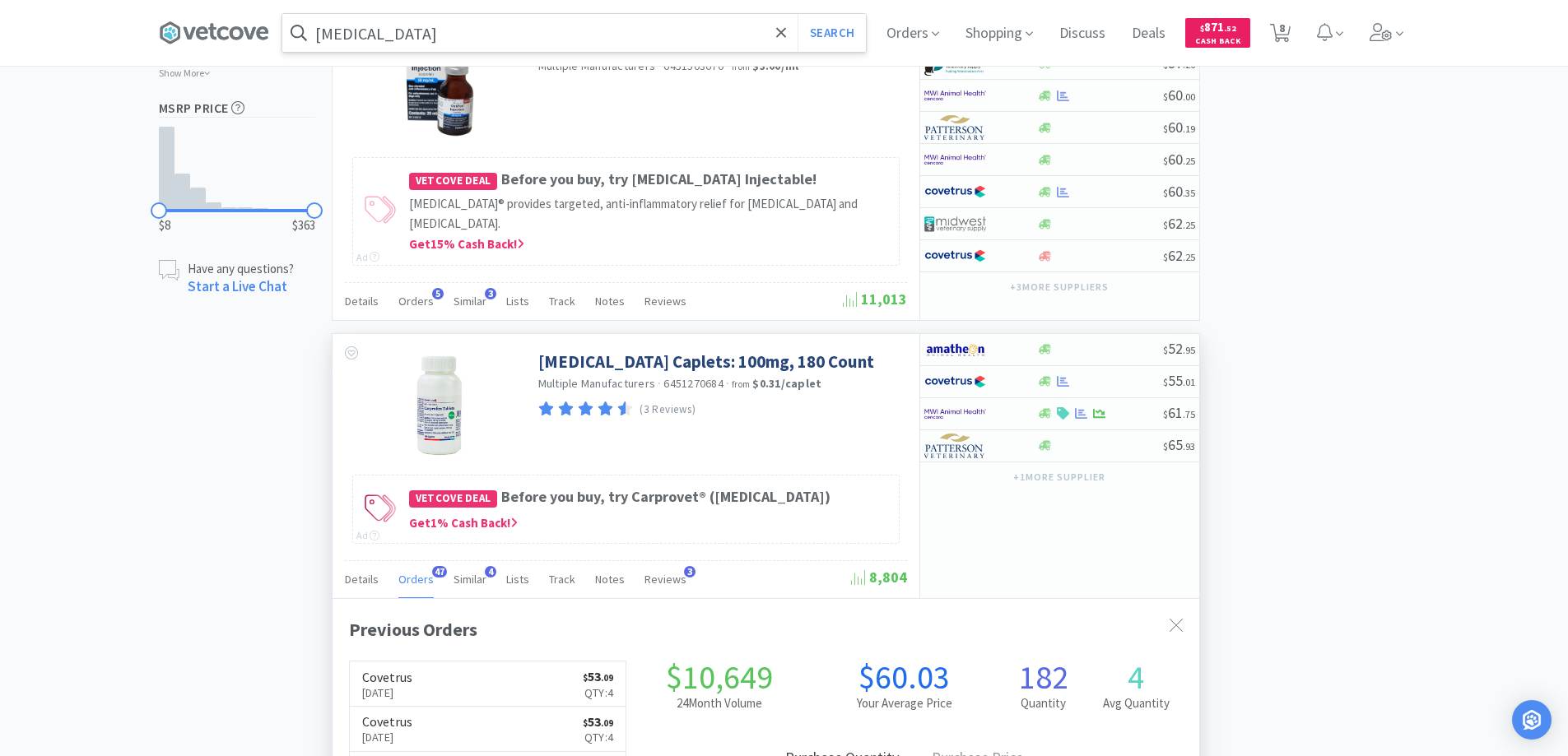
click at [434, 571] on span "47" at bounding box center [439, 572] width 15 height 12
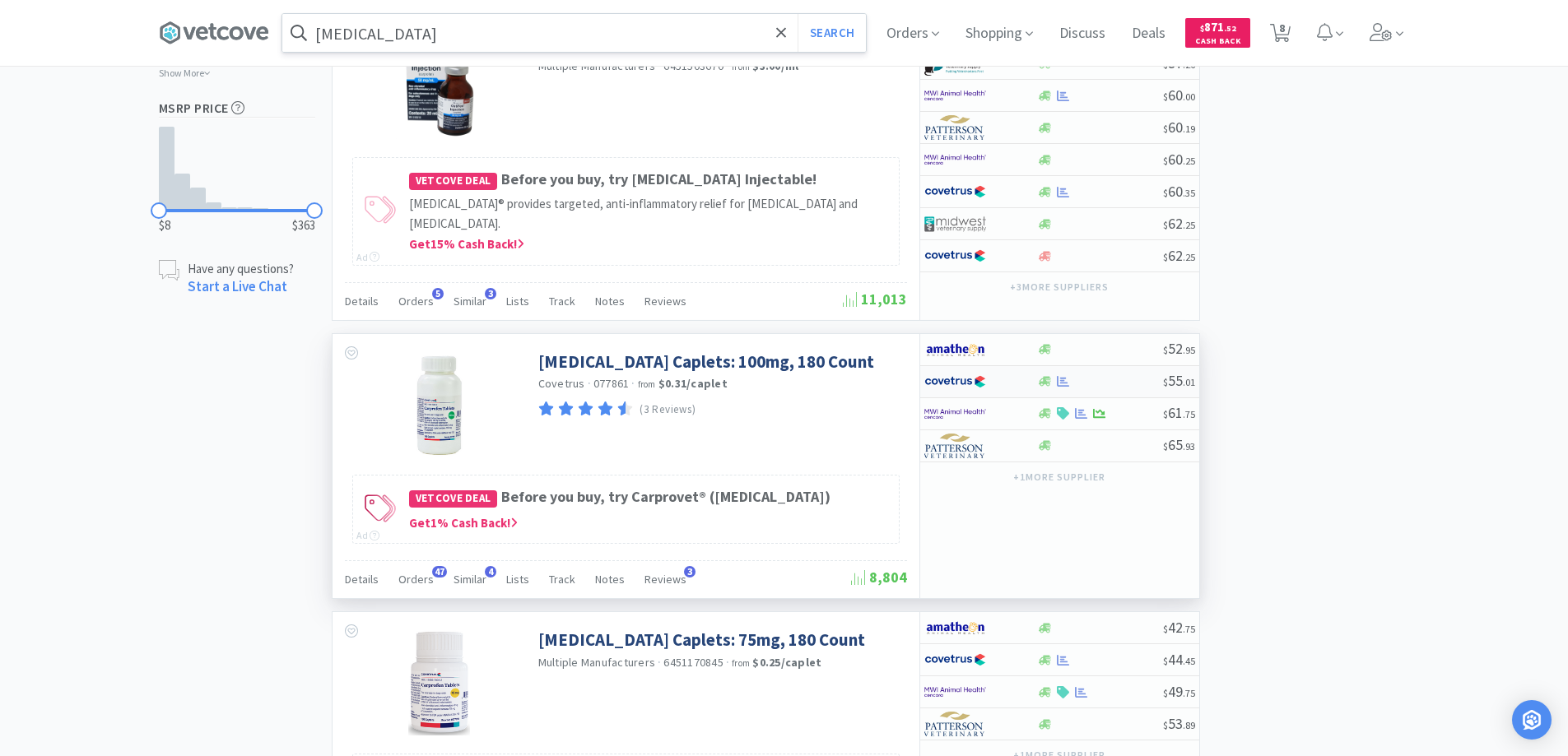
click at [1009, 378] on div at bounding box center [969, 381] width 91 height 28
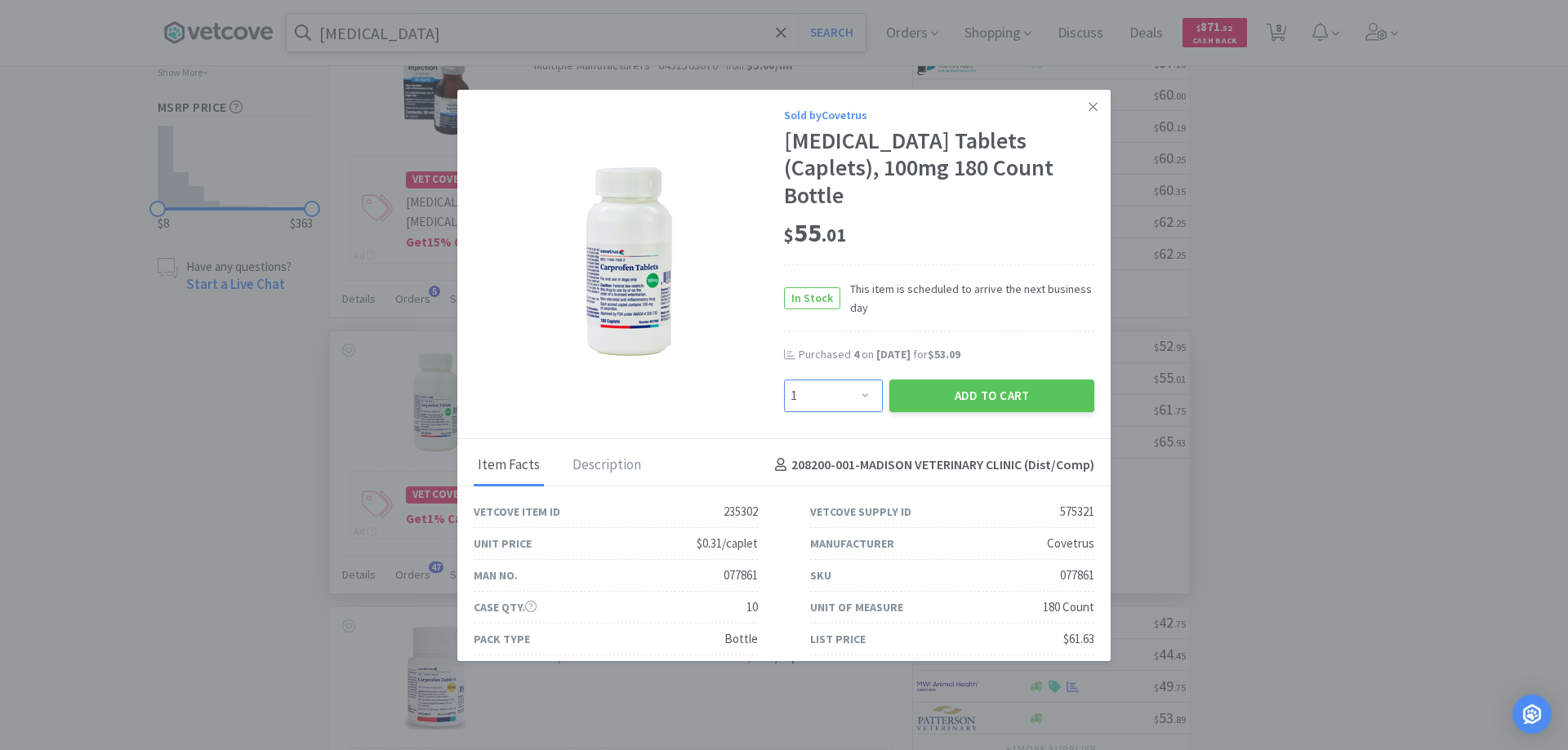
click at [856, 379] on select "Enter Quantity 1 2 3 4 5 6 7 8 9 10 11 12 13 14 15 16 17 18 19 20 Enter Quantity" at bounding box center [833, 396] width 98 height 33
select select "4"
click at [784, 379] on select "Enter Quantity 1 2 3 4 5 6 7 8 9 10 11 12 13 14 15 16 17 18 19 20 Enter Quantity" at bounding box center [833, 396] width 98 height 33
click at [950, 379] on button "Add to Cart" at bounding box center [992, 396] width 205 height 33
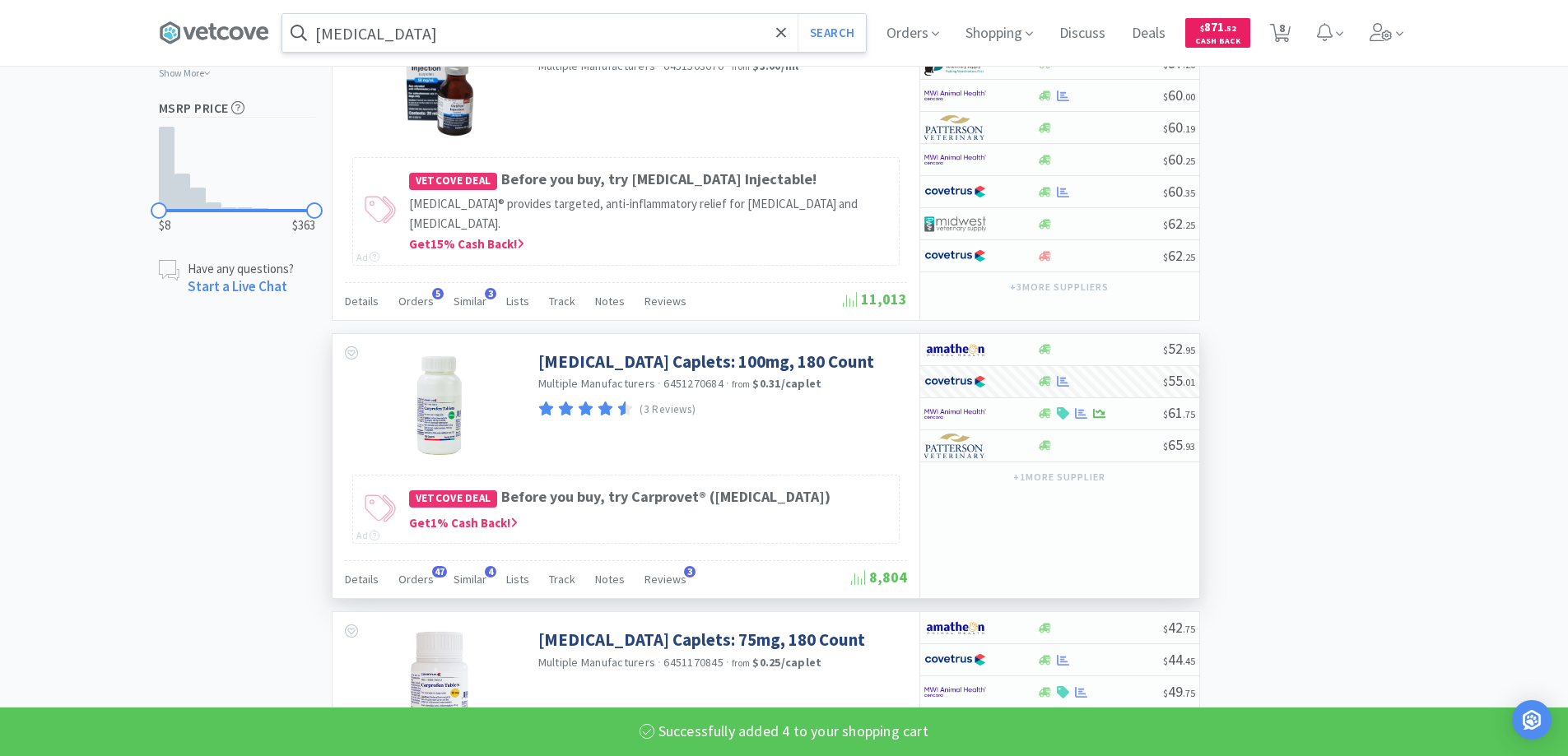
select select "4"
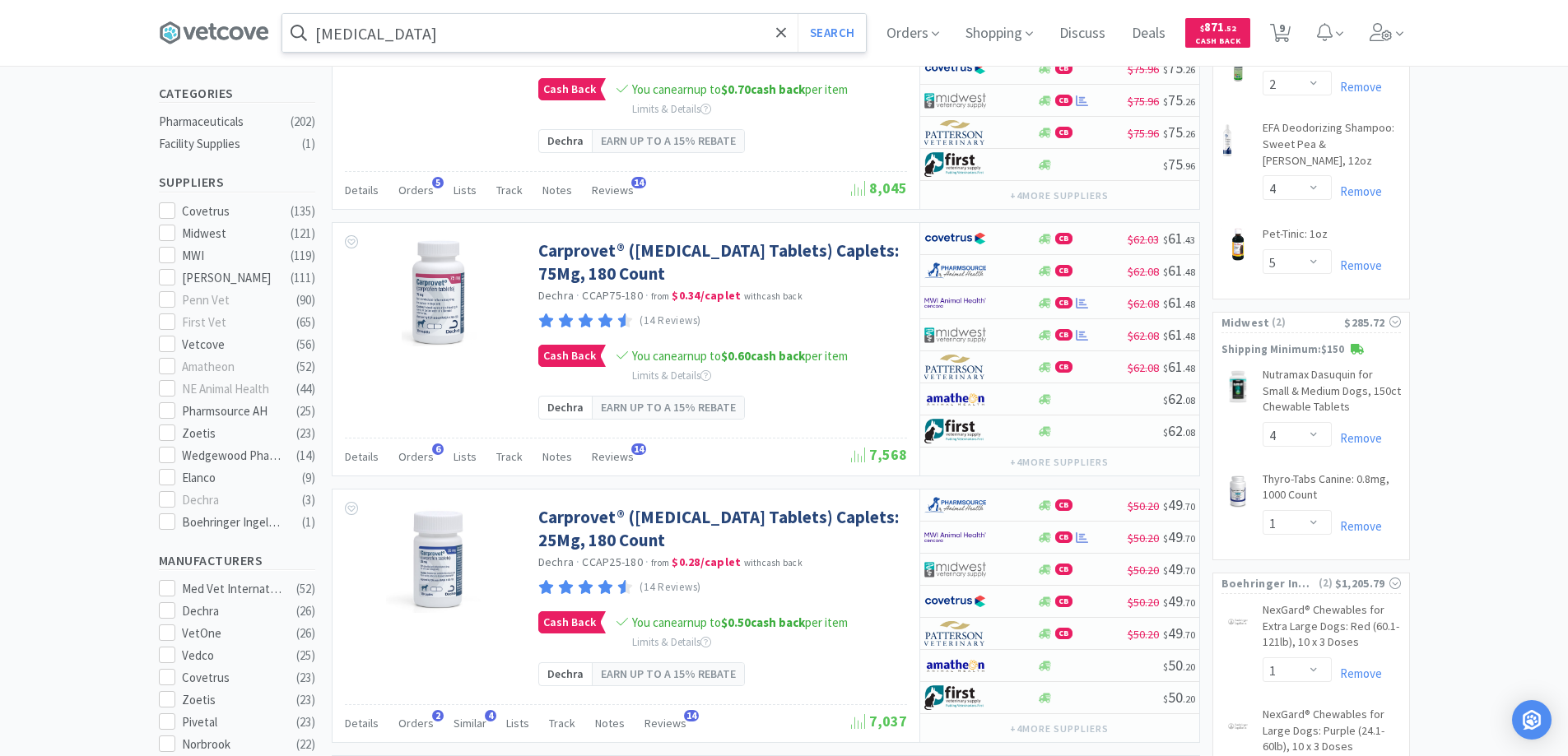
scroll to position [164, 0]
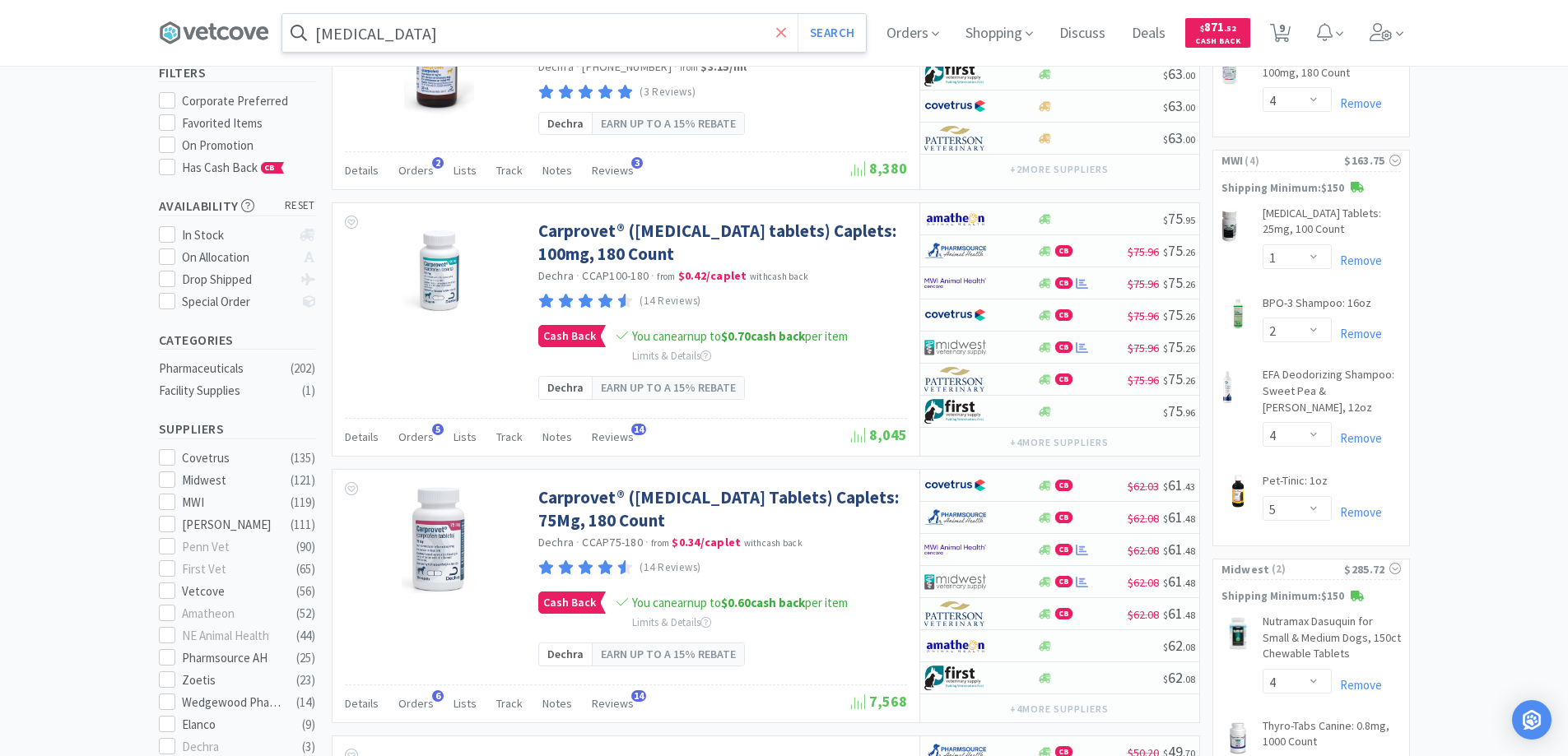
click at [785, 36] on icon at bounding box center [781, 32] width 11 height 17
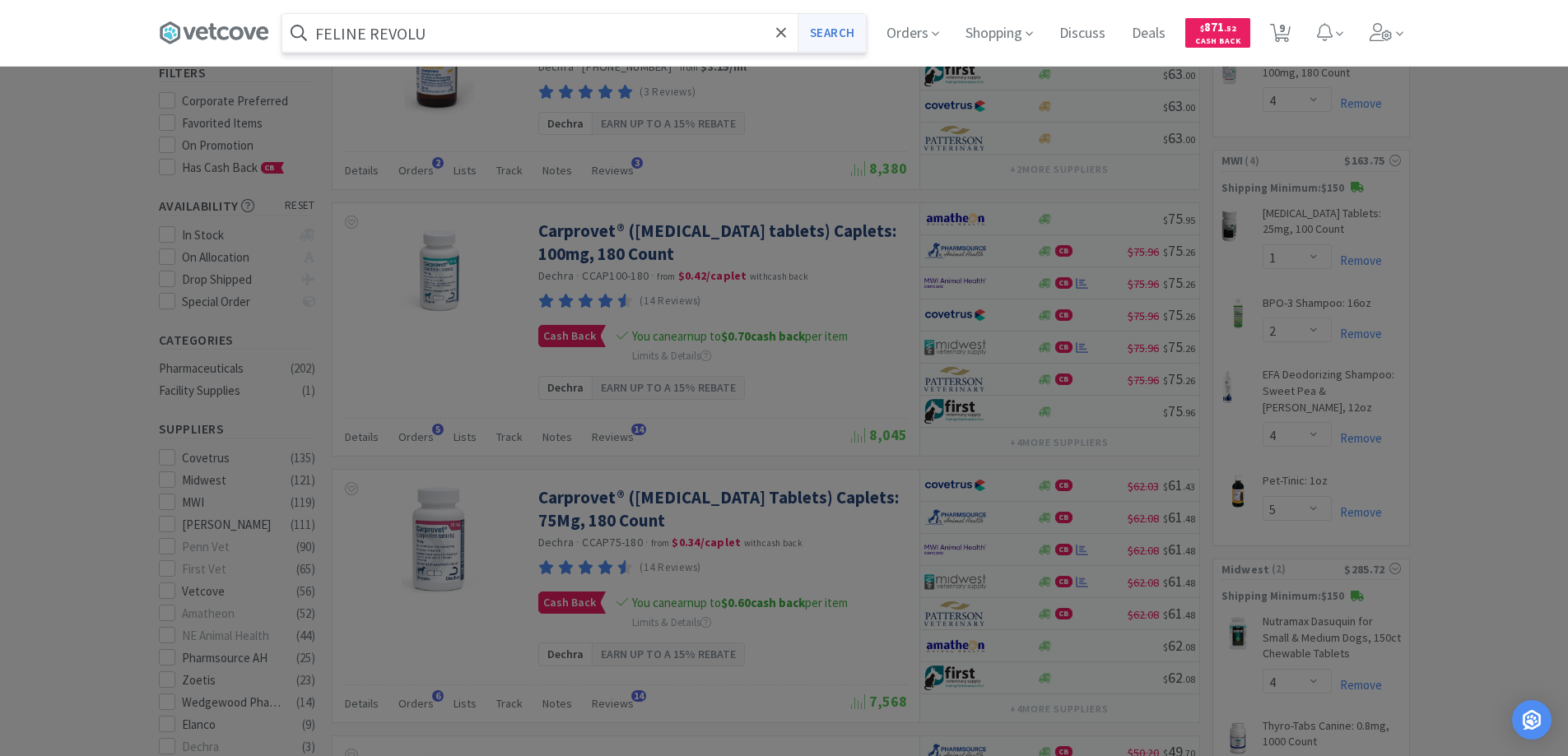
type input "FELINE REVOLU"
click at [848, 30] on button "Search" at bounding box center [831, 32] width 68 height 38
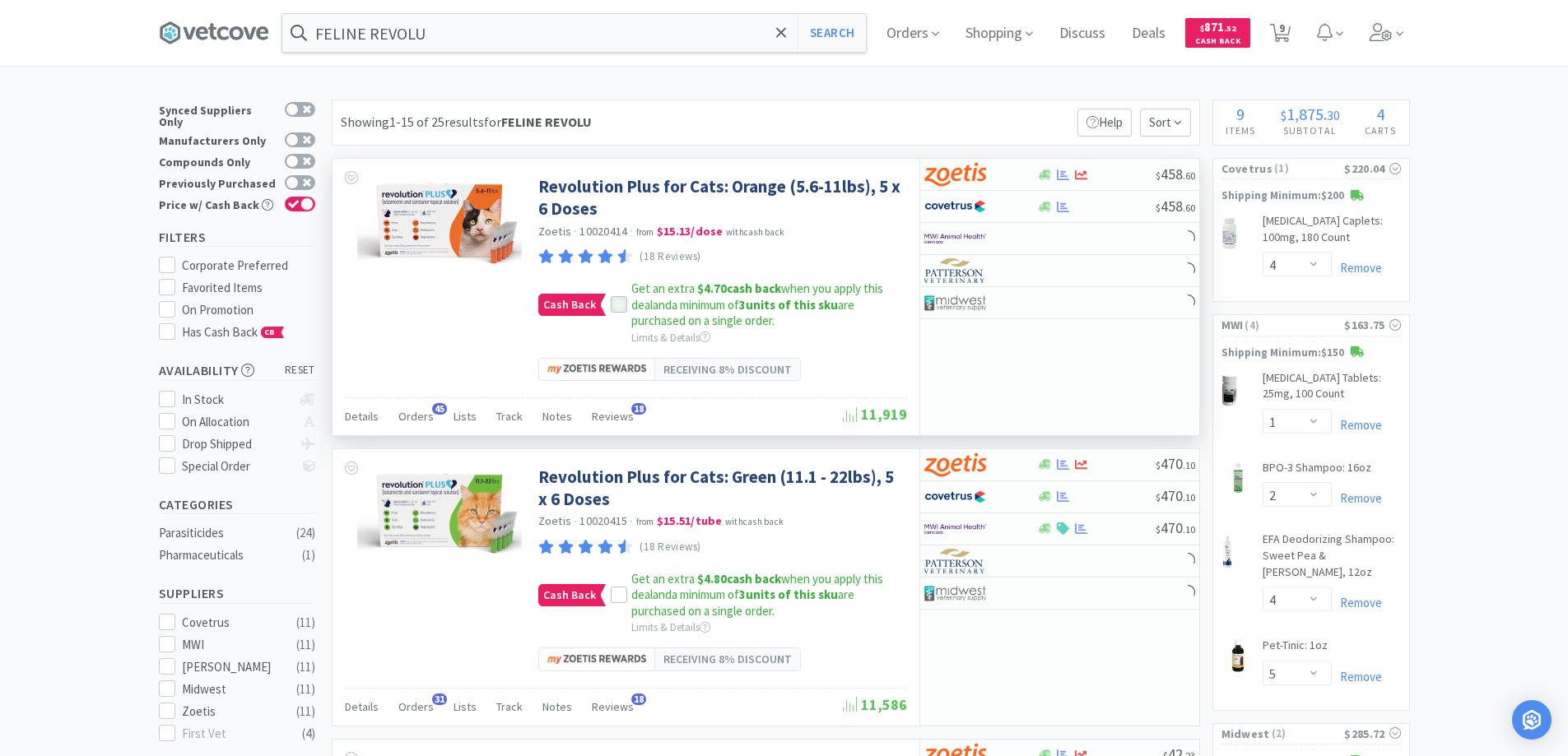
click at [619, 304] on icon at bounding box center [618, 305] width 11 height 8
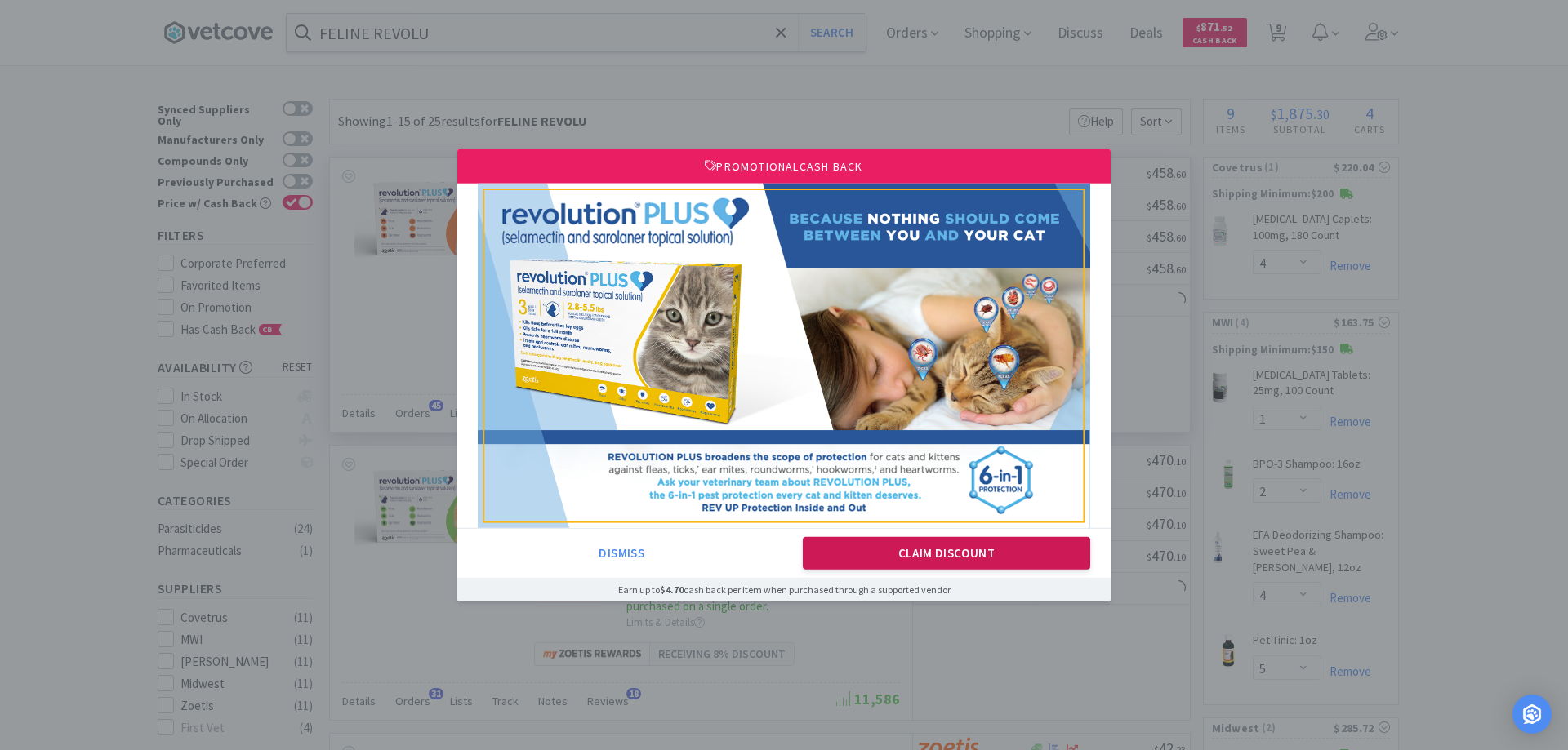
click at [854, 556] on button "Claim Discount" at bounding box center [946, 553] width 289 height 33
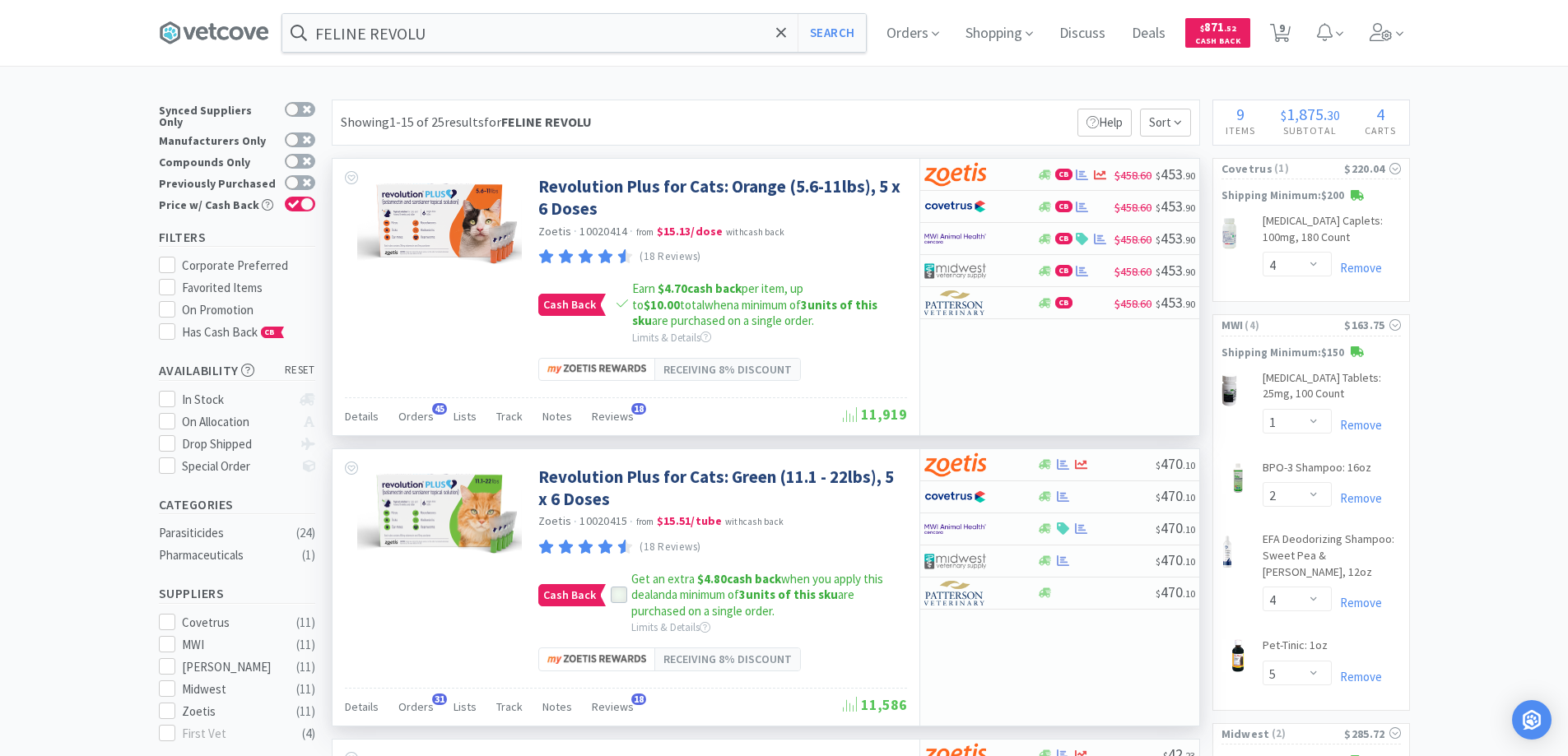
click at [619, 596] on icon at bounding box center [619, 595] width 12 height 12
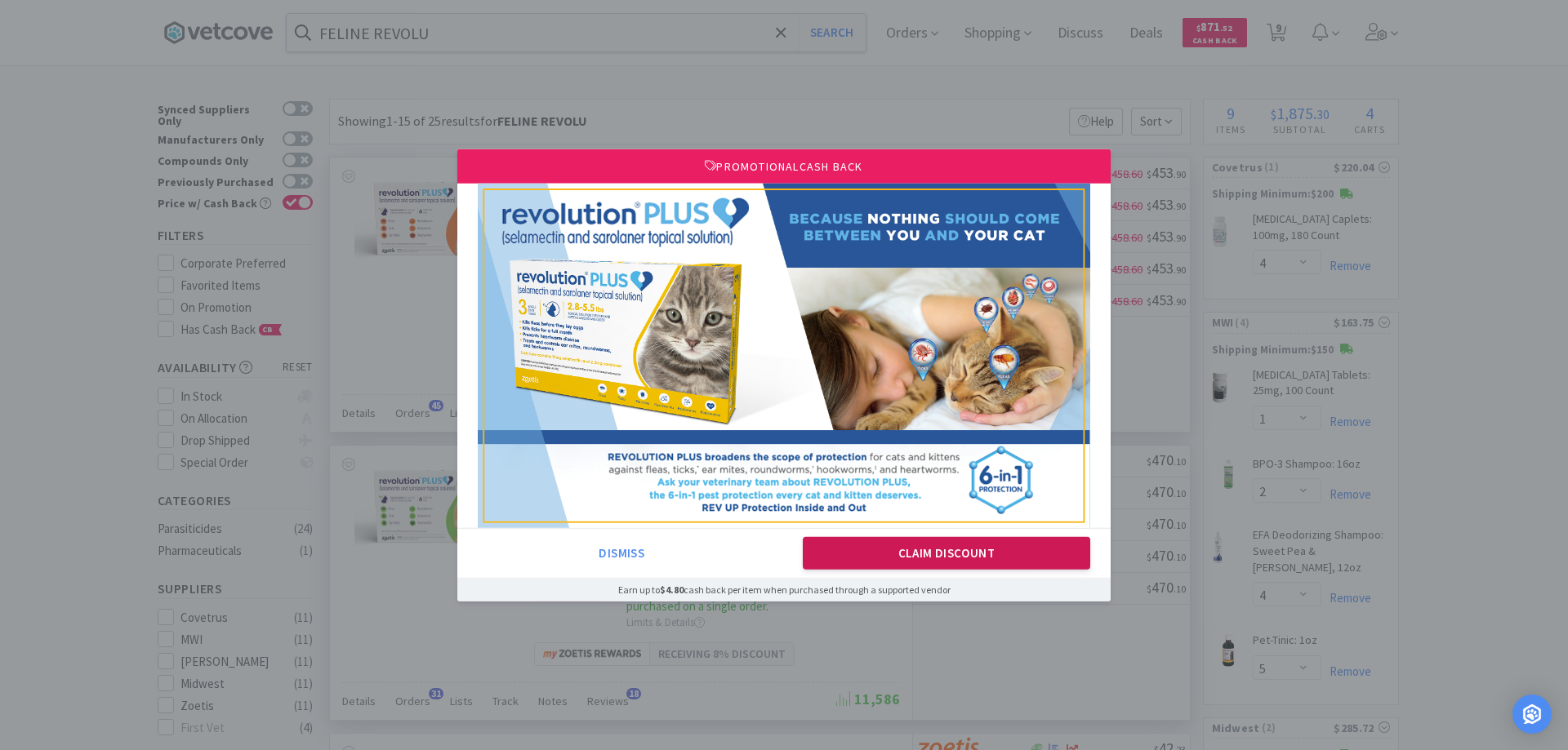
click at [864, 552] on button "Claim Discount" at bounding box center [946, 553] width 289 height 33
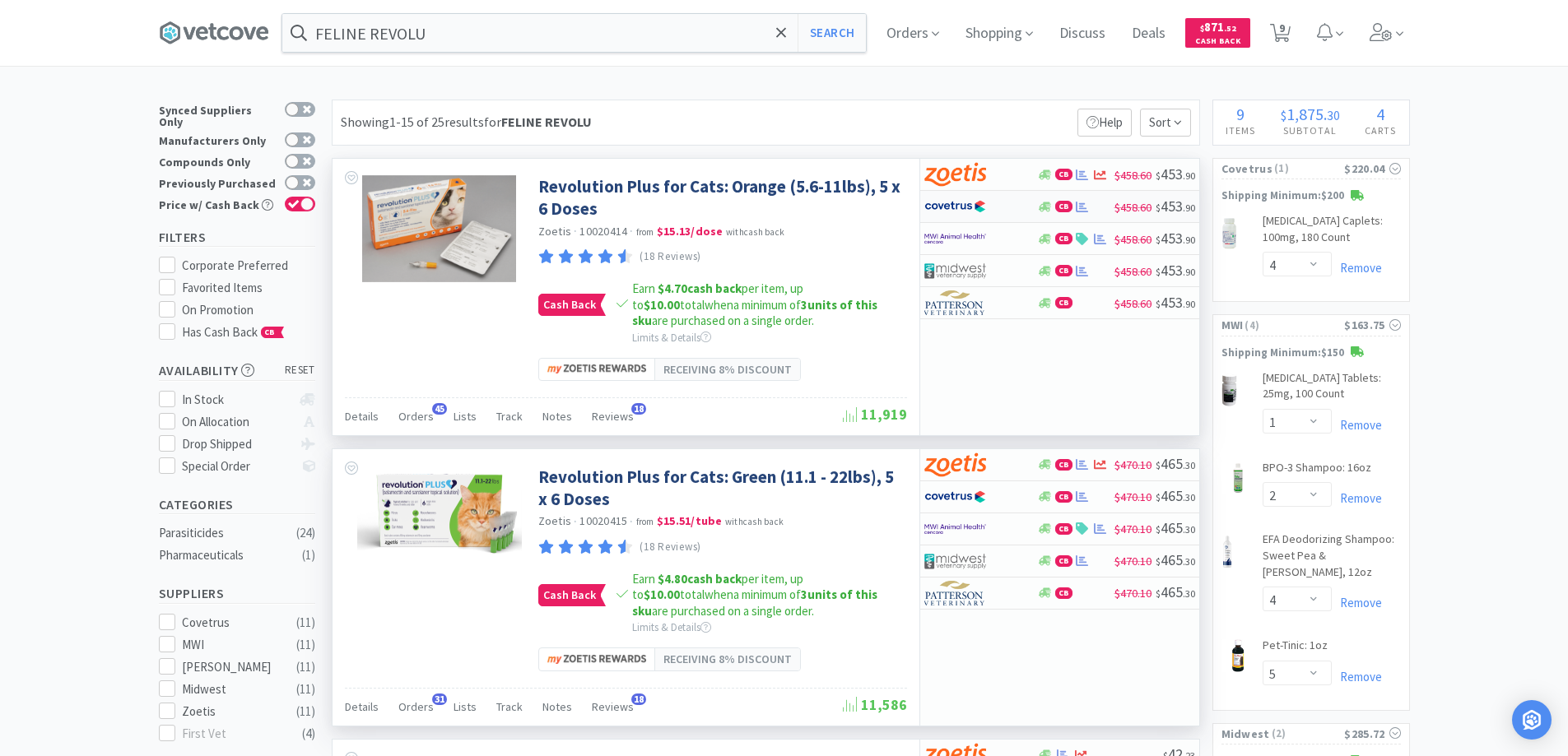
click at [1012, 205] on div at bounding box center [969, 206] width 91 height 28
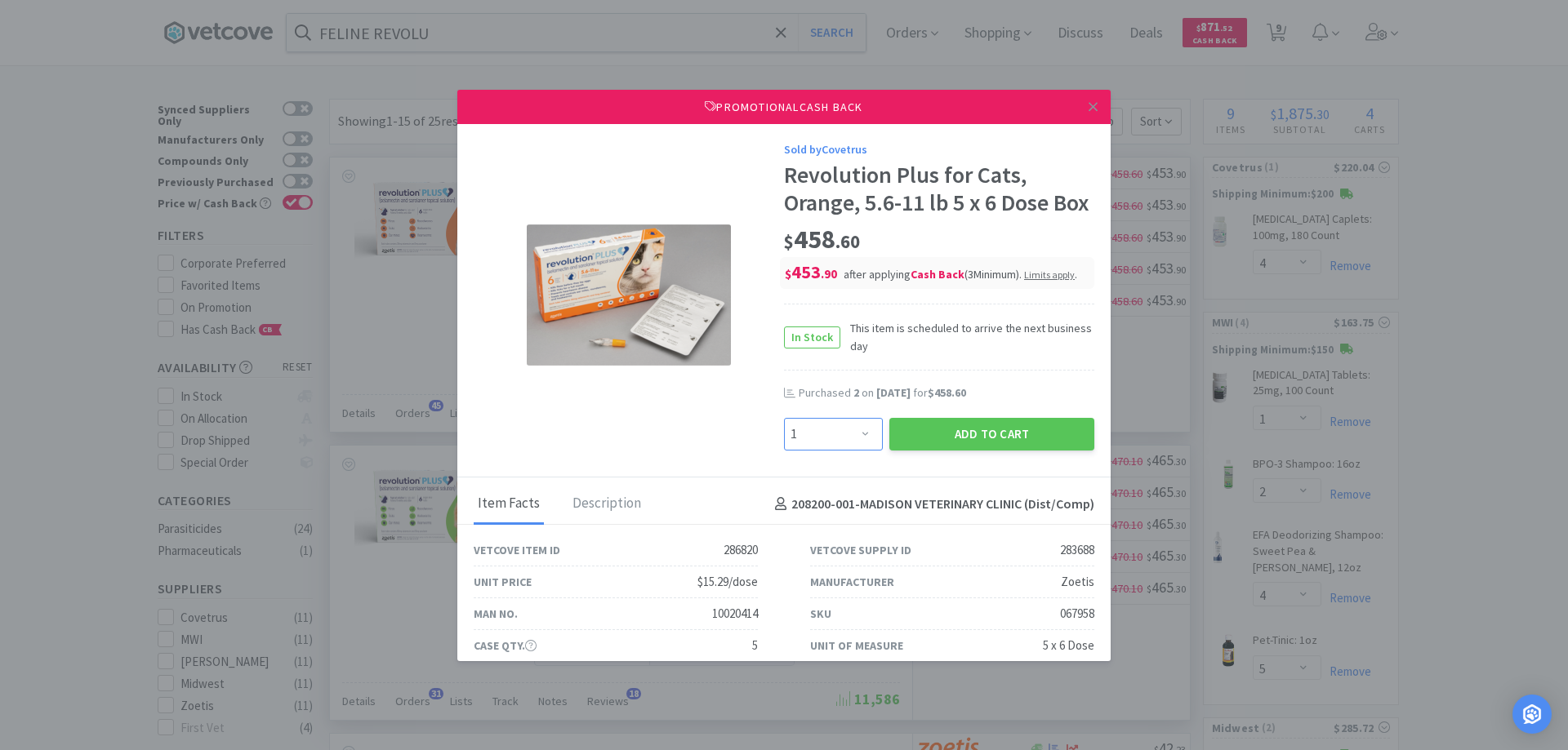
click at [857, 451] on select "Enter Quantity 1 2 3 4 5 6 7 8 9 10 11 12 13 14 15 16 17 18 19 20 Enter Quantity" at bounding box center [833, 434] width 98 height 33
select select "2"
click at [784, 445] on select "Enter Quantity 1 2 3 4 5 6 7 8 9 10 11 12 13 14 15 16 17 18 19 20 Enter Quantity" at bounding box center [833, 434] width 98 height 33
click at [924, 451] on button "Add to Cart" at bounding box center [992, 434] width 205 height 33
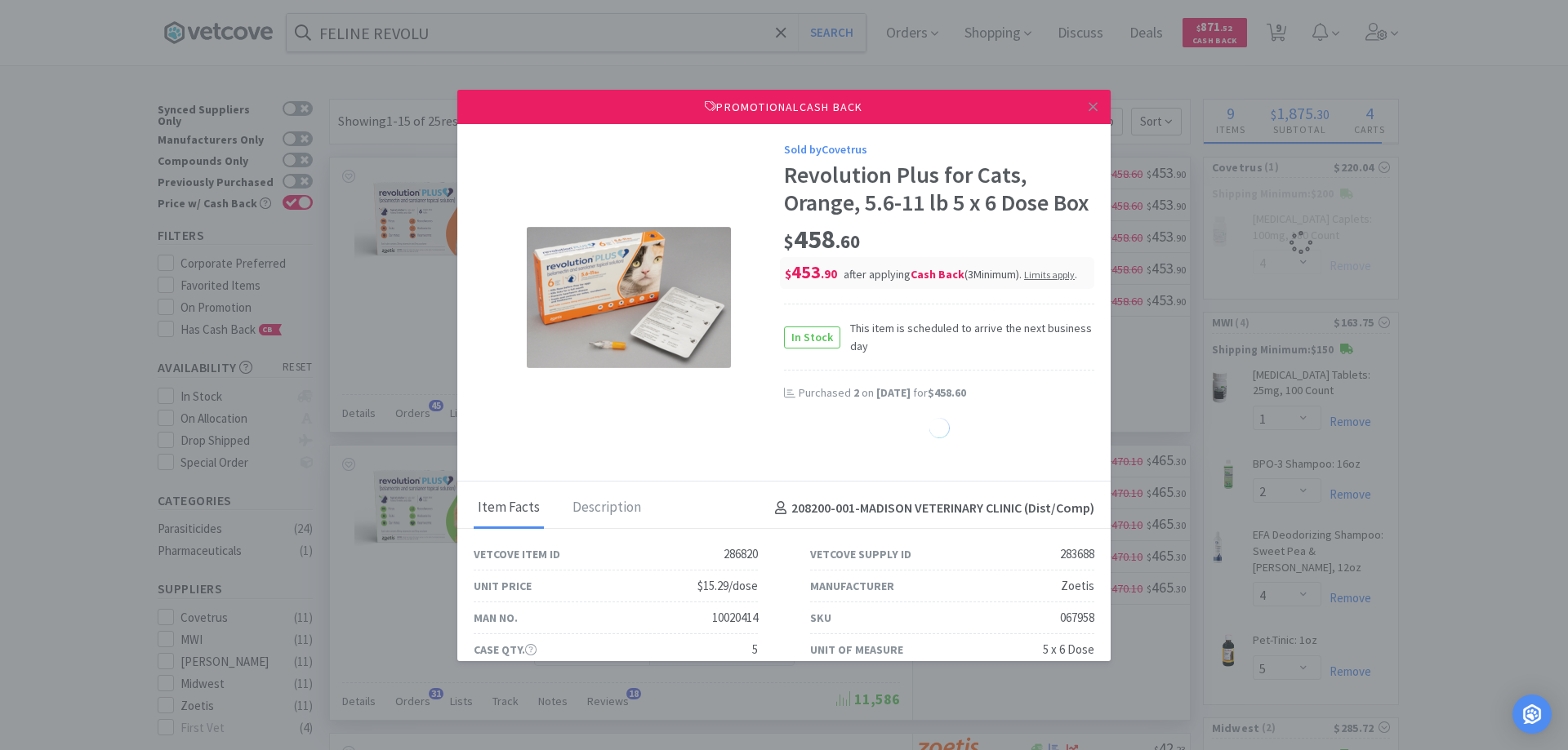
select select "1"
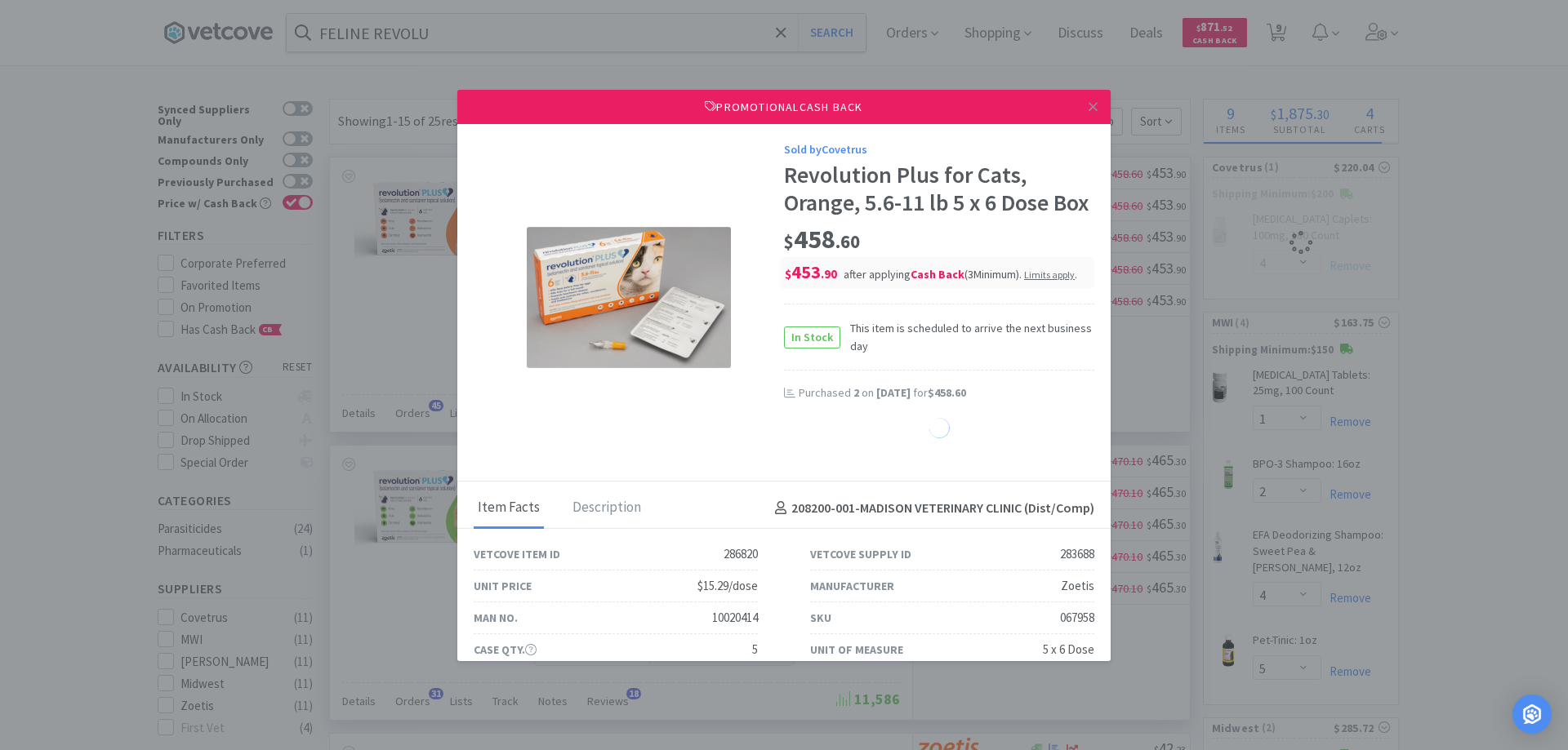
select select "1"
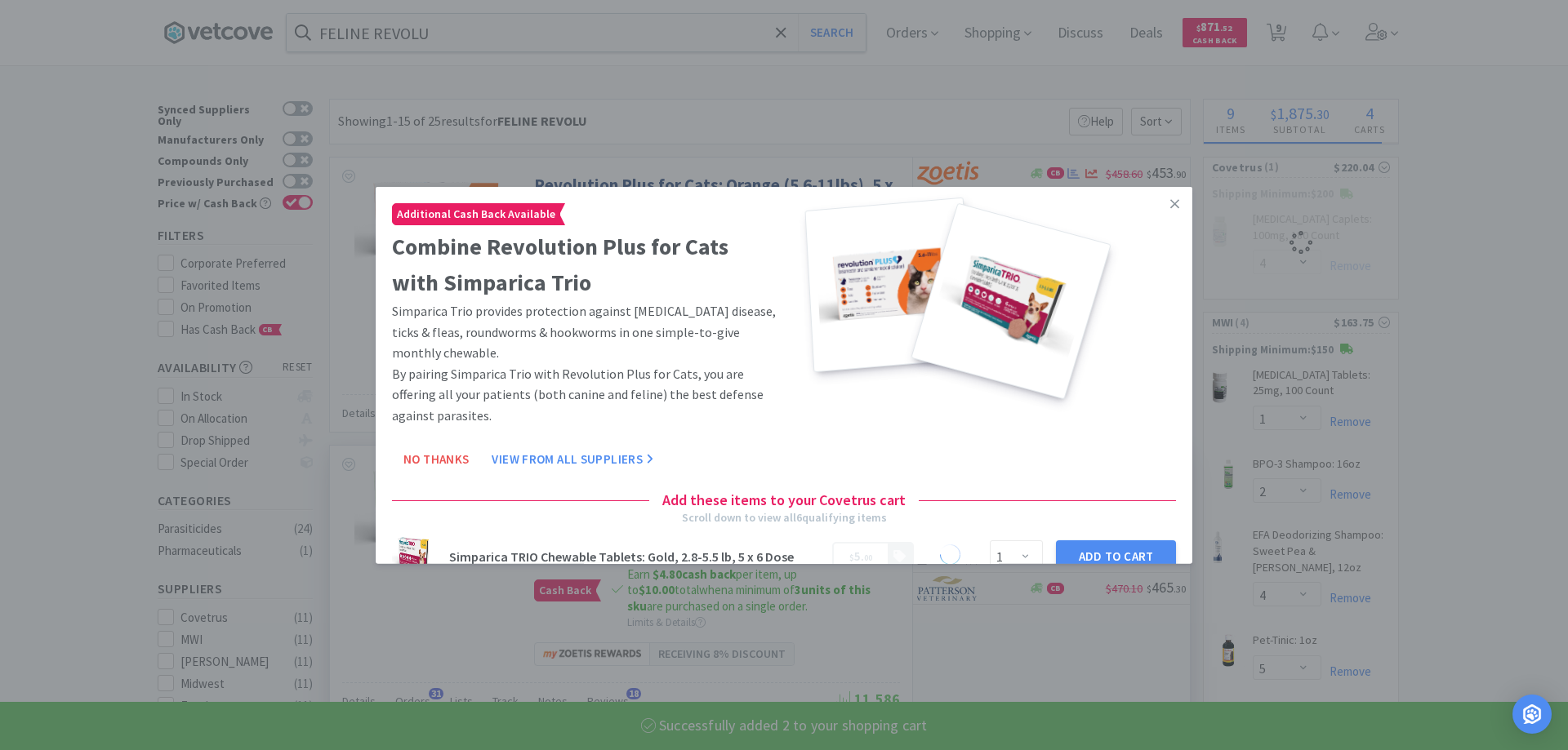
select select "2"
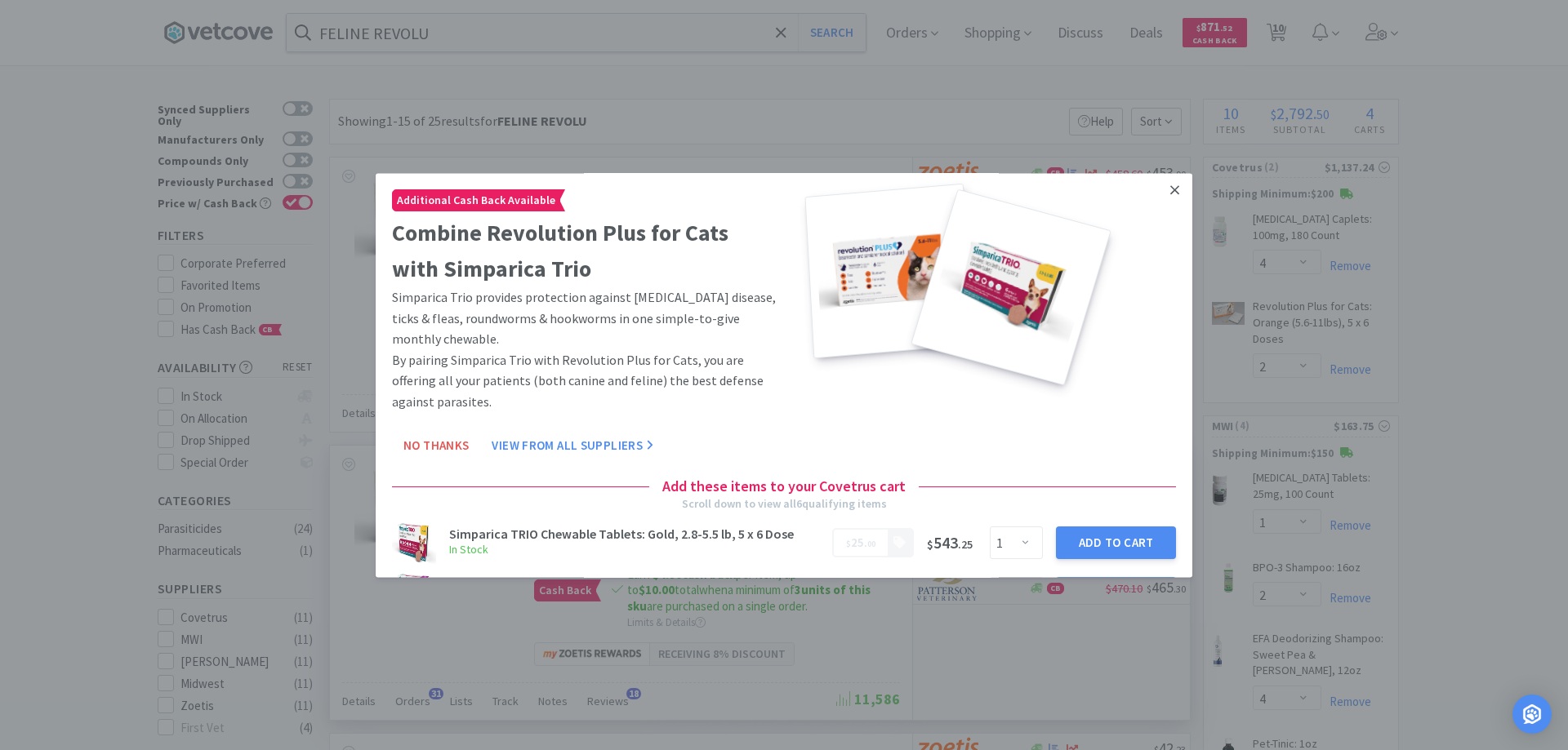
click at [1170, 189] on icon at bounding box center [1174, 189] width 9 height 9
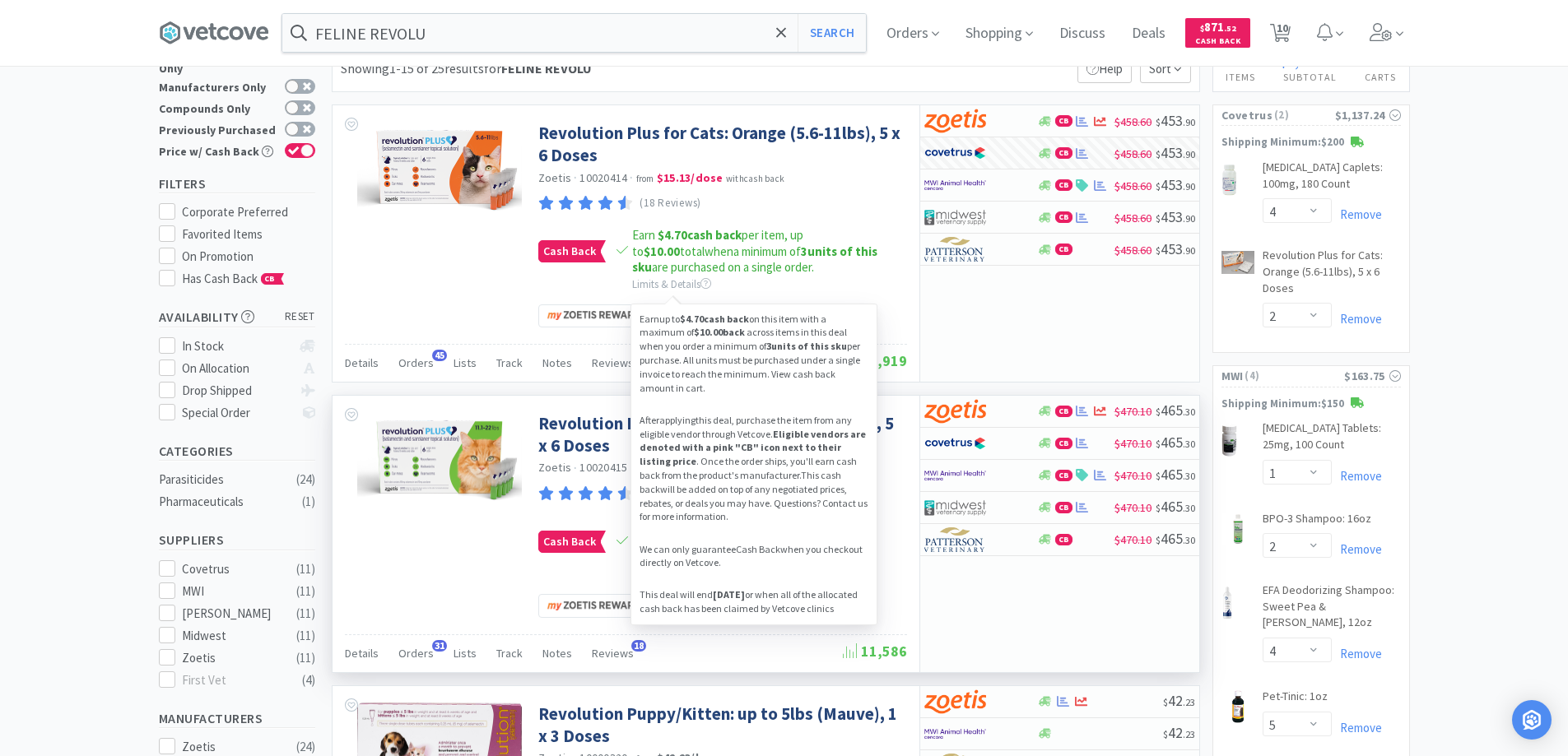
scroll to position [83, 0]
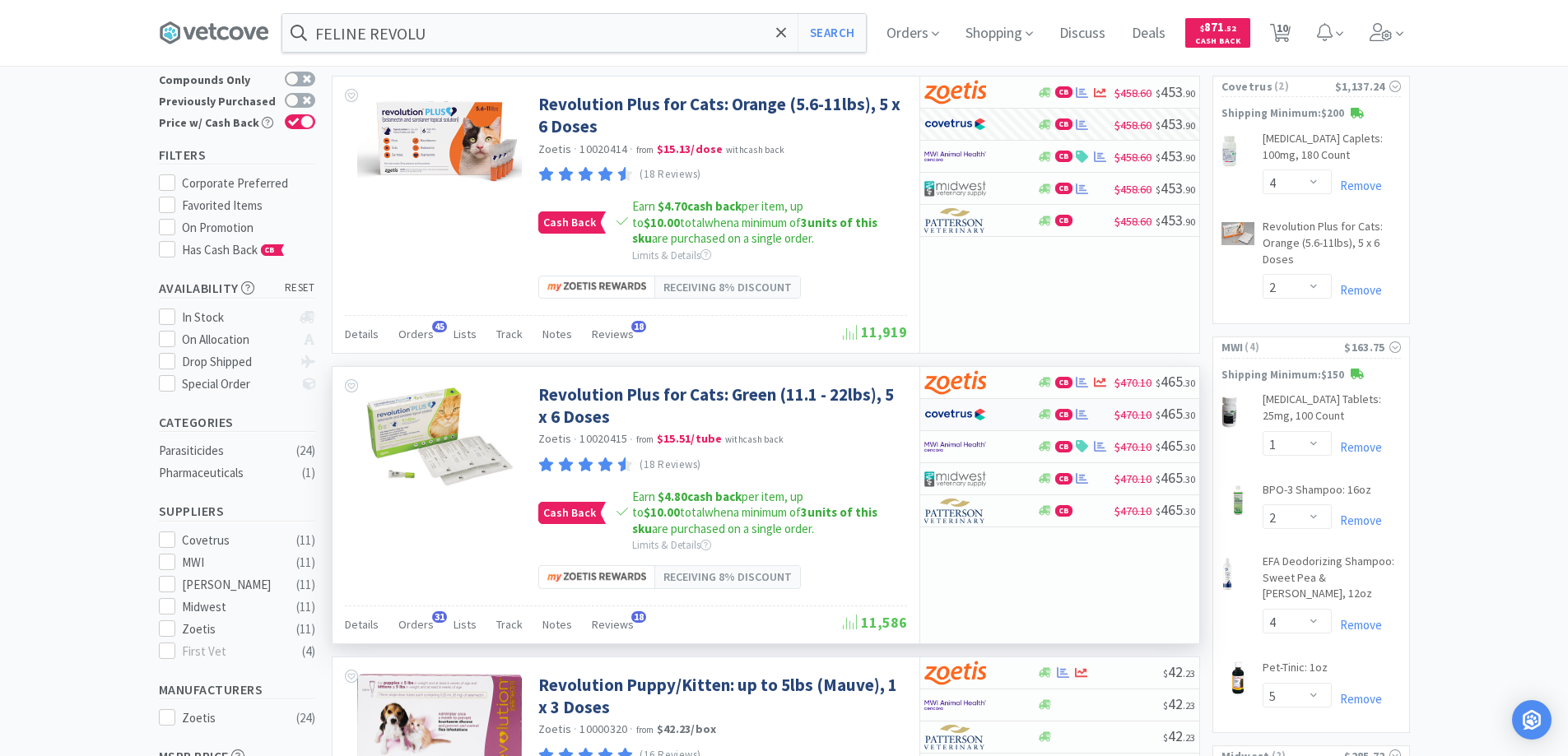
click at [1003, 417] on div at bounding box center [969, 414] width 91 height 28
select select "1"
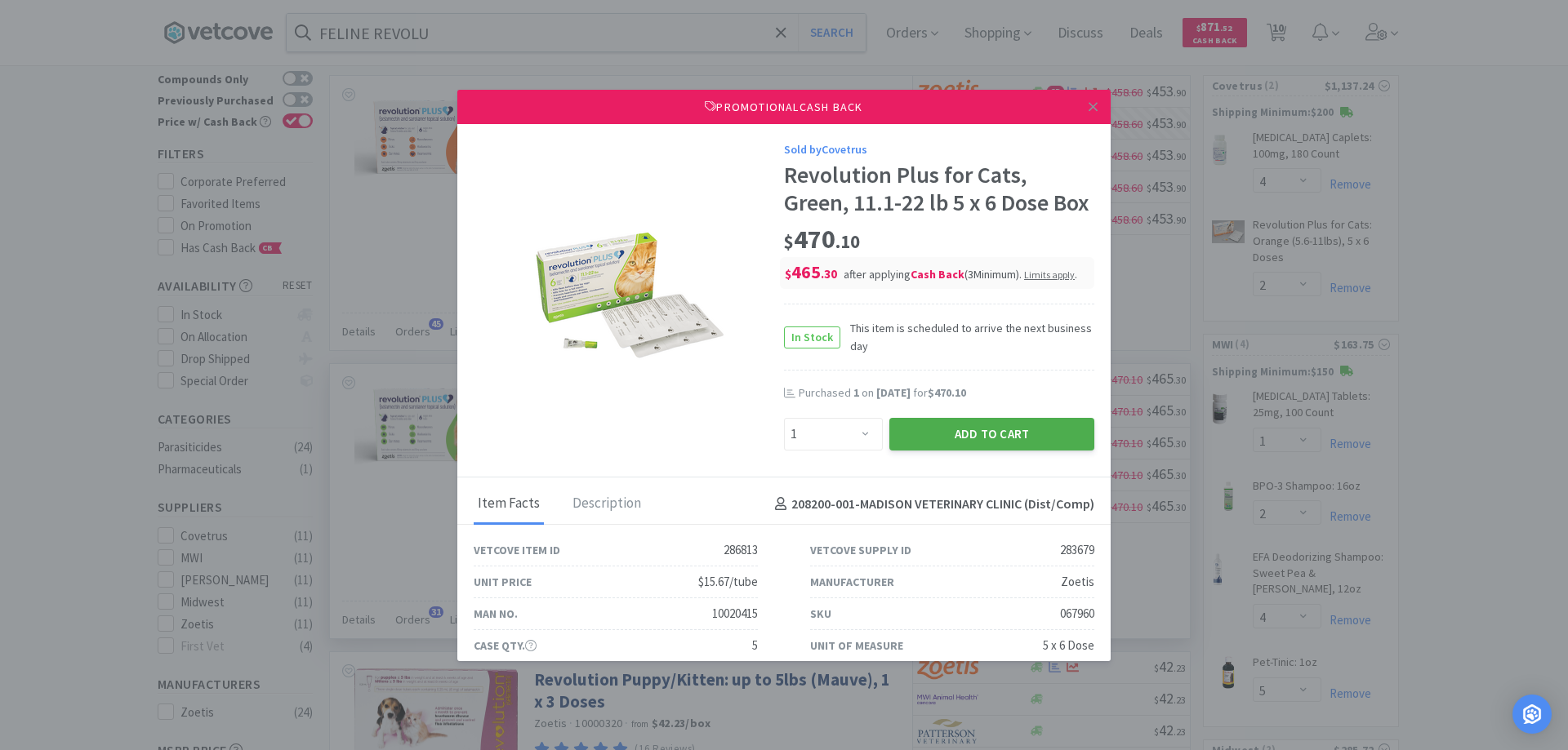
click at [966, 451] on button "Add to Cart" at bounding box center [992, 434] width 205 height 33
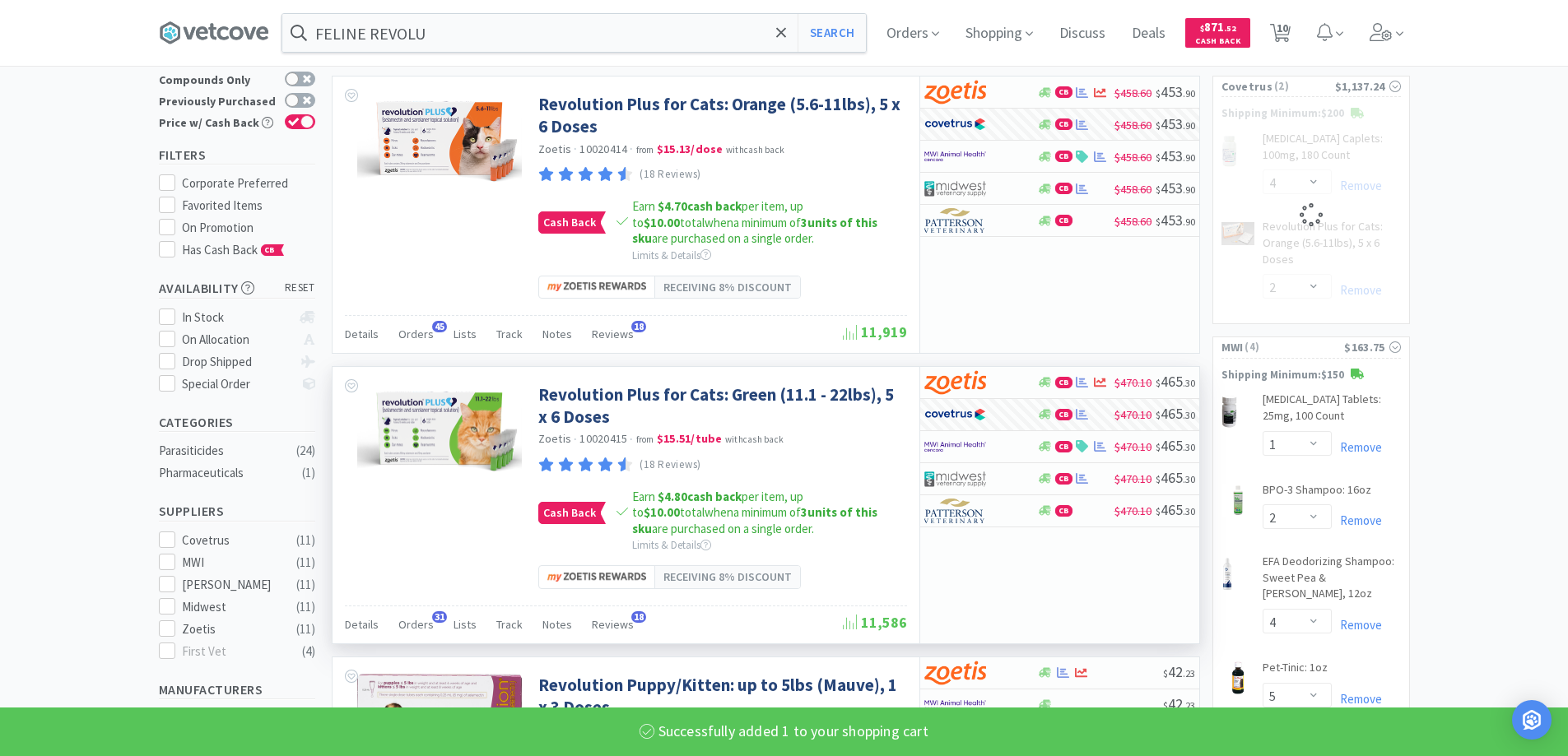
select select "1"
select select "2"
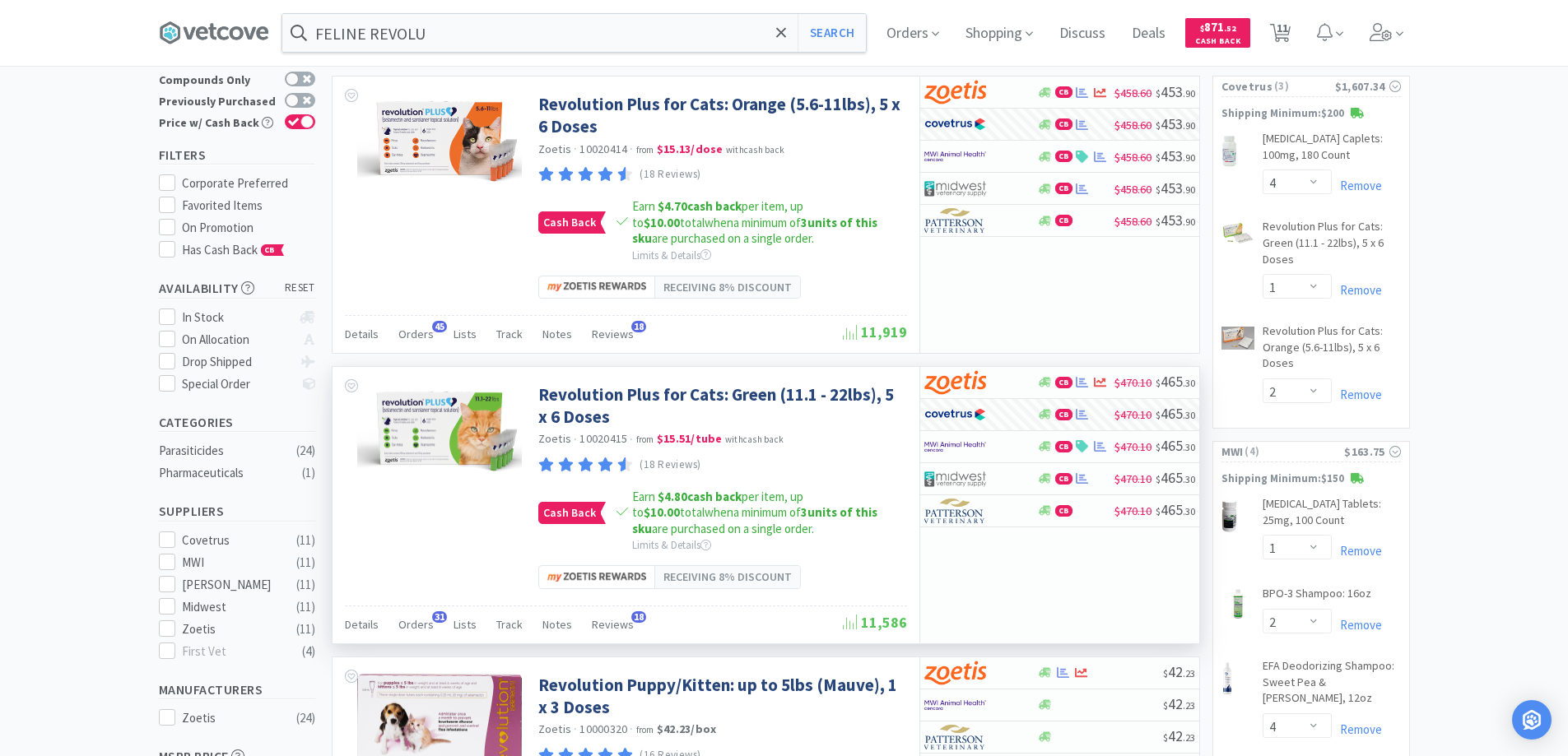
scroll to position [0, 0]
